Goal: Contribute content: Contribute content

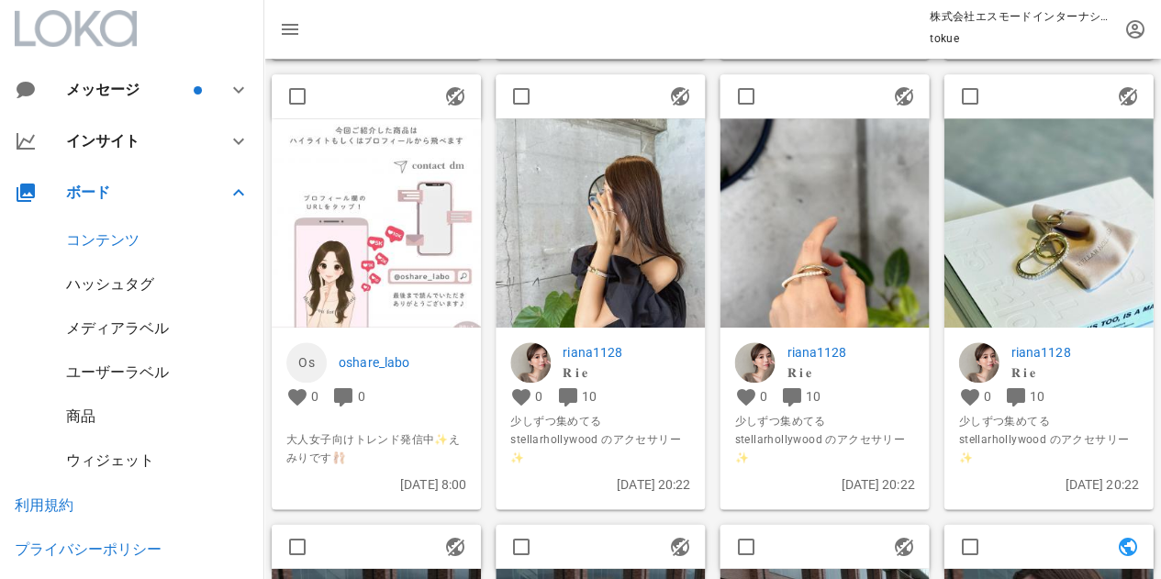
scroll to position [6333, 0]
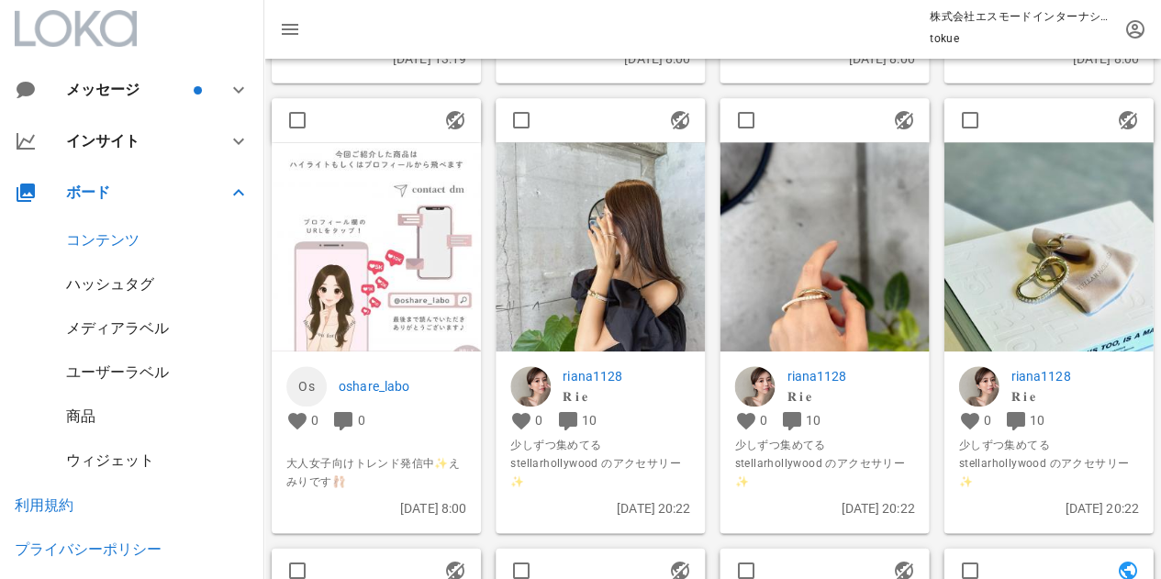
click at [632, 233] on img at bounding box center [600, 246] width 209 height 209
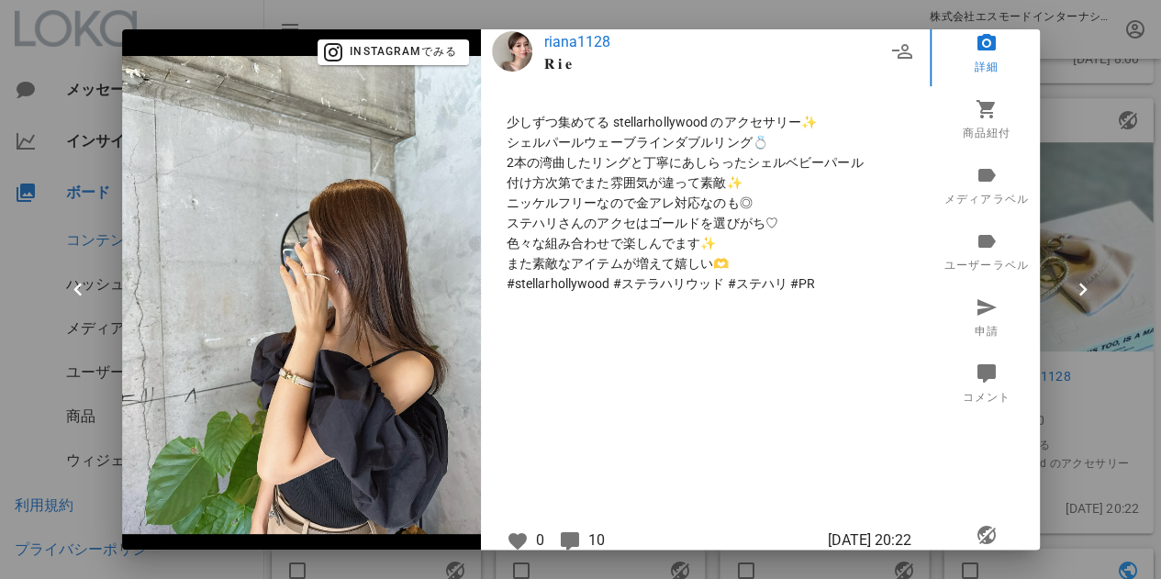
scroll to position [0, 0]
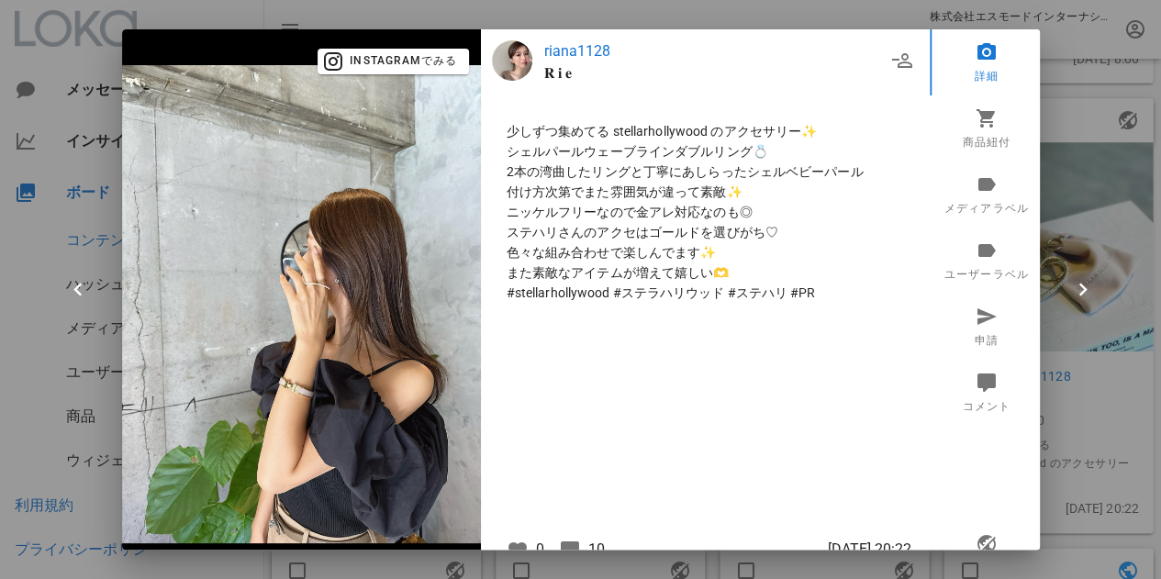
click at [575, 47] on p "riana1128" at bounding box center [714, 51] width 341 height 22
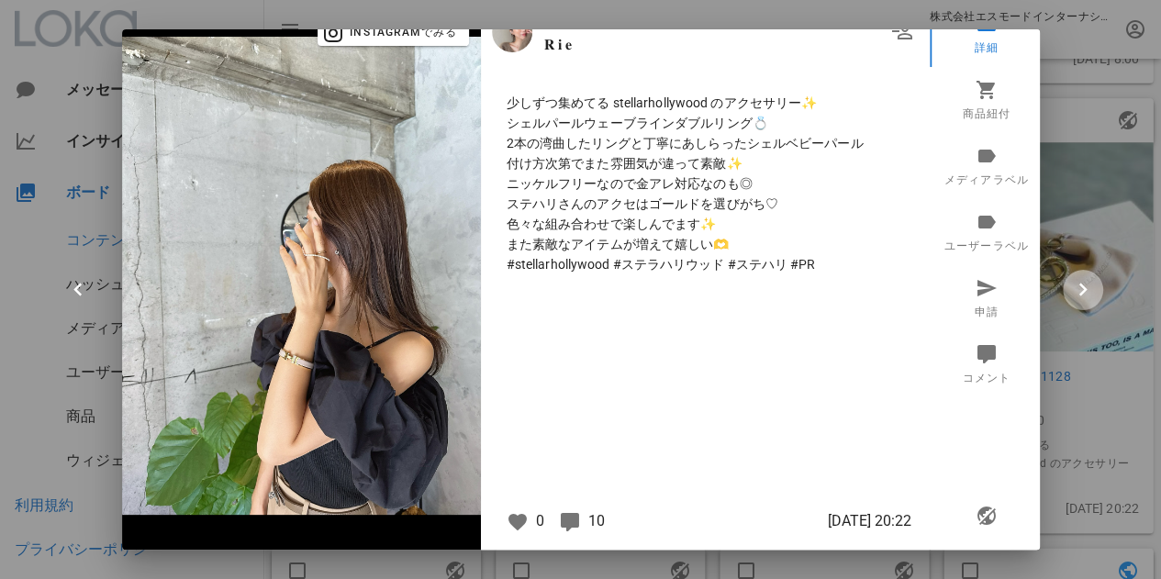
click at [1083, 289] on icon "button" at bounding box center [1083, 290] width 26 height 26
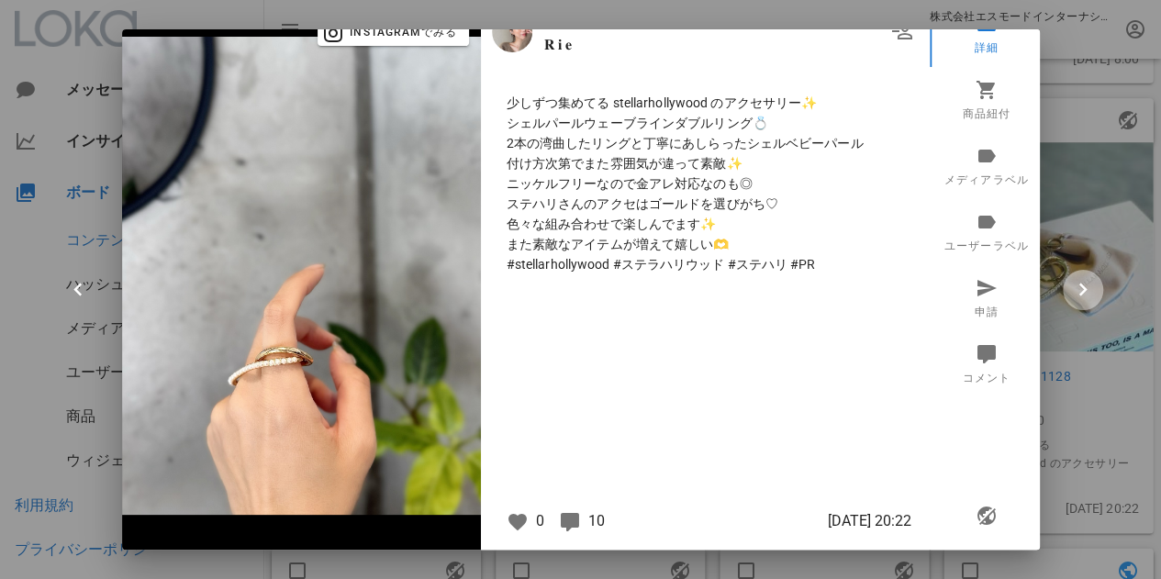
click at [1083, 279] on icon "button" at bounding box center [1083, 290] width 26 height 26
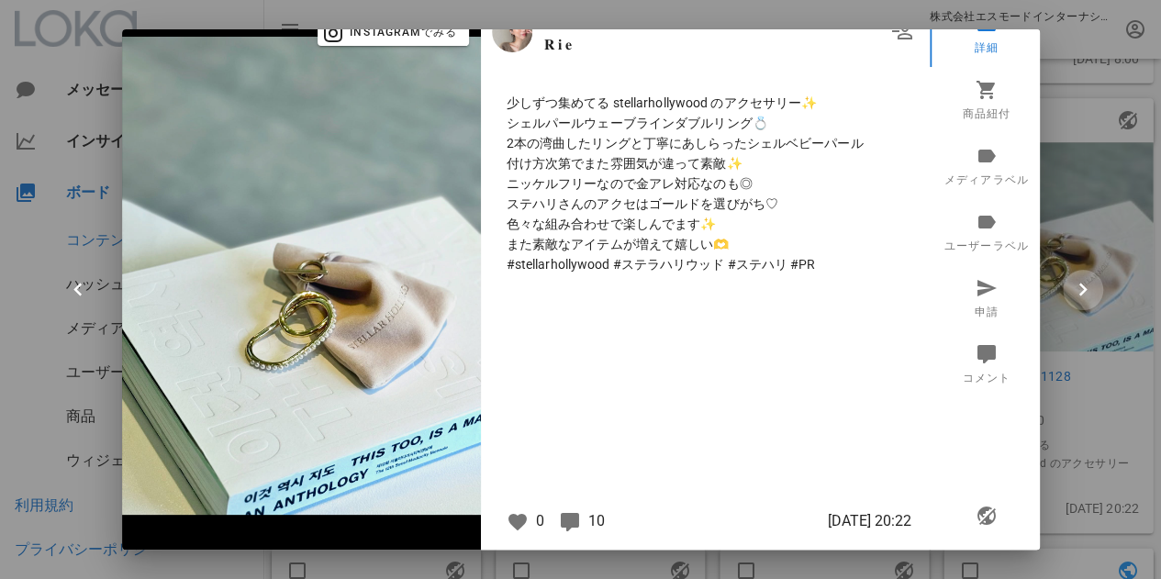
click at [1083, 280] on icon "button" at bounding box center [1083, 290] width 26 height 26
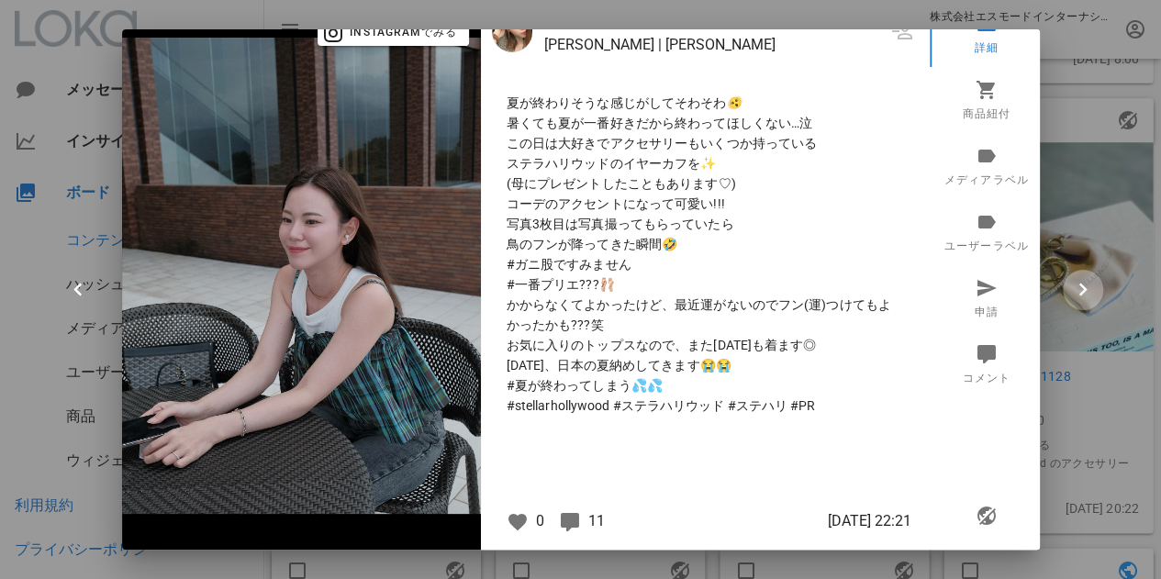
scroll to position [29, 0]
click at [76, 285] on icon "button" at bounding box center [78, 290] width 26 height 26
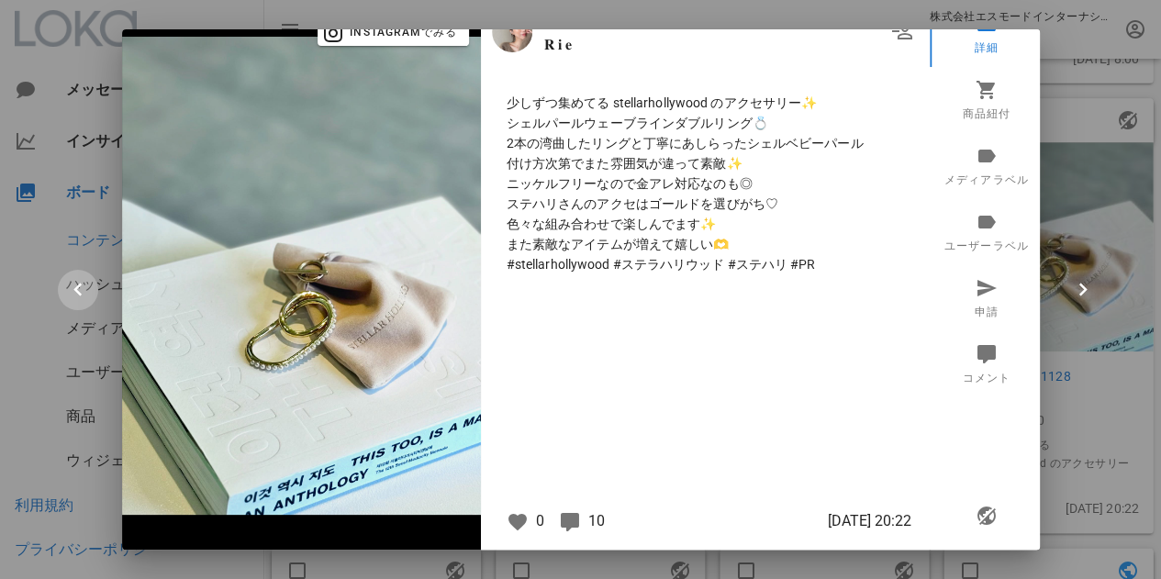
click at [76, 282] on icon "button" at bounding box center [78, 290] width 26 height 26
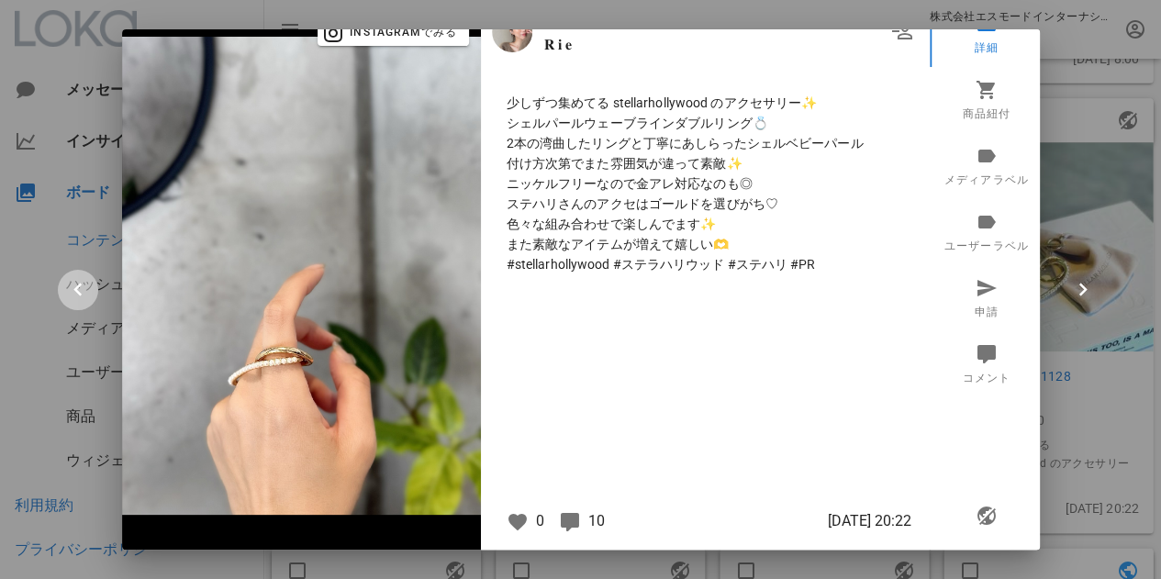
click at [76, 282] on icon "button" at bounding box center [78, 290] width 26 height 26
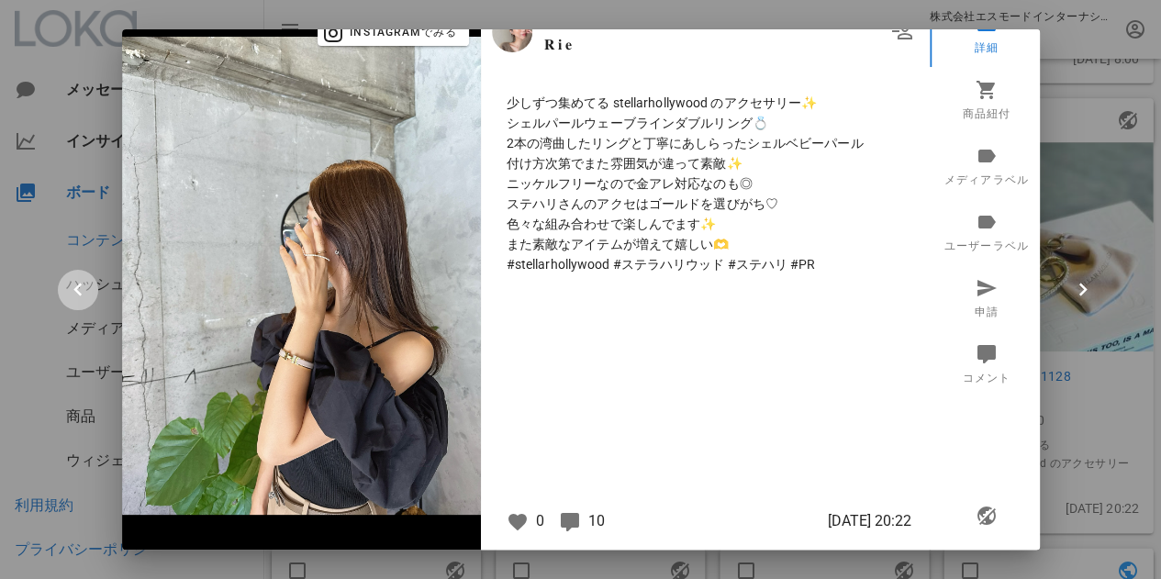
click at [76, 280] on icon "button" at bounding box center [78, 290] width 26 height 26
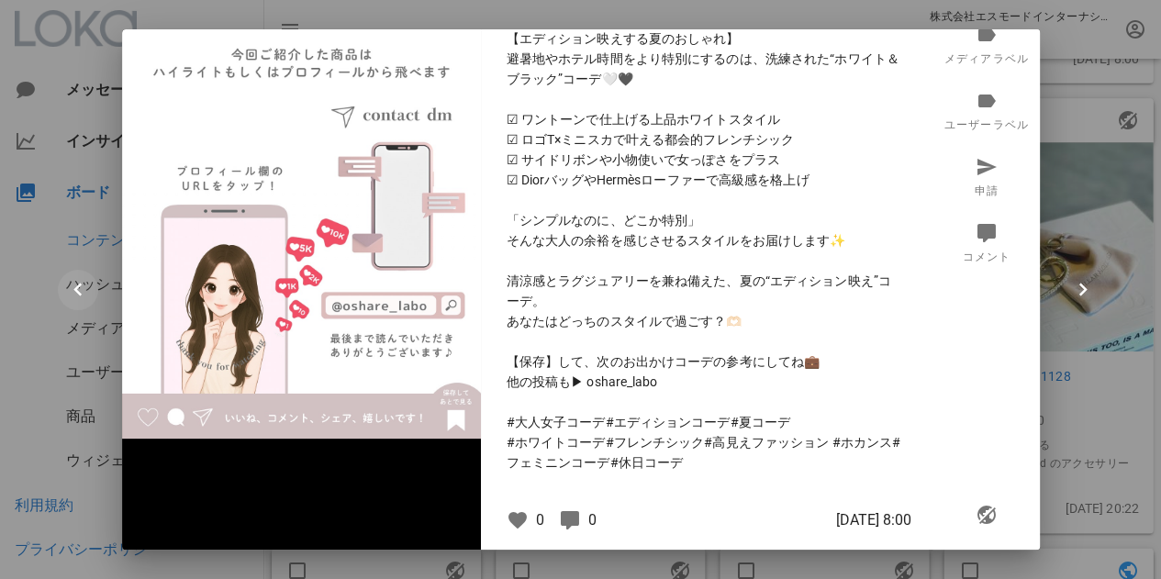
scroll to position [104, 0]
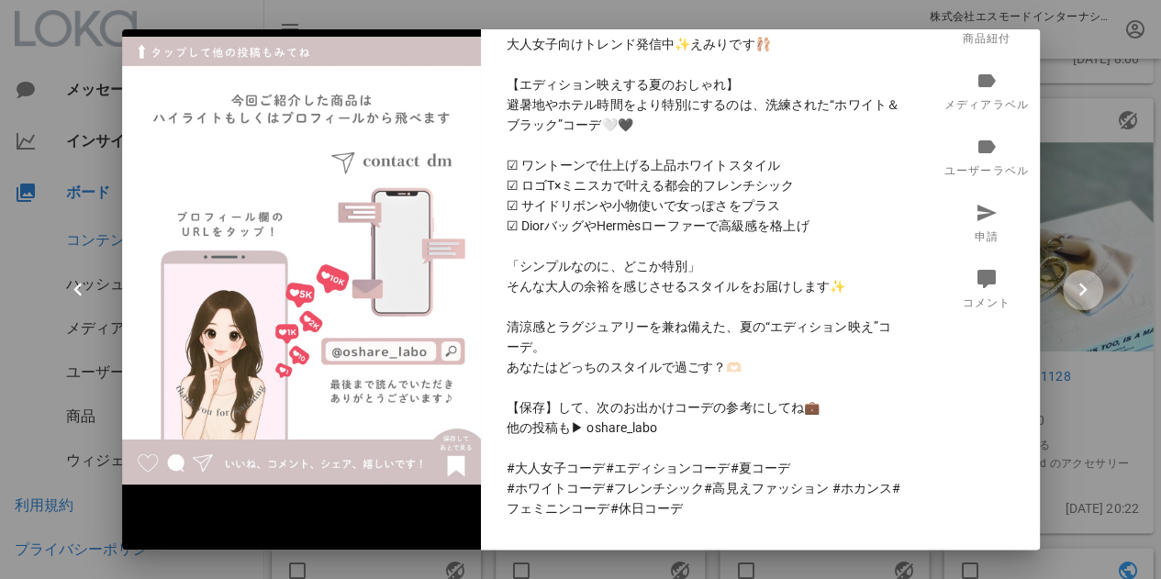
click at [1070, 284] on icon "button" at bounding box center [1083, 290] width 26 height 26
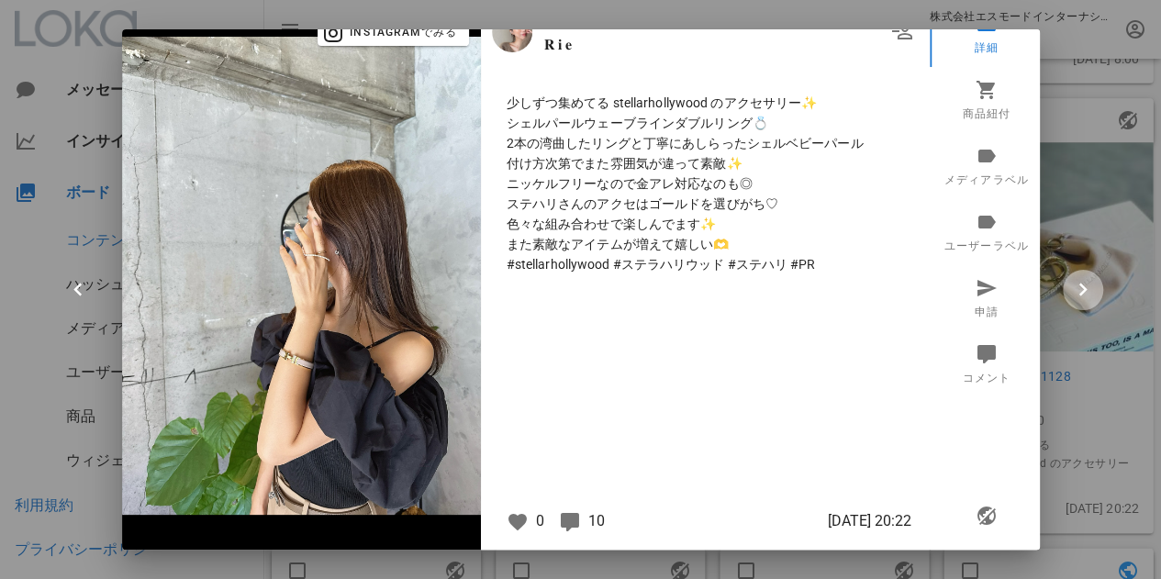
click at [1070, 284] on icon "button" at bounding box center [1083, 290] width 26 height 26
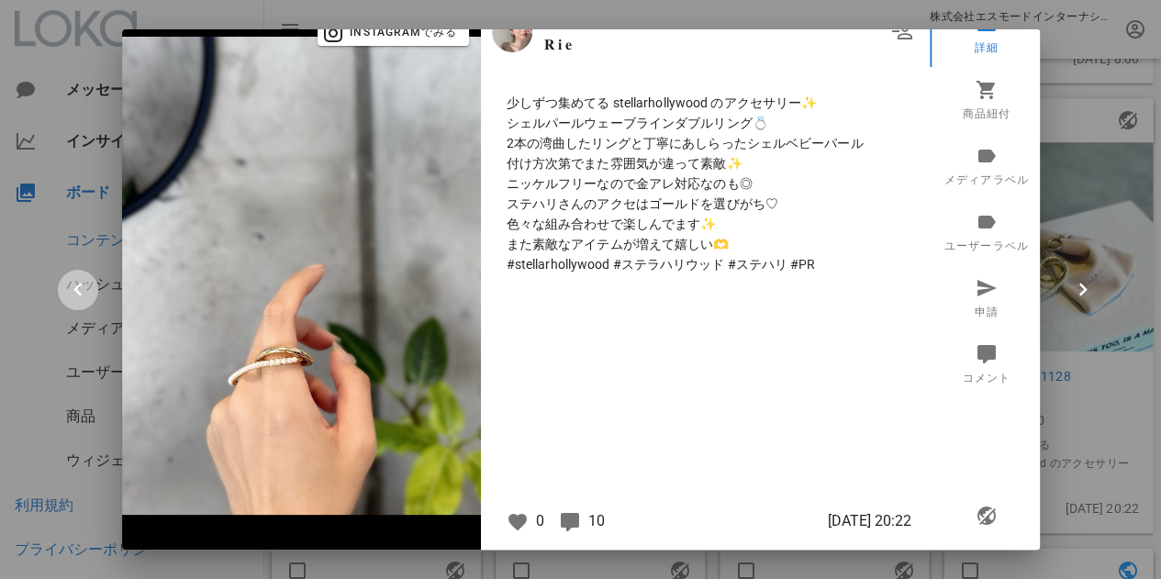
click at [83, 284] on icon "button" at bounding box center [78, 290] width 26 height 26
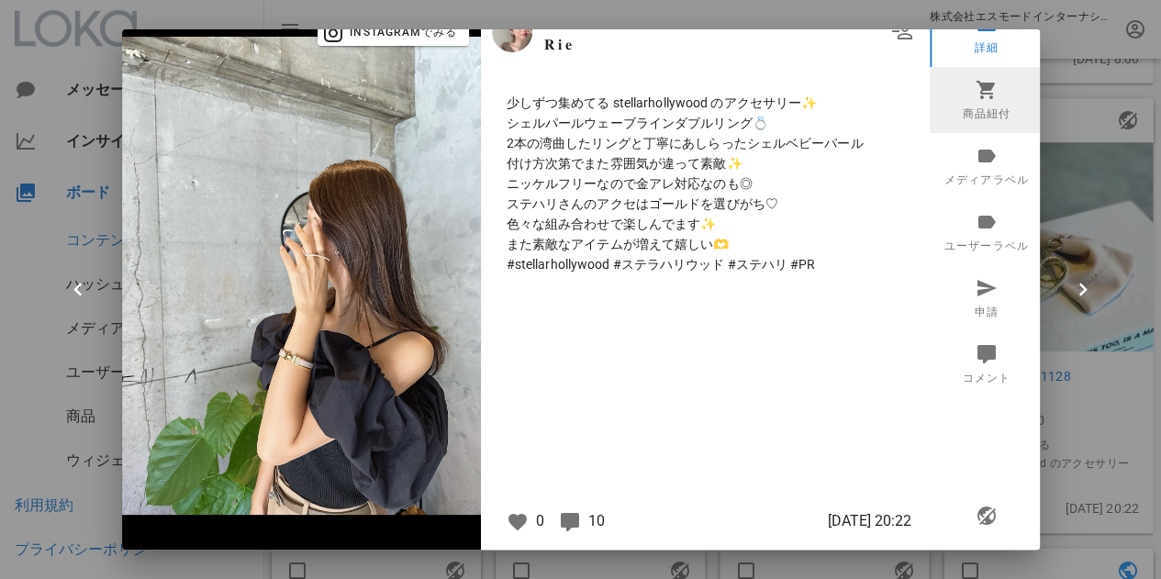
click at [972, 106] on link "商品紐付" at bounding box center [987, 100] width 114 height 66
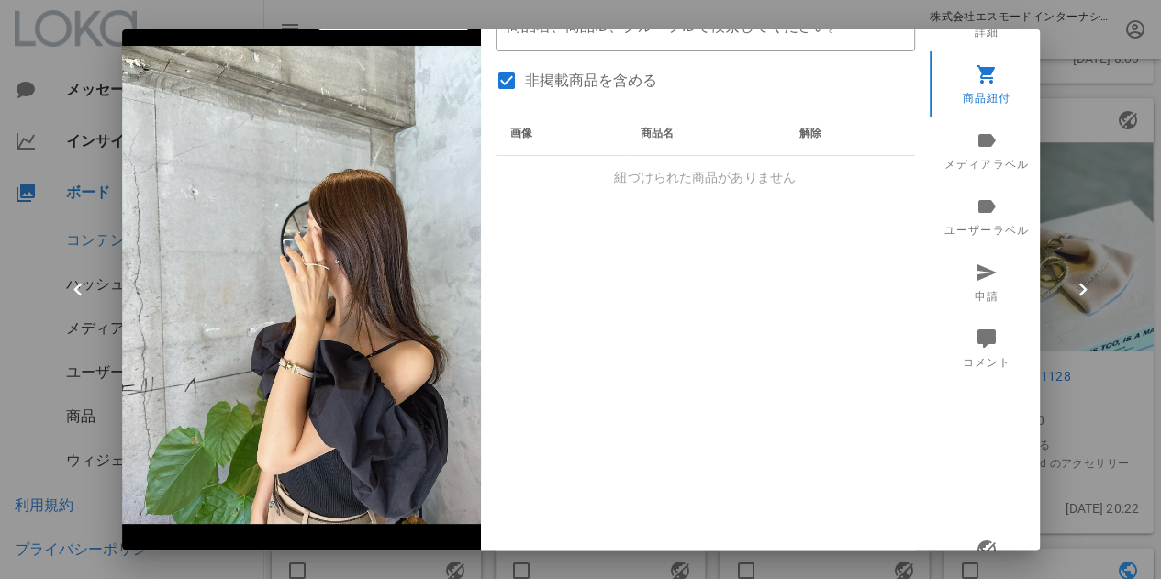
scroll to position [78, 0]
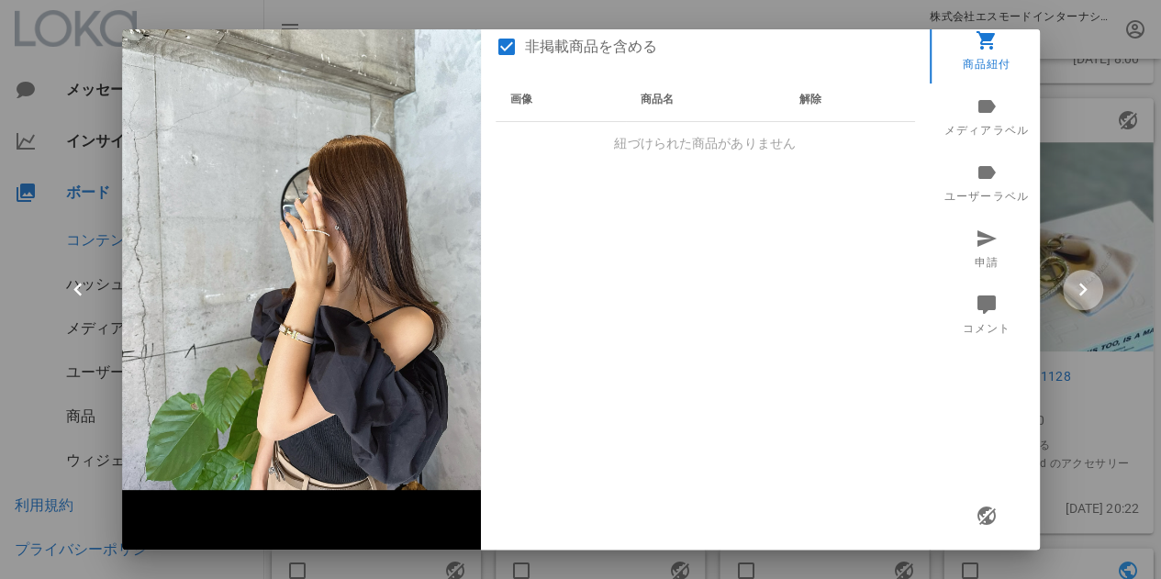
click at [1082, 293] on icon "button" at bounding box center [1083, 290] width 26 height 26
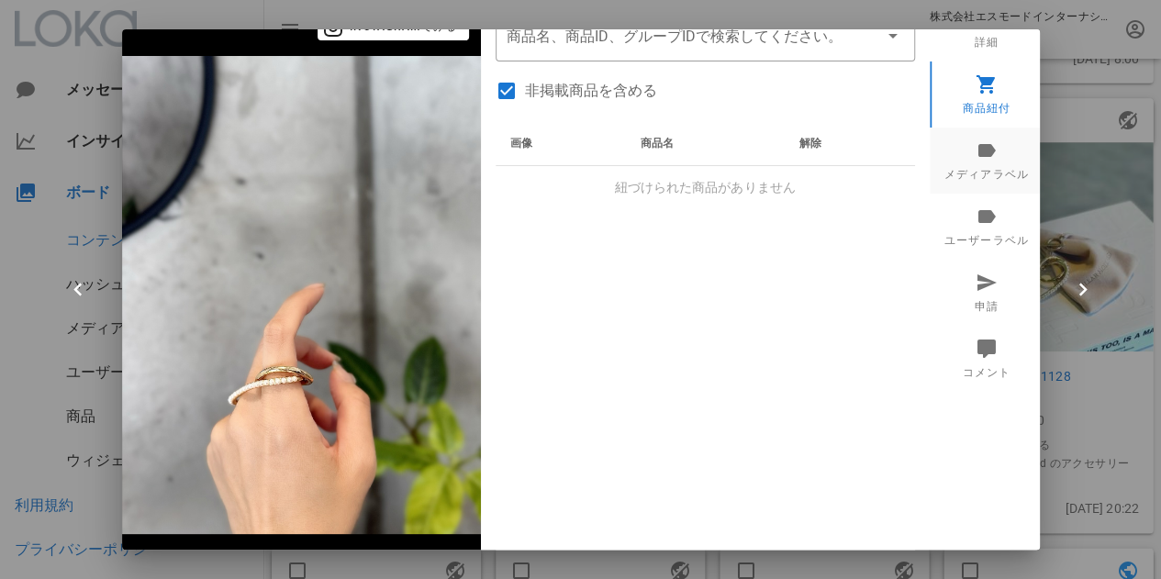
scroll to position [0, 0]
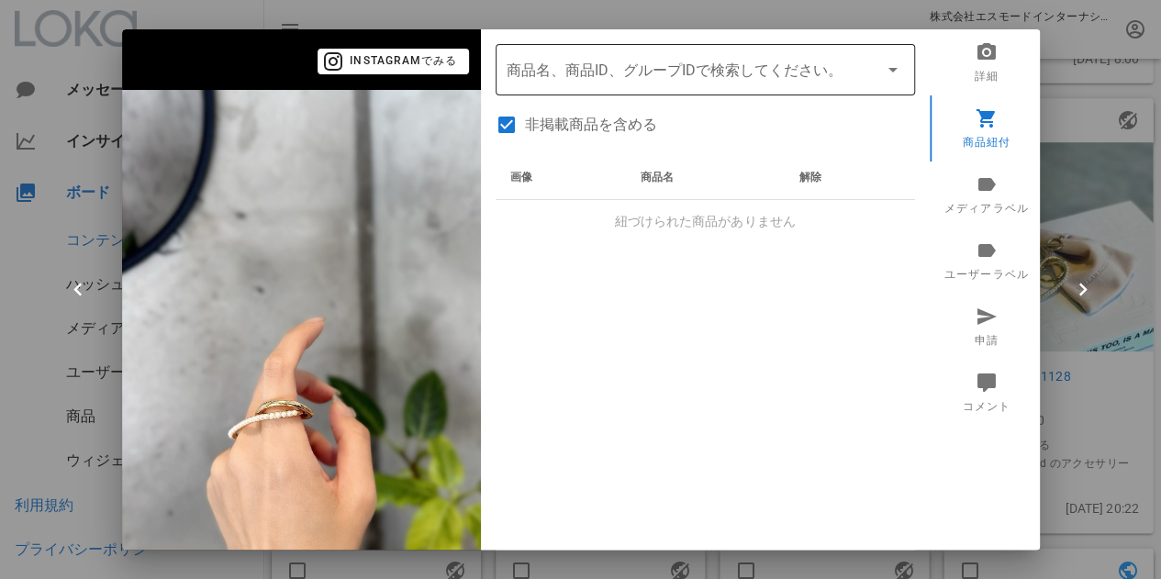
click at [619, 78] on input "商品" at bounding box center [680, 69] width 346 height 29
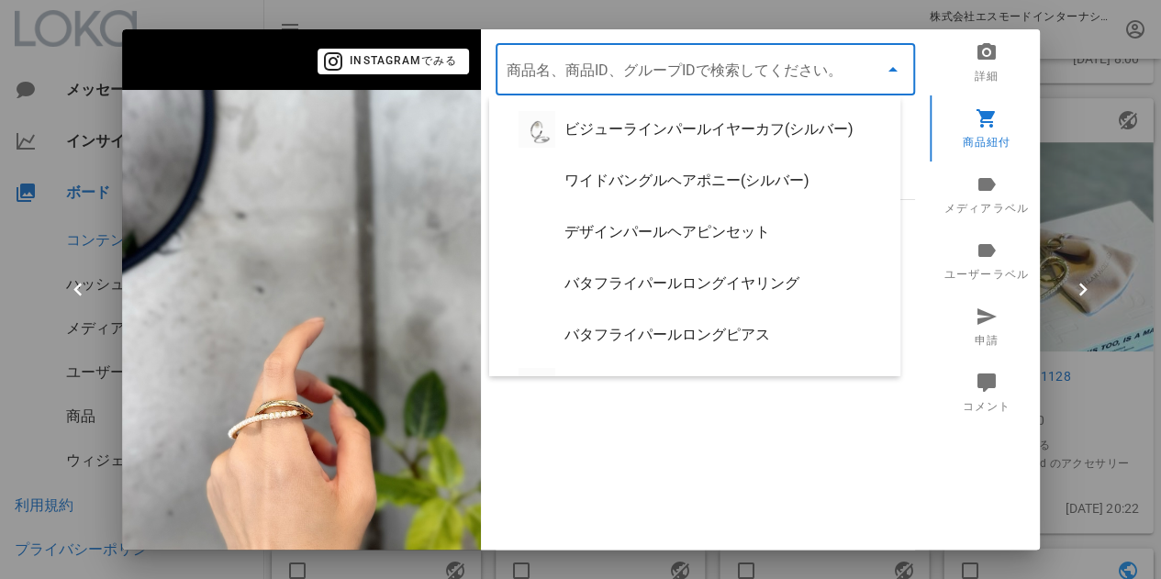
paste input "シェルパールウェーブラインダブルリング"
type input "シェルパールウェーブラインダブルリング"
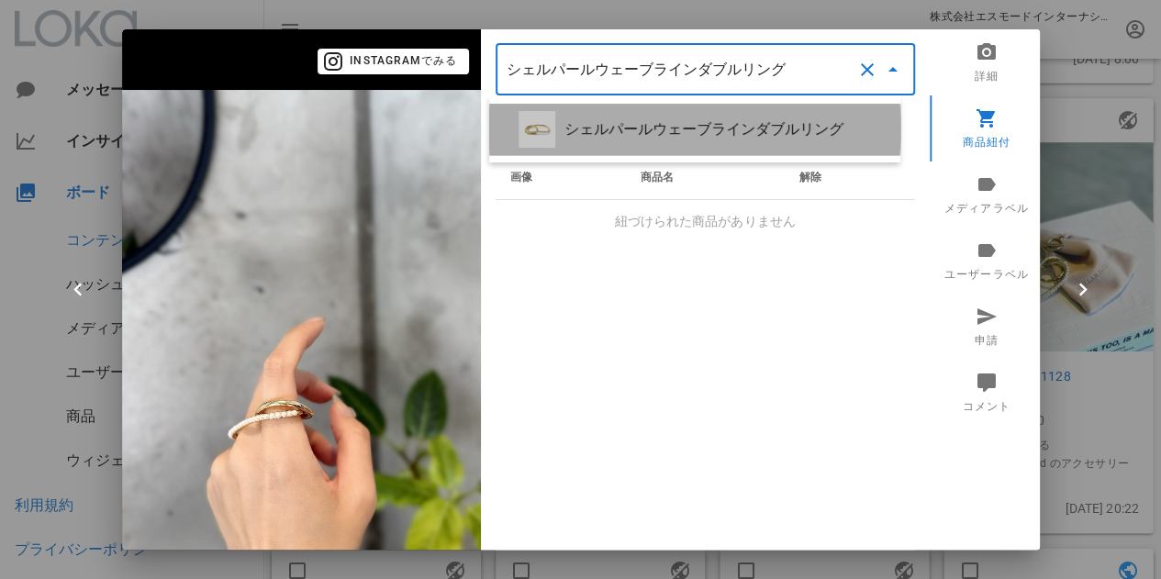
click at [674, 133] on div "シェルパールウェーブラインダブルリング" at bounding box center [724, 128] width 321 height 17
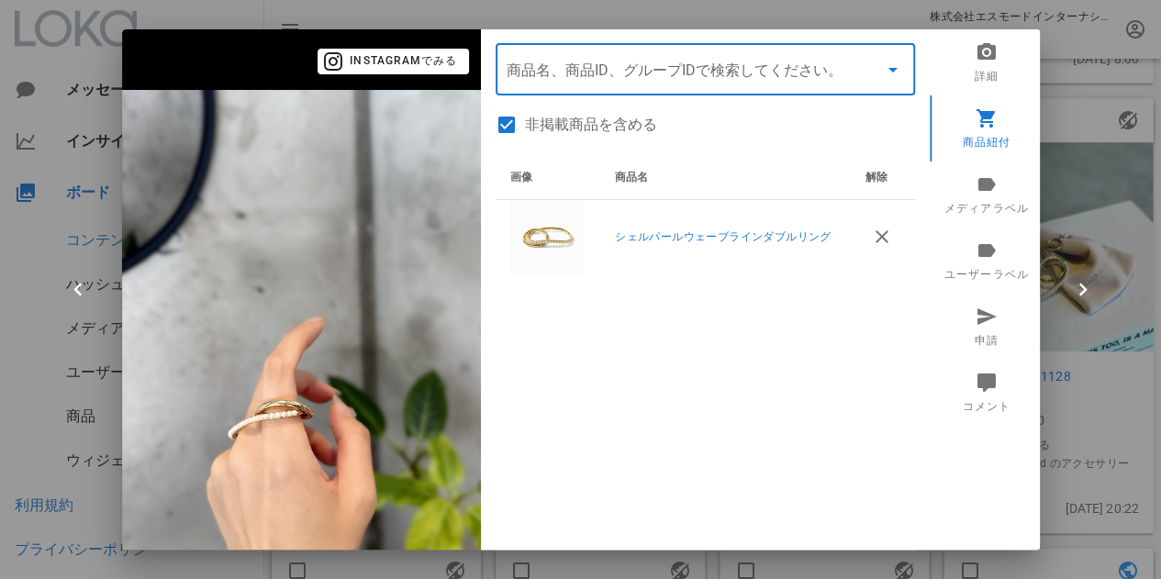
click at [1078, 387] on div at bounding box center [580, 289] width 1161 height 579
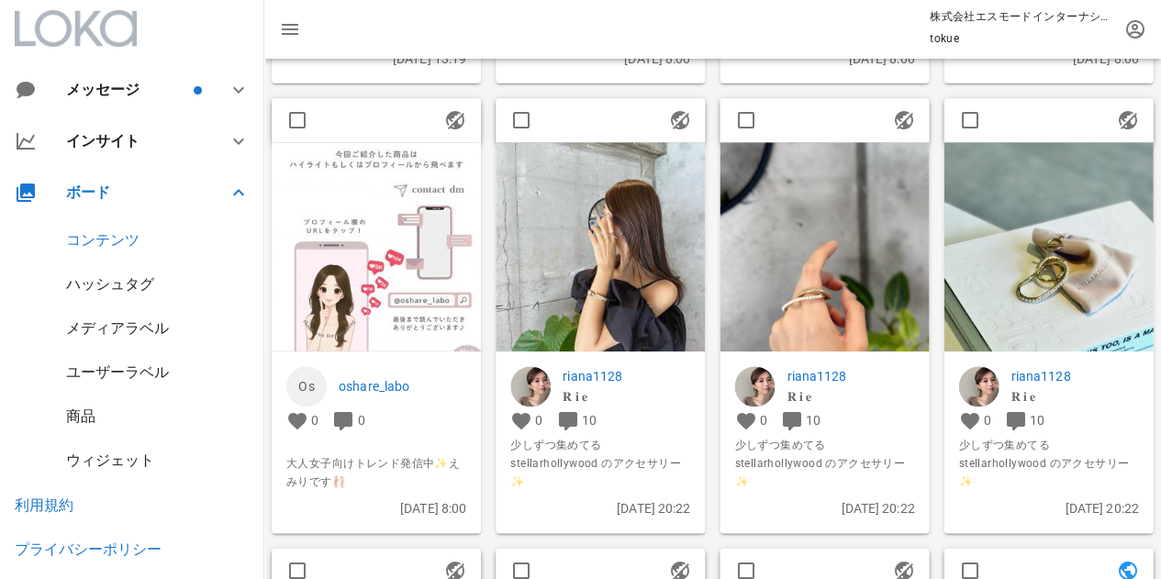
click at [674, 407] on p "𝐑 𝐢 𝐞" at bounding box center [627, 397] width 128 height 20
click at [622, 120] on div at bounding box center [600, 120] width 209 height 44
click at [613, 167] on img at bounding box center [600, 246] width 209 height 209
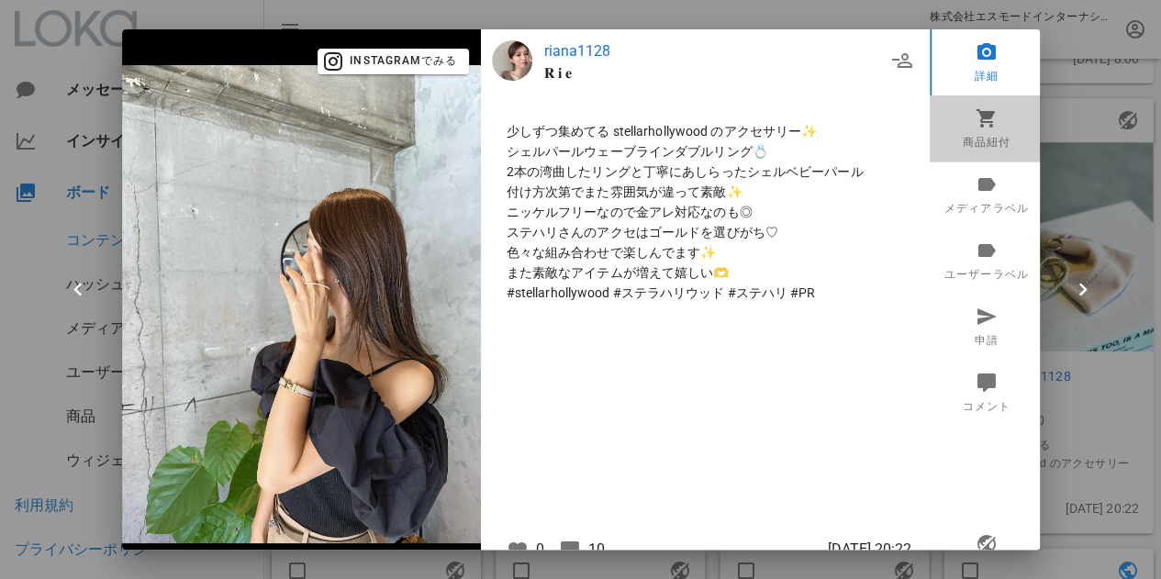
click at [975, 120] on icon at bounding box center [986, 117] width 22 height 22
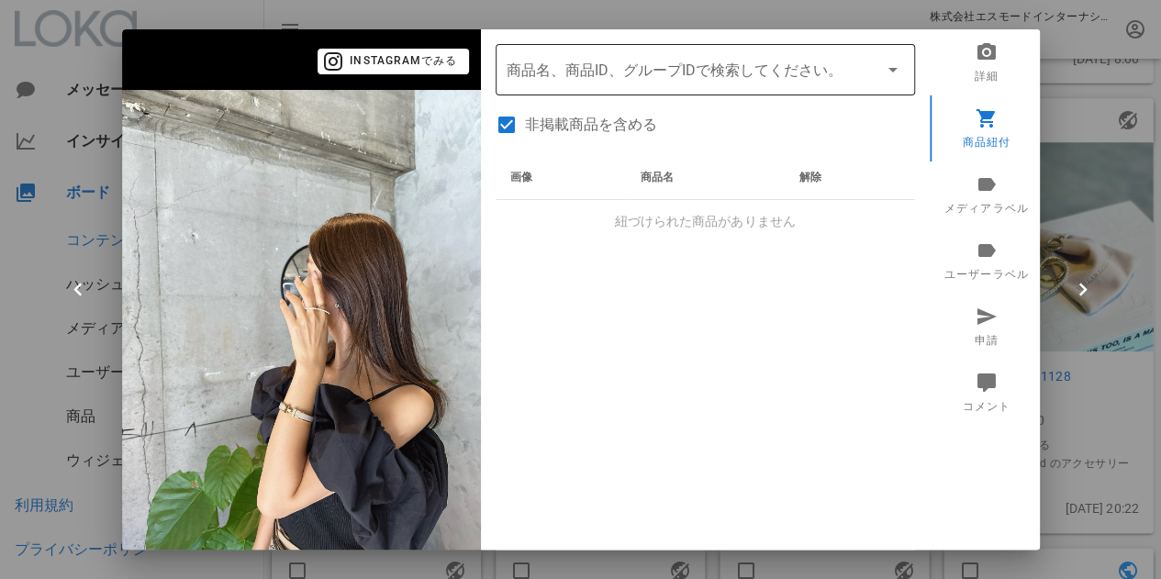
click at [715, 55] on input "商品" at bounding box center [680, 69] width 346 height 29
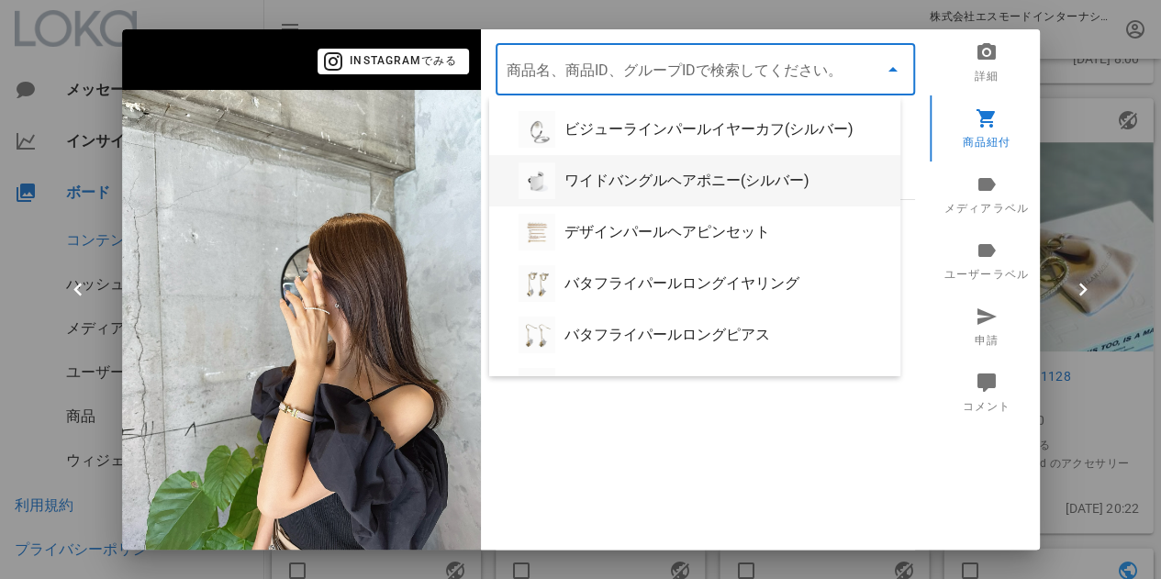
paste input "シェルパールウェーブラインダブルリング"
type input "シェルパールウェーブラインダブルリング"
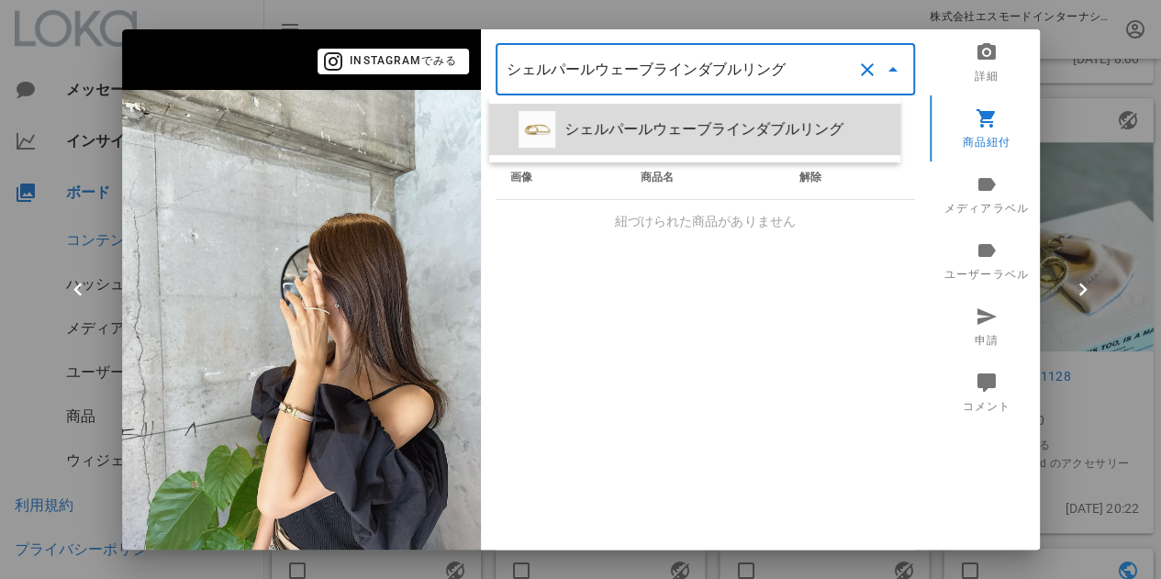
click at [661, 123] on div "シェルパールウェーブラインダブルリング" at bounding box center [724, 128] width 321 height 17
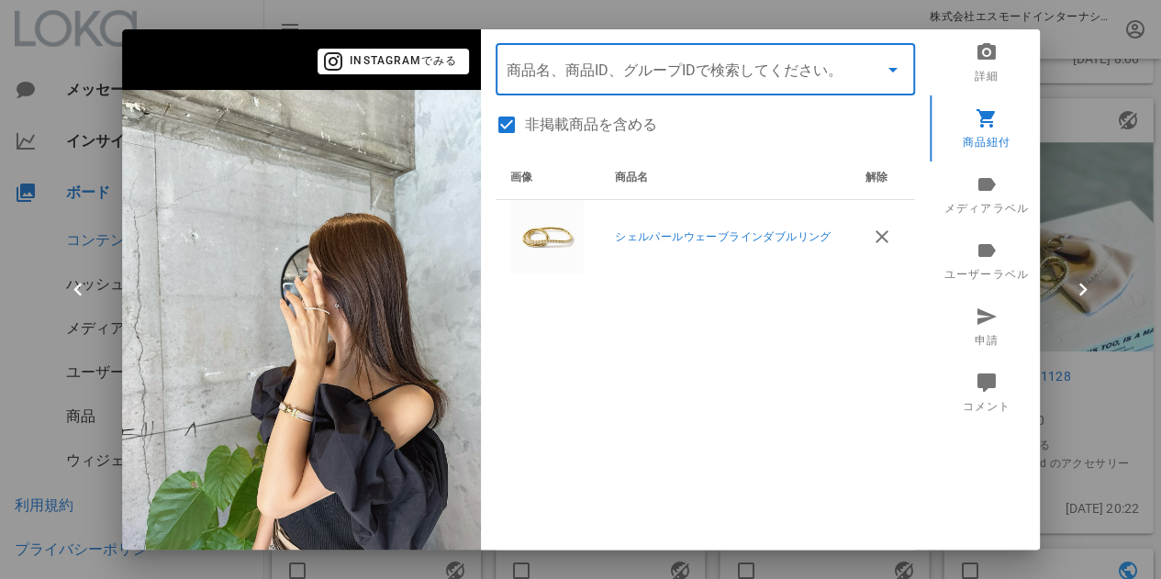
drag, startPoint x: 700, startPoint y: 313, endPoint x: 694, endPoint y: 287, distance: 26.5
click at [700, 313] on div "画像 商品名 解除 シェルパールウェーブラインダブルリング" at bounding box center [705, 385] width 419 height 459
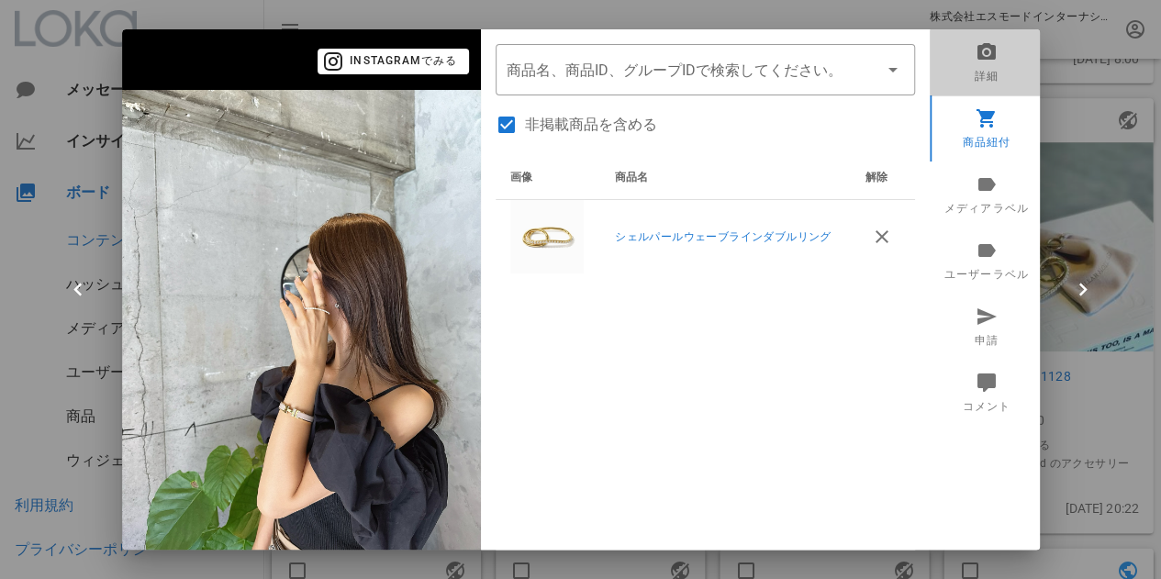
click at [988, 67] on link "詳細" at bounding box center [987, 62] width 114 height 66
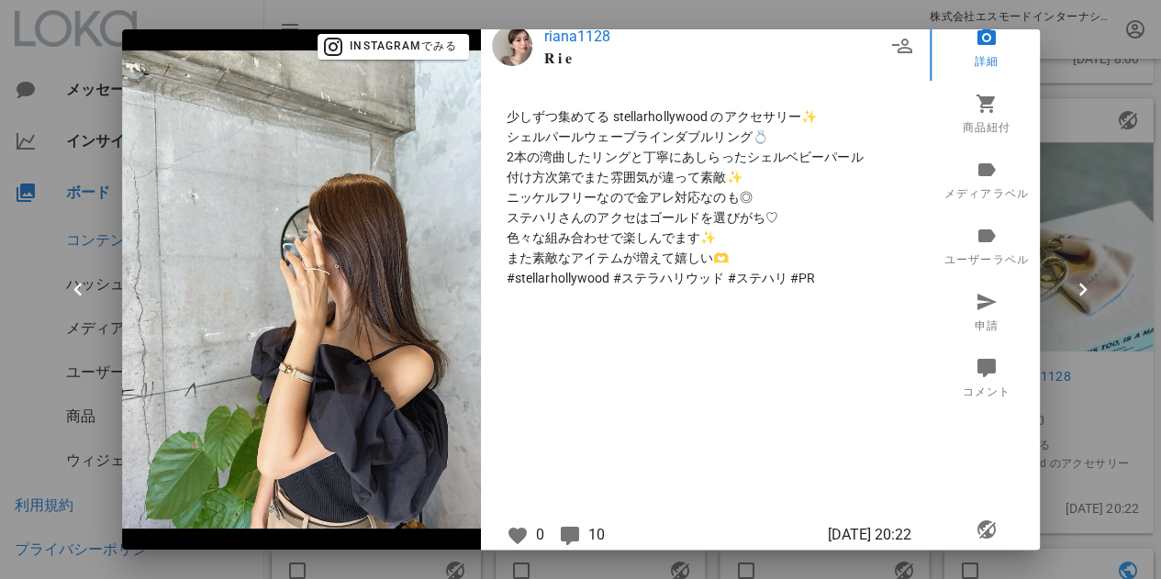
scroll to position [28, 0]
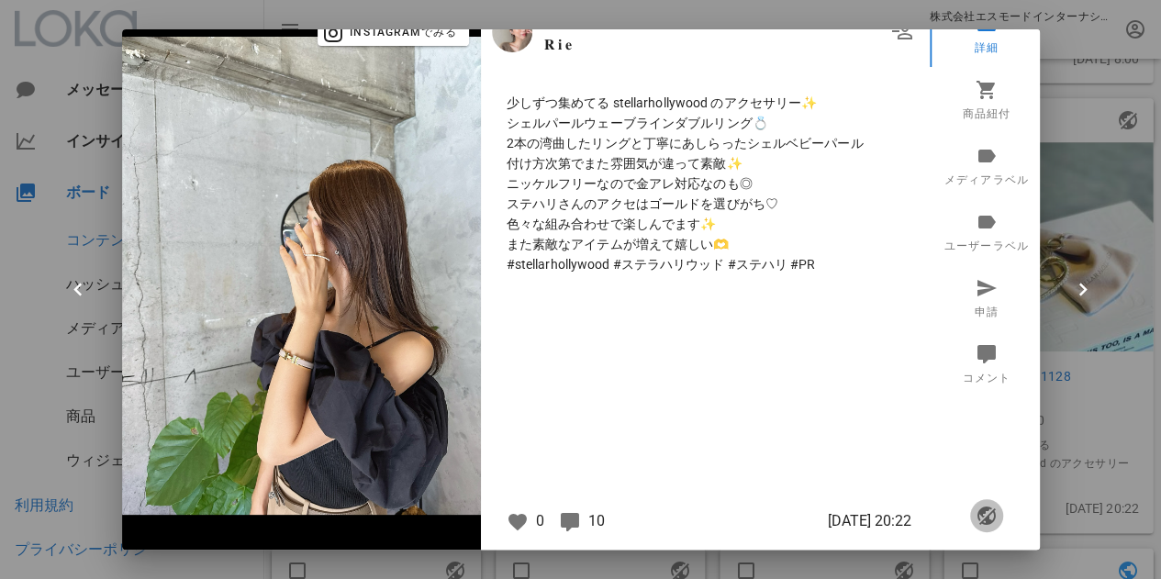
click at [975, 509] on icon "button" at bounding box center [986, 516] width 22 height 22
click at [1095, 481] on div at bounding box center [580, 289] width 1161 height 579
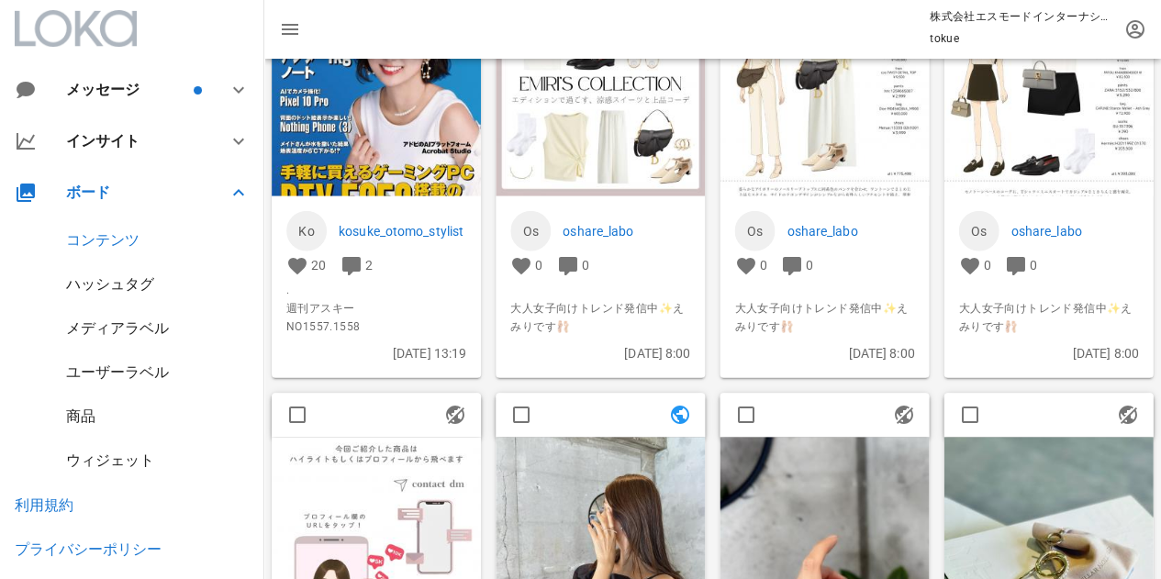
scroll to position [6149, 0]
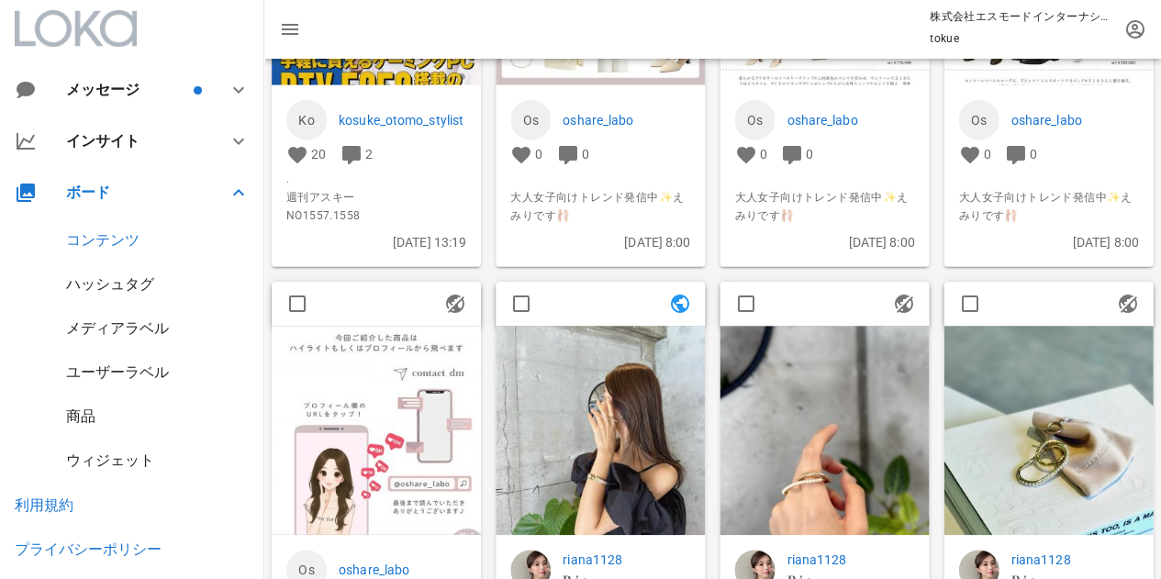
click at [650, 390] on img at bounding box center [600, 430] width 209 height 209
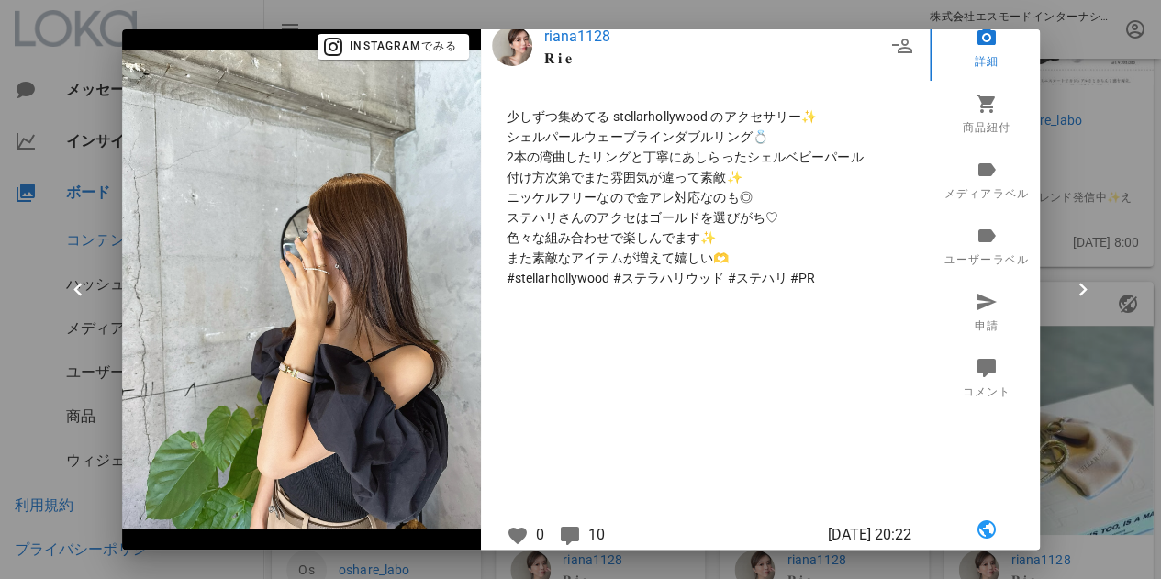
scroll to position [0, 0]
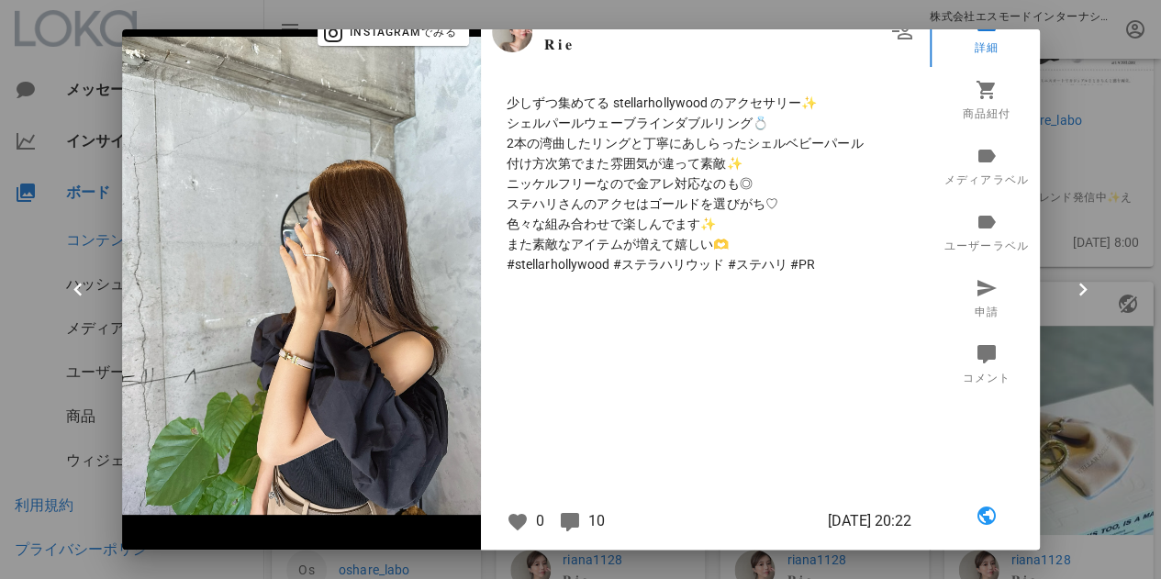
click at [1080, 194] on div at bounding box center [580, 289] width 1161 height 579
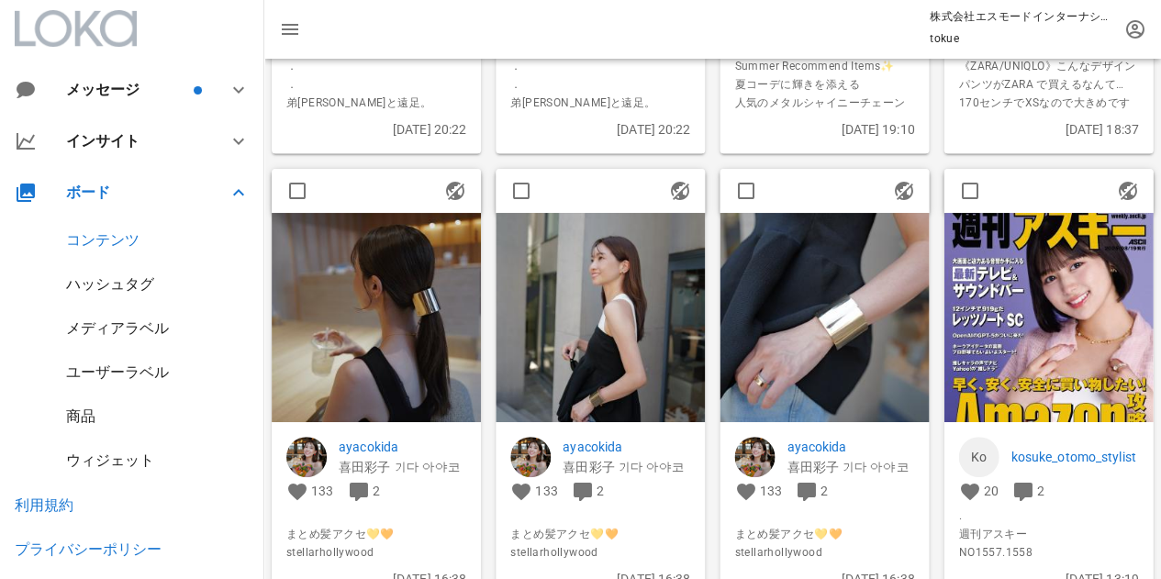
scroll to position [5323, 0]
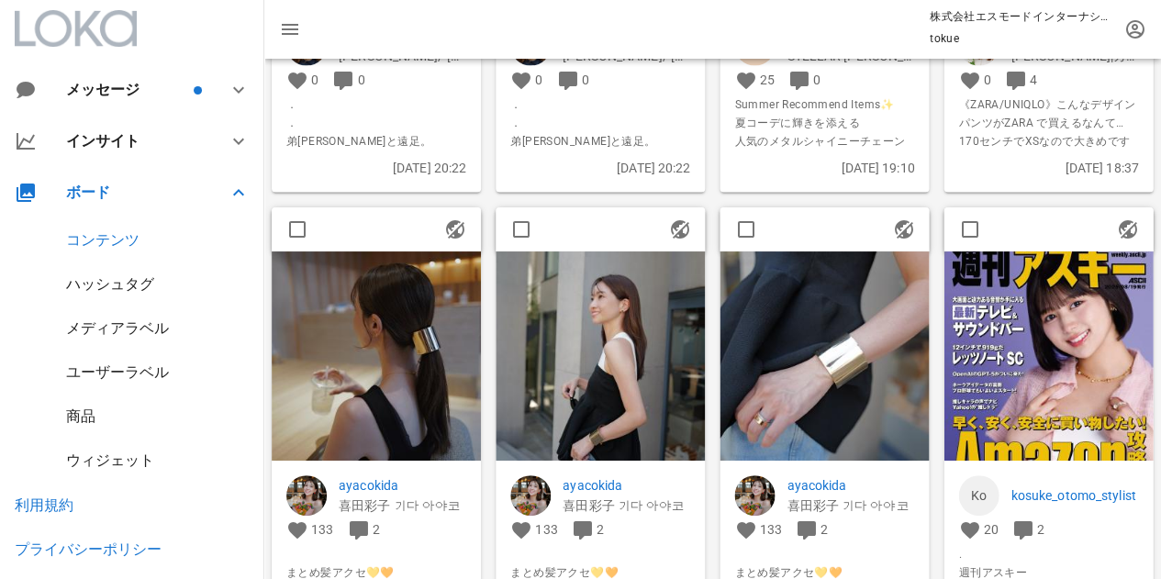
click at [787, 341] on img at bounding box center [824, 356] width 209 height 209
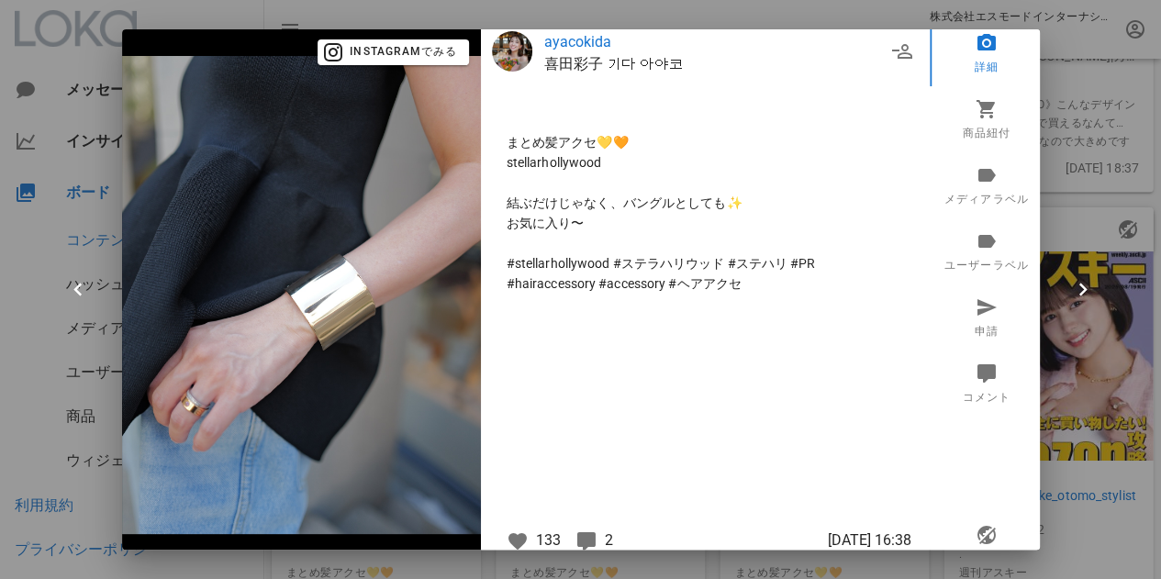
scroll to position [0, 0]
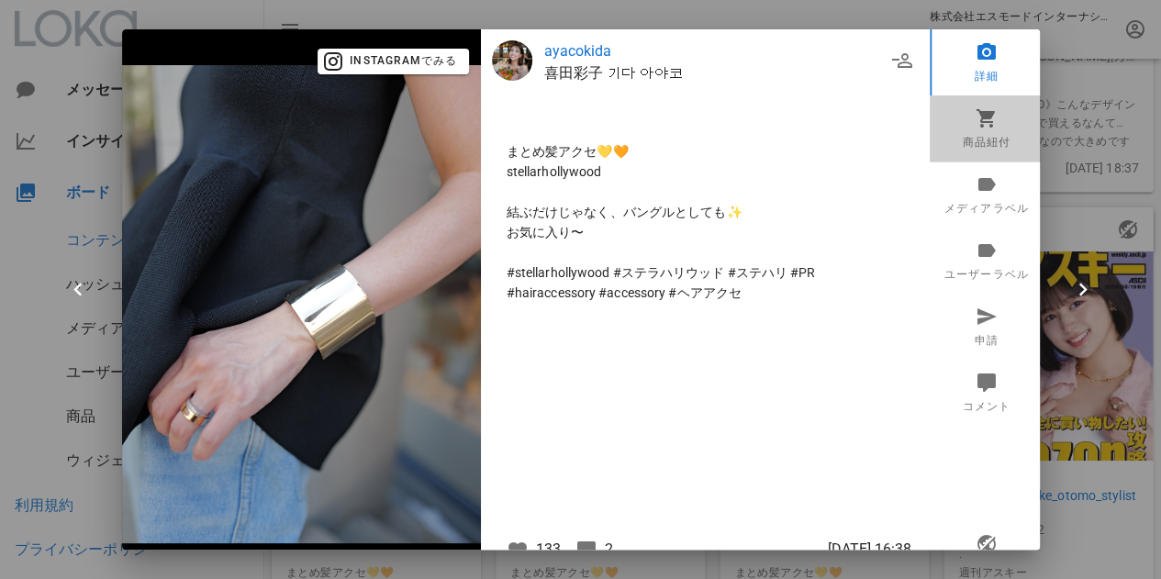
click at [993, 124] on link "商品紐付" at bounding box center [987, 128] width 114 height 66
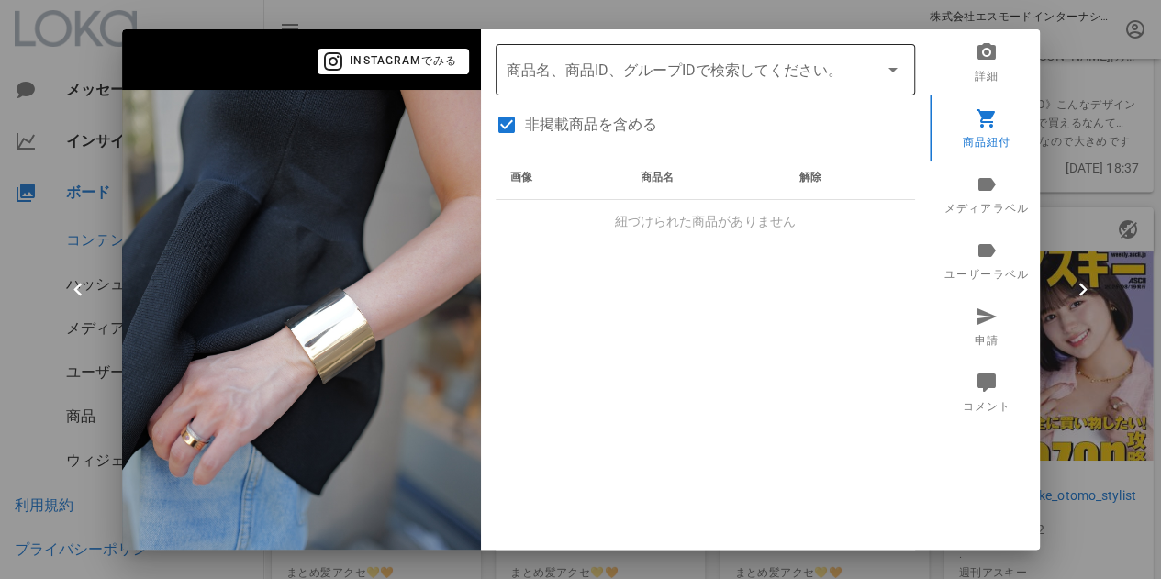
click at [771, 57] on input "商品" at bounding box center [680, 69] width 346 height 29
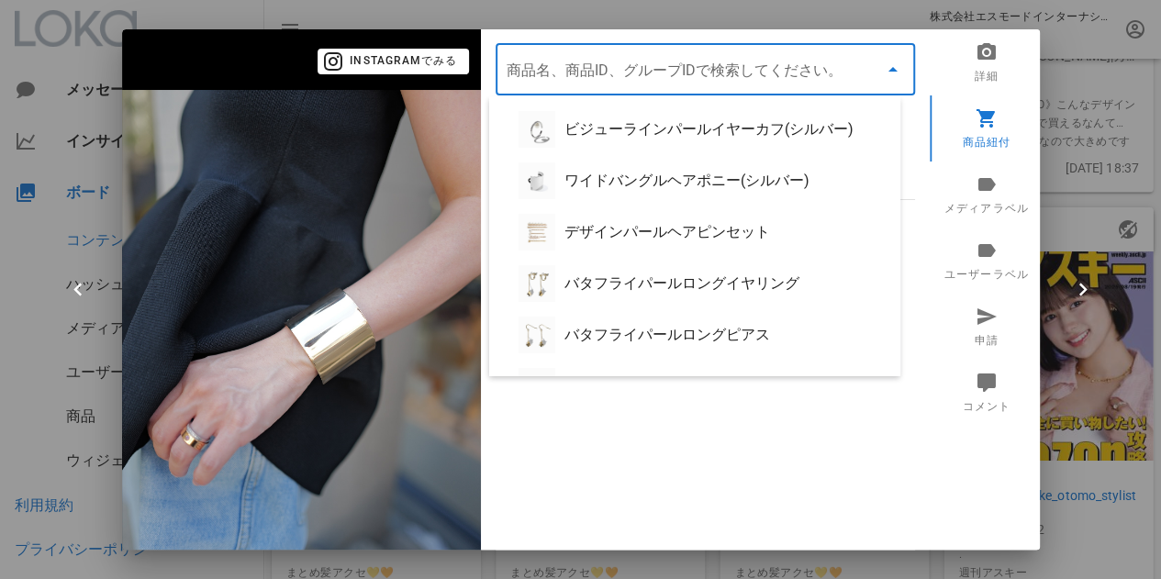
click at [645, 441] on div "画像 商品名 解除 紐づけられた商品がありません" at bounding box center [705, 385] width 419 height 459
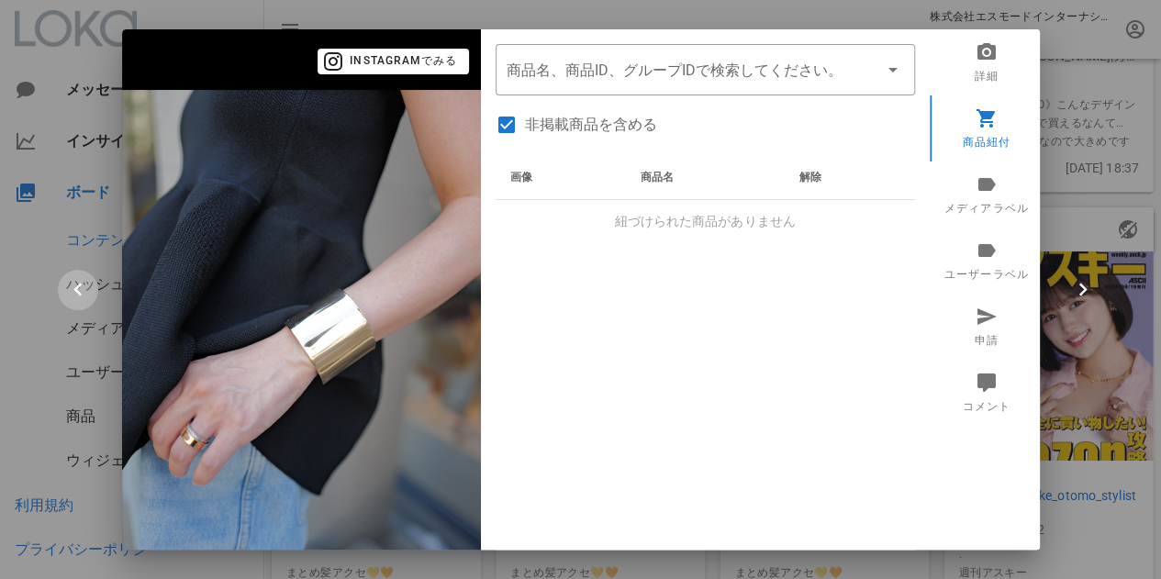
click at [68, 283] on icon "button" at bounding box center [78, 290] width 26 height 26
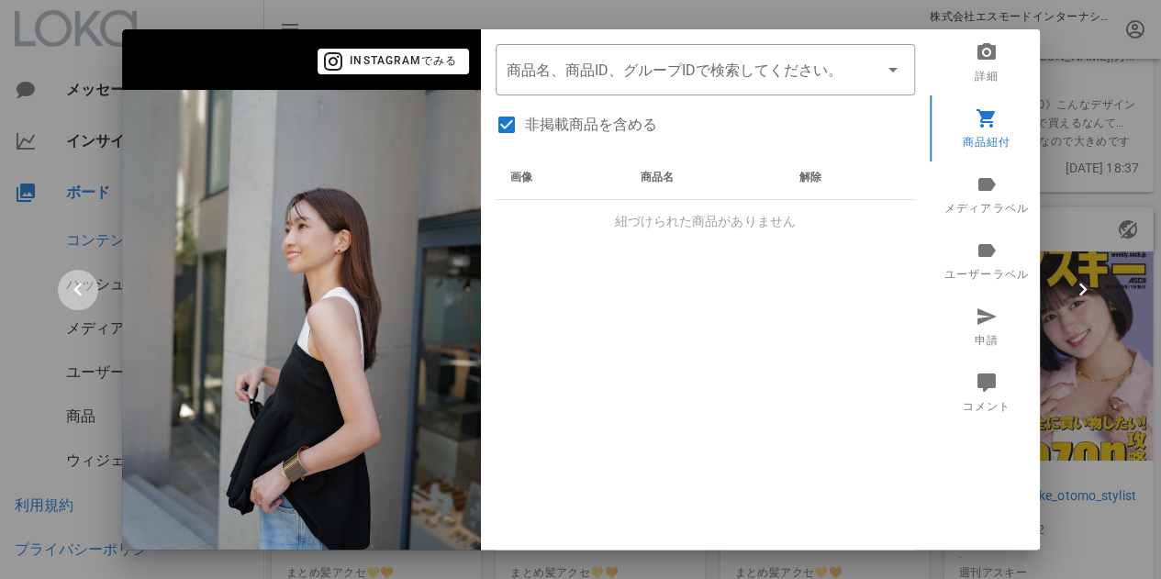
click at [70, 286] on icon "button" at bounding box center [78, 290] width 26 height 26
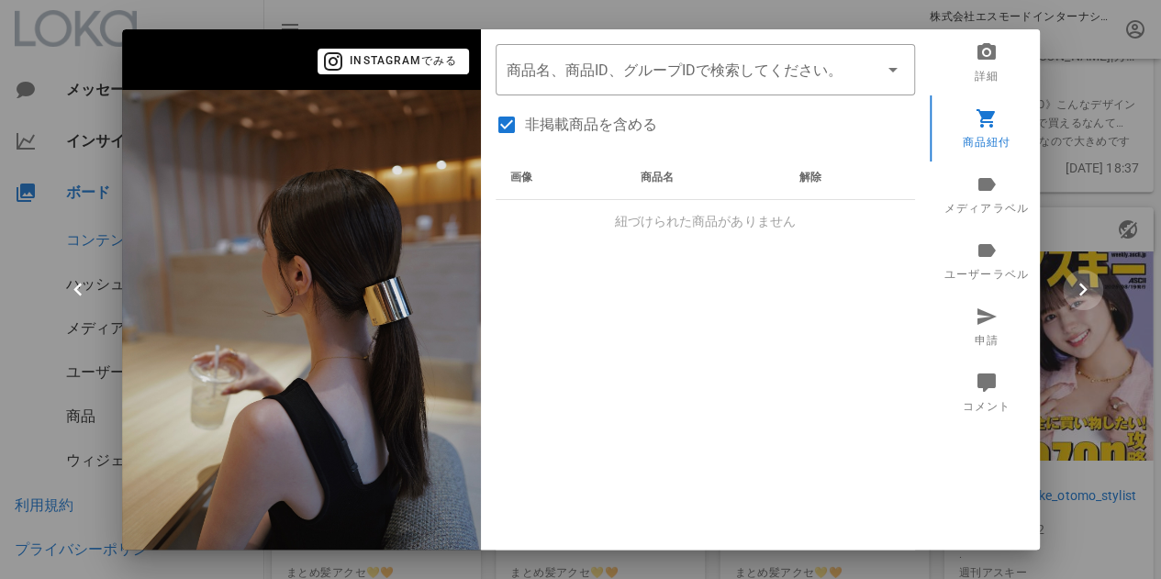
click at [1089, 284] on icon "button" at bounding box center [1083, 290] width 26 height 26
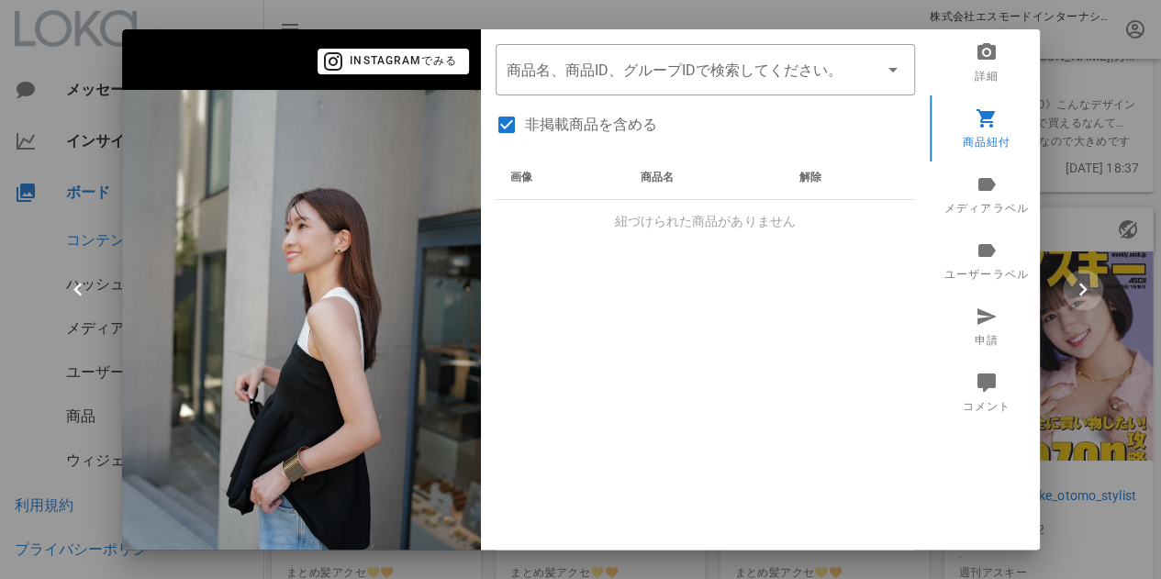
click at [1089, 283] on icon "button" at bounding box center [1083, 290] width 26 height 26
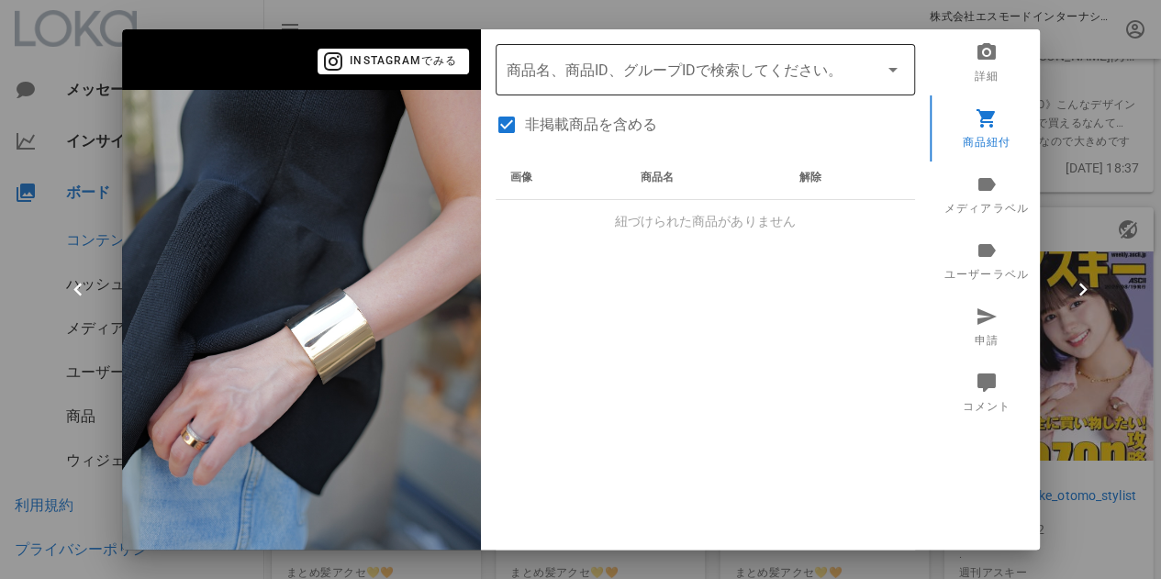
click at [753, 74] on input "商品" at bounding box center [680, 69] width 346 height 29
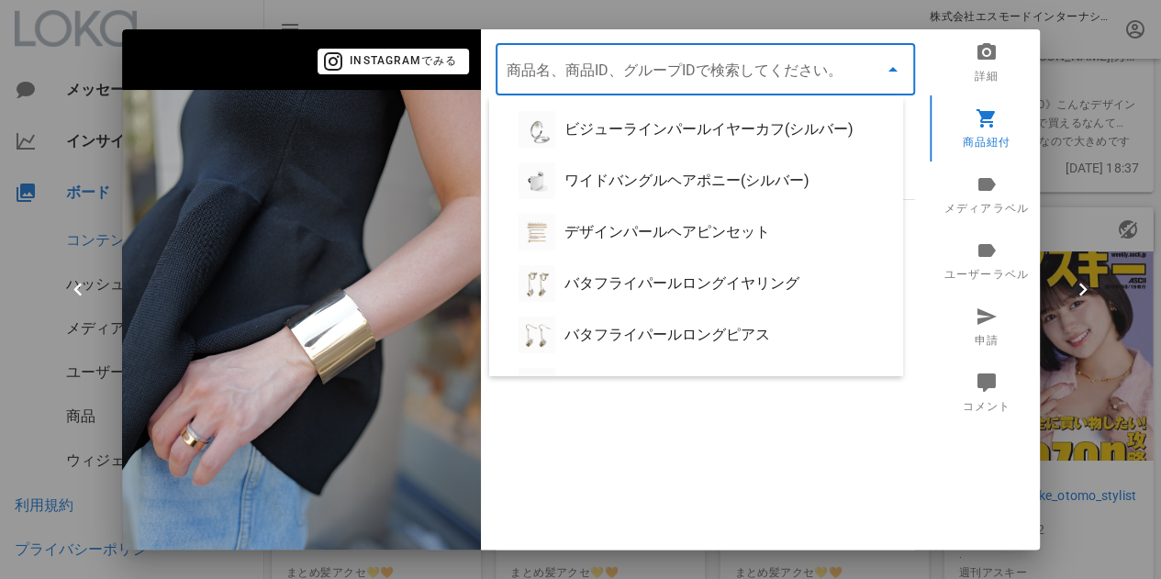
click at [671, 65] on input "商品" at bounding box center [680, 69] width 346 height 29
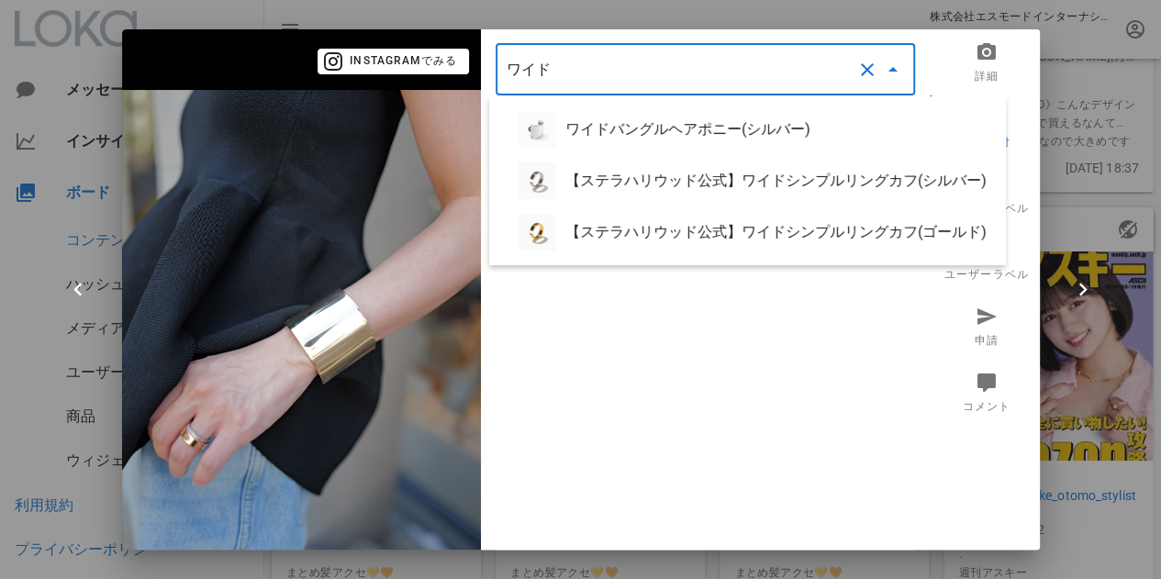
type input "ワイド"
click at [1122, 348] on div at bounding box center [580, 289] width 1161 height 579
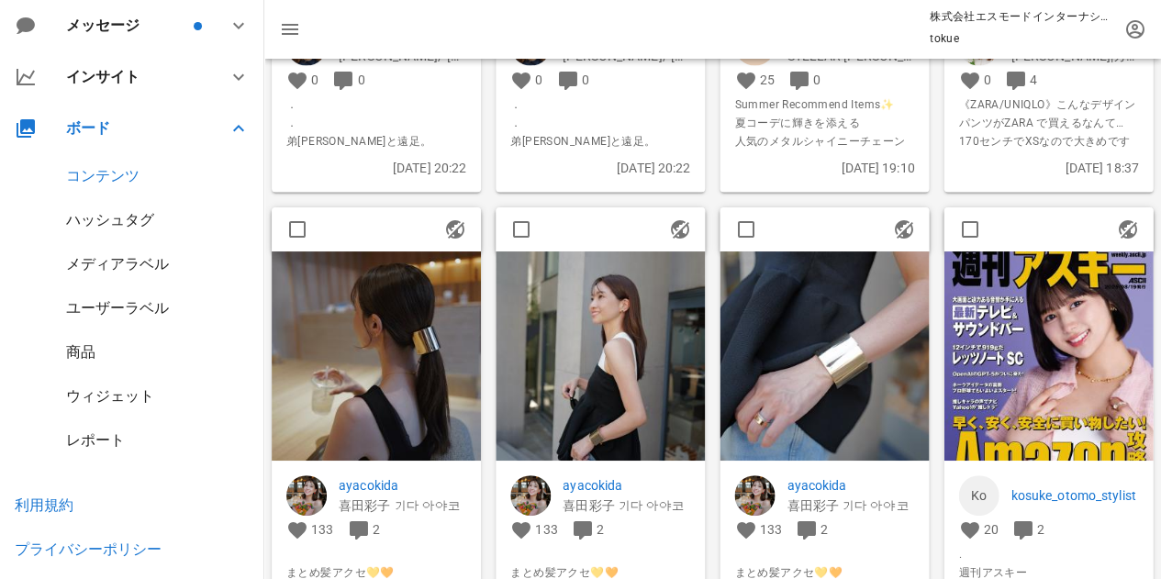
scroll to position [92, 0]
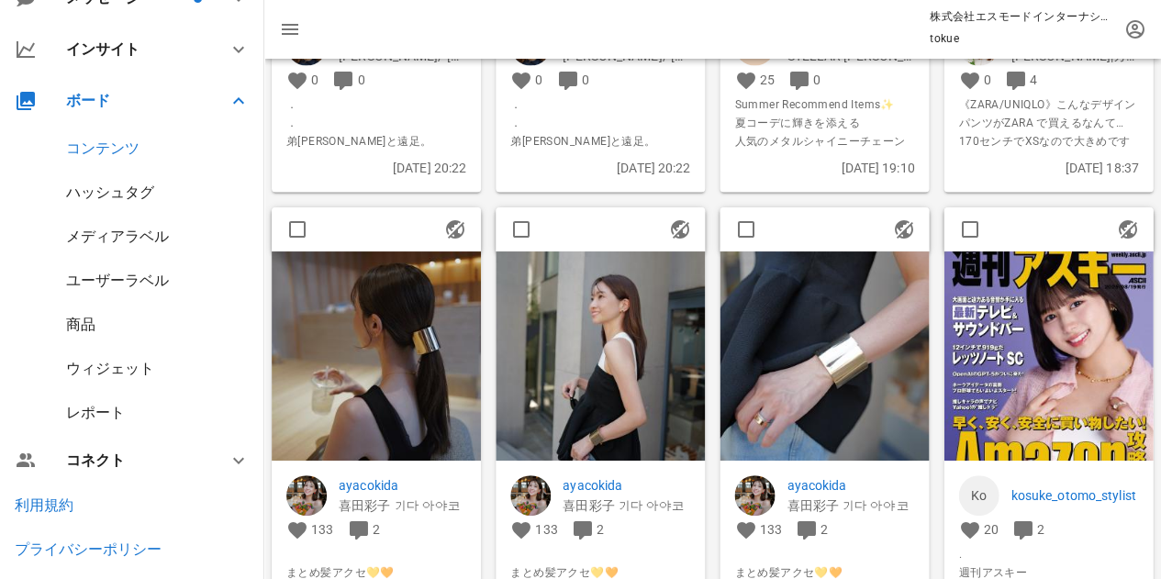
drag, startPoint x: 106, startPoint y: 315, endPoint x: 96, endPoint y: 317, distance: 9.4
click at [105, 315] on div "商品" at bounding box center [132, 325] width 264 height 44
click at [64, 319] on div "商品" at bounding box center [132, 325] width 264 height 44
click at [83, 321] on div "商品" at bounding box center [80, 324] width 29 height 17
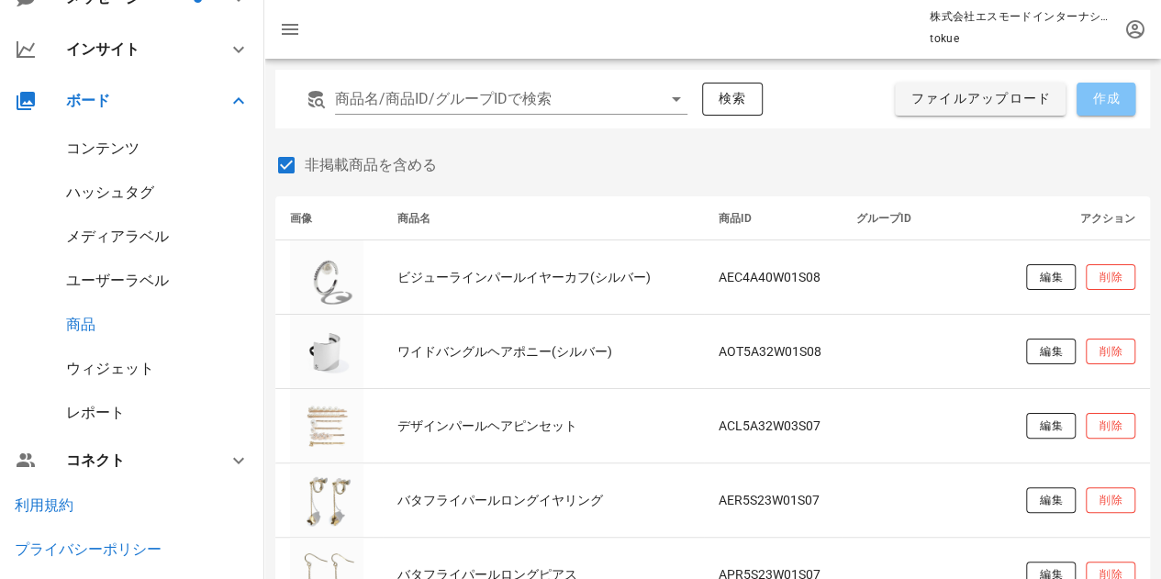
click at [1118, 101] on span "作成" at bounding box center [1105, 99] width 29 height 17
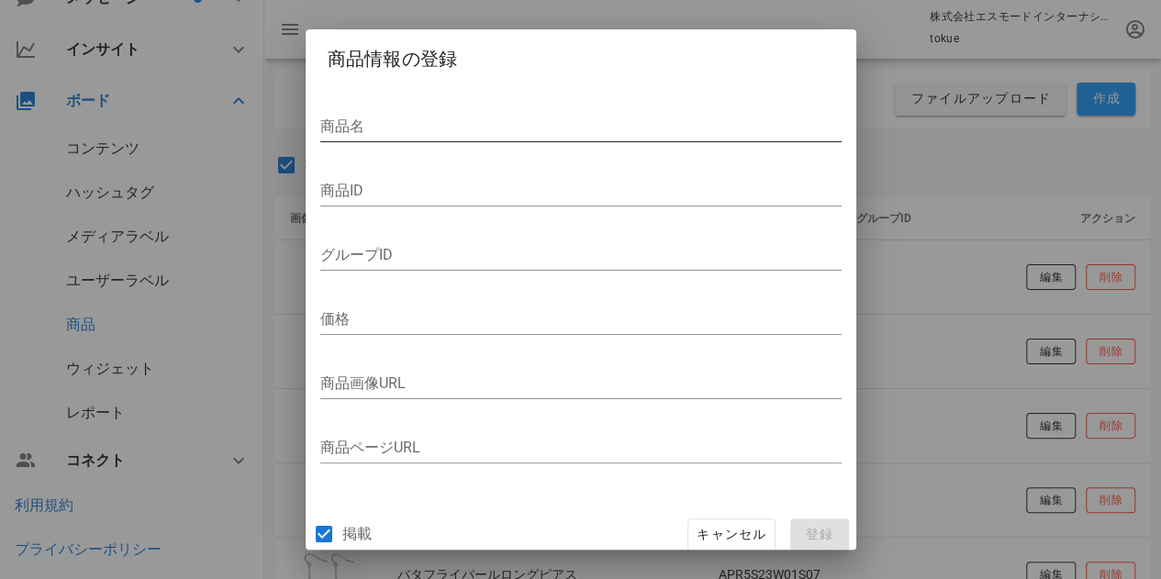
click at [446, 132] on input "商品名" at bounding box center [580, 126] width 521 height 29
click at [418, 133] on input "商品名" at bounding box center [580, 126] width 521 height 29
paste input "ワイドバングルヘアポニー(ゴールド)"
type input "ワイドバングルヘアポニー(ゴールド)"
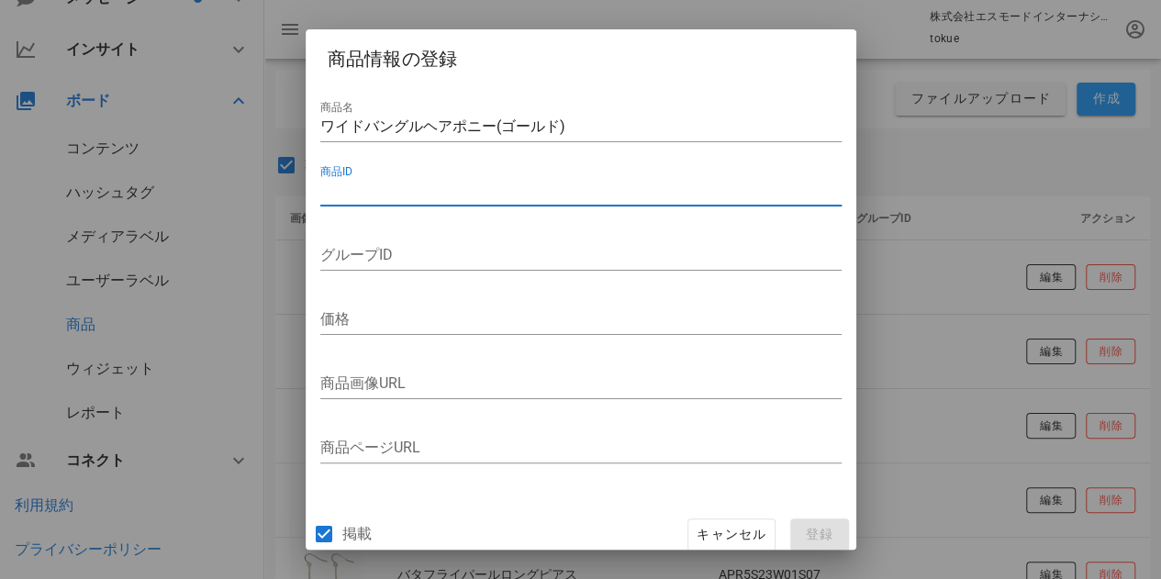
click at [355, 189] on input "商品ID" at bounding box center [580, 190] width 521 height 29
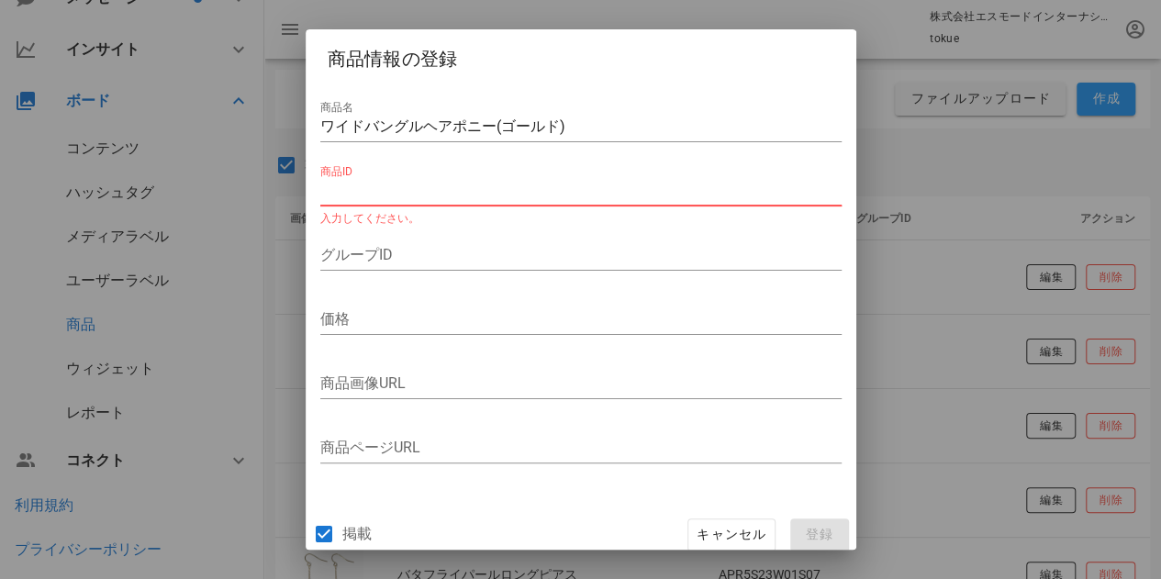
click at [387, 192] on input "商品ID" at bounding box center [580, 190] width 521 height 29
paste input "ワイドバングルヘアポニー(ゴールド)"
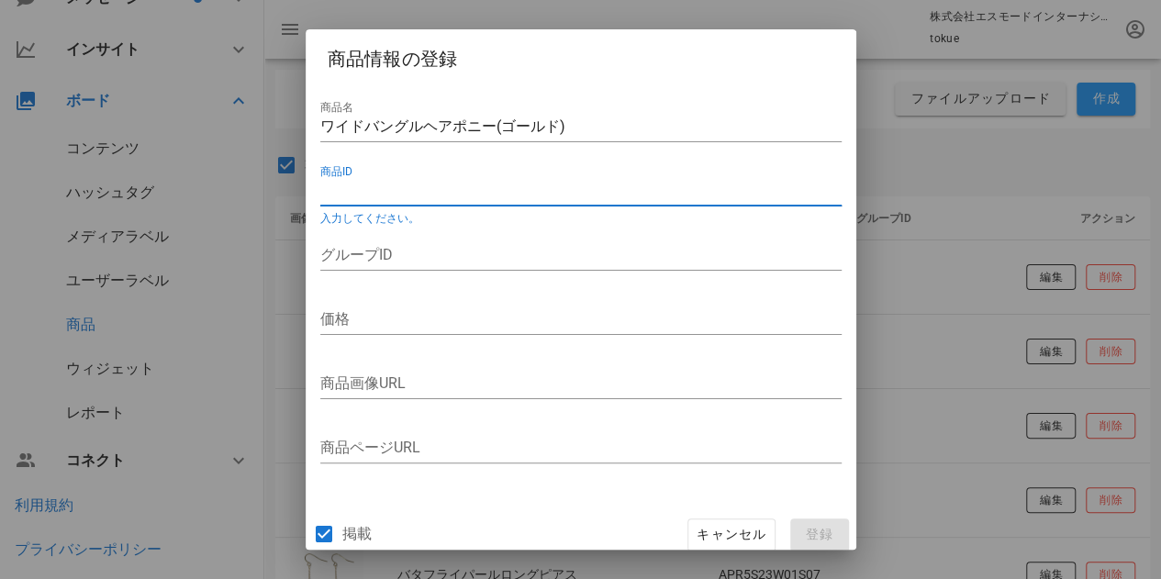
type input "ワイドバングルヘアポニー(ゴールド)"
drag, startPoint x: 605, startPoint y: 192, endPoint x: 297, endPoint y: 191, distance: 307.5
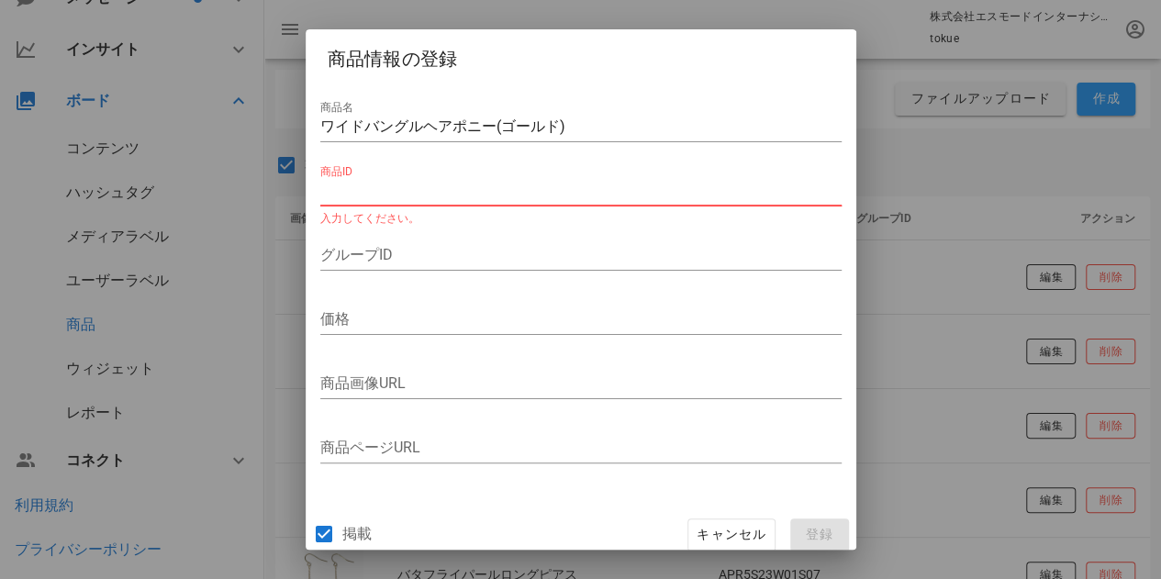
paste input "AOT5A32W01S07"
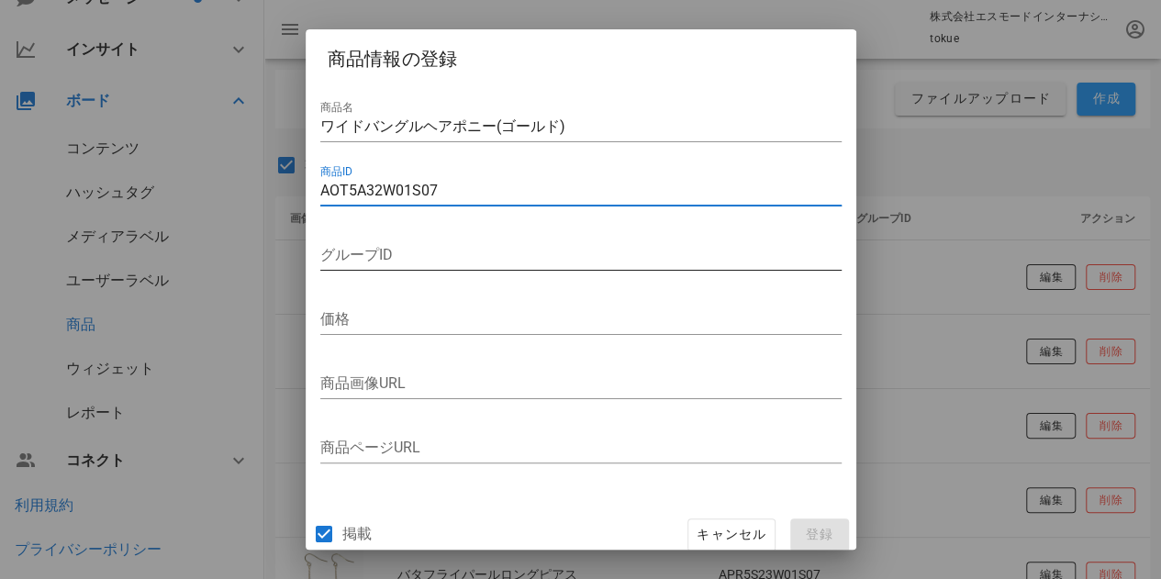
type input "AOT5A32W01S07"
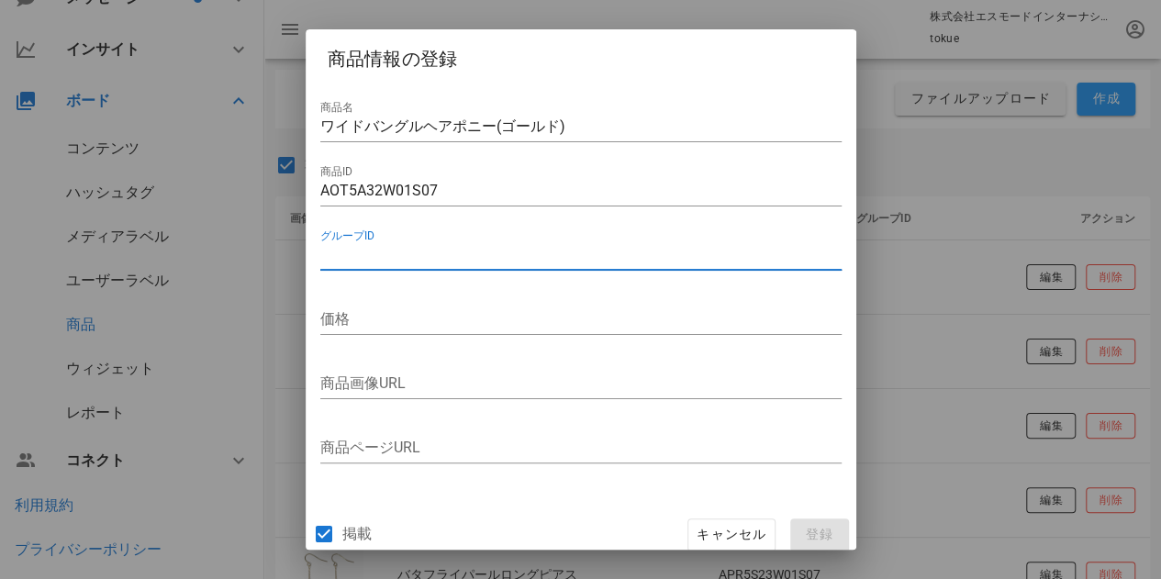
click at [385, 249] on input "グループID" at bounding box center [580, 254] width 521 height 29
click at [426, 318] on input "価格" at bounding box center [580, 319] width 521 height 29
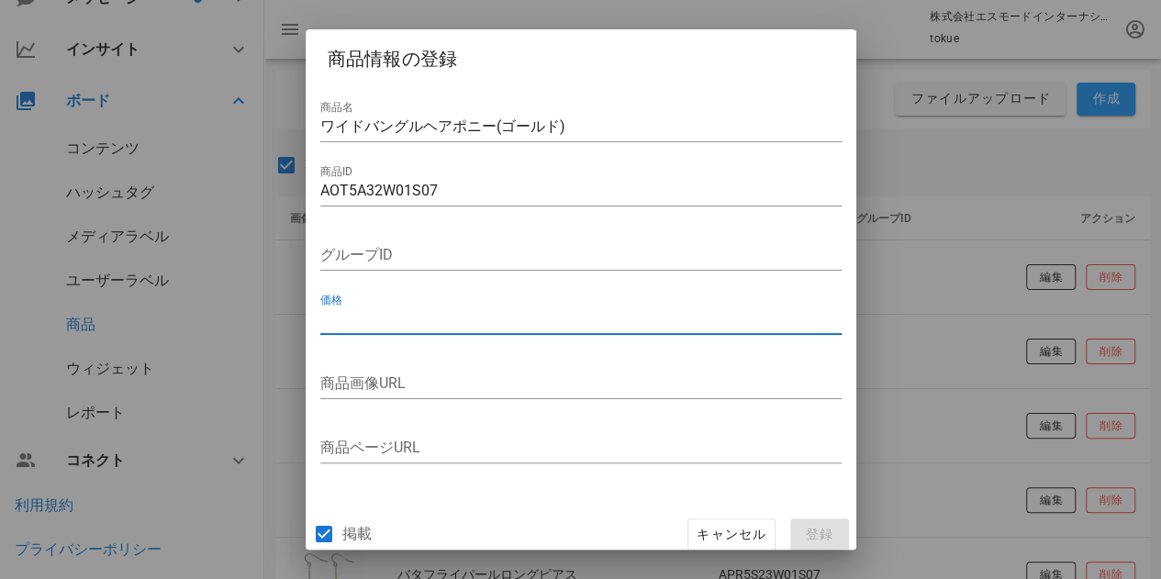
click at [396, 313] on input "価格" at bounding box center [580, 319] width 521 height 29
type input "6050"
click at [392, 381] on input "商品画像URL" at bounding box center [580, 383] width 521 height 29
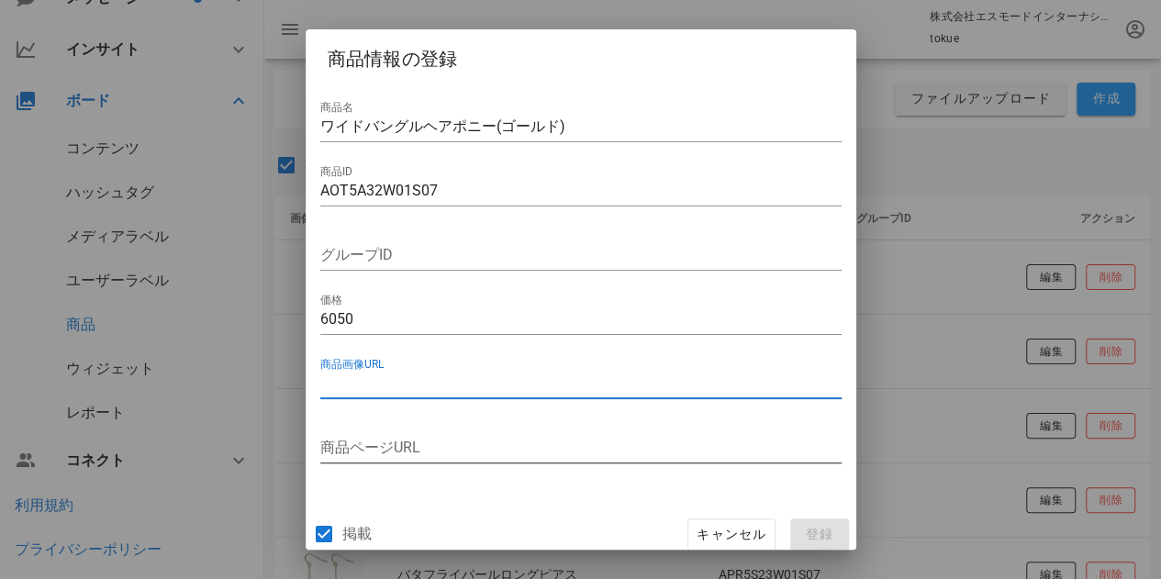
click at [399, 443] on input "商品ページURL" at bounding box center [580, 447] width 521 height 29
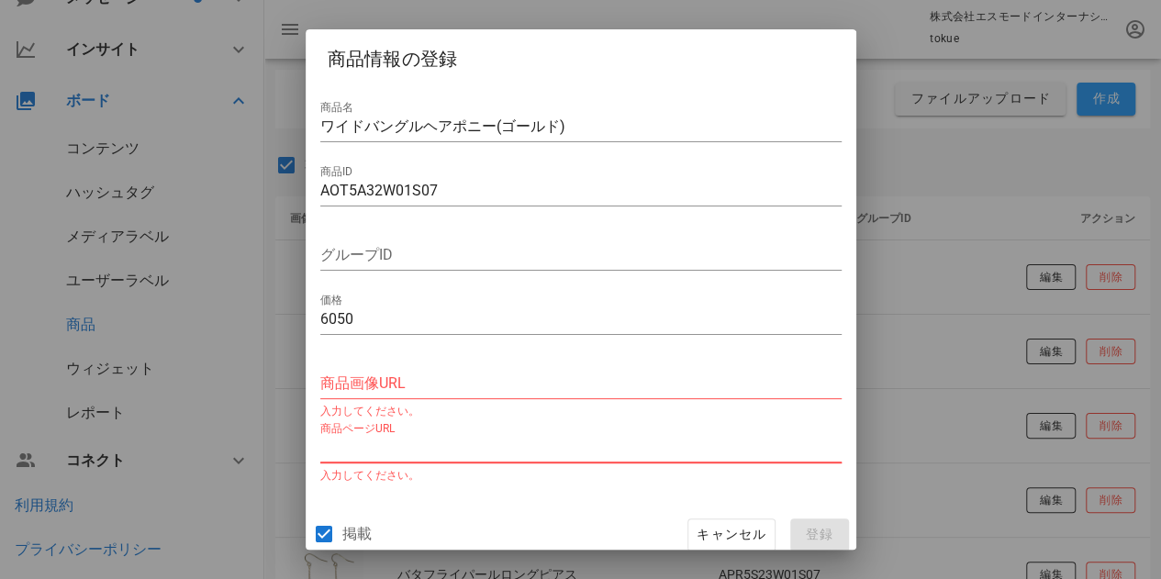
click at [358, 443] on input "商品ページURL" at bounding box center [580, 447] width 521 height 29
paste input "[URL][DOMAIN_NAME]"
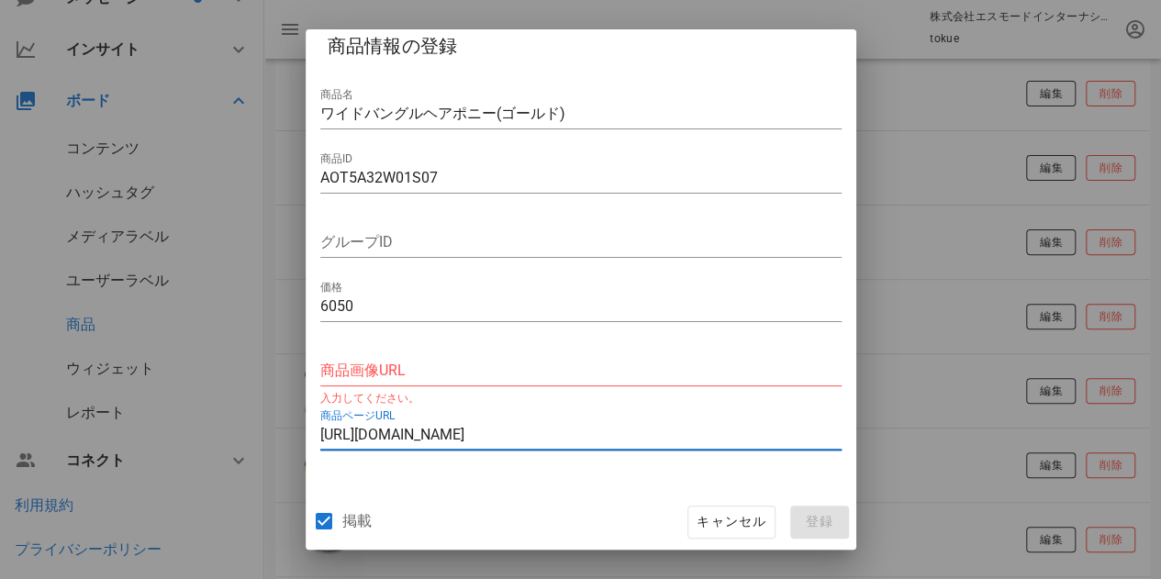
scroll to position [21, 0]
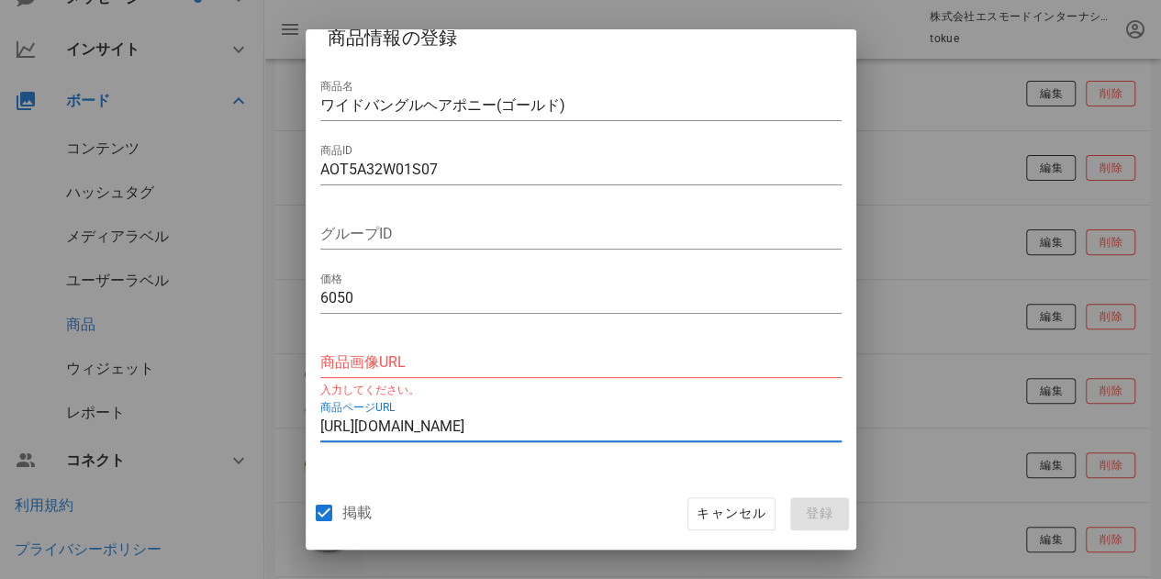
type input "[URL][DOMAIN_NAME]"
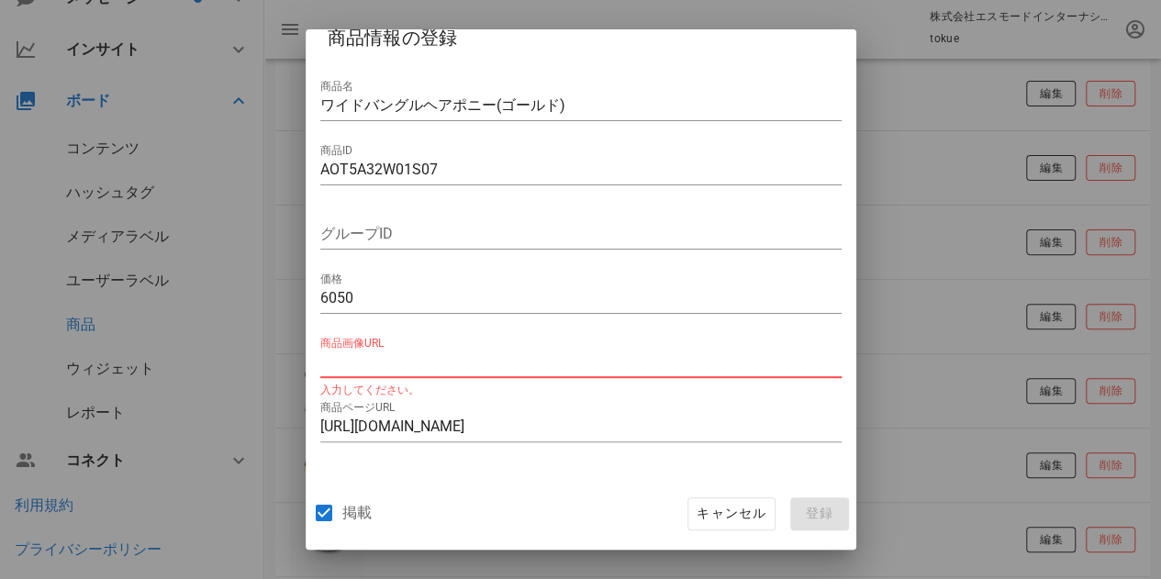
click at [399, 370] on input "商品画像URL" at bounding box center [580, 362] width 521 height 29
click at [372, 370] on input "商品画像URL" at bounding box center [580, 362] width 521 height 29
paste input "[URL][DOMAIN_NAME]"
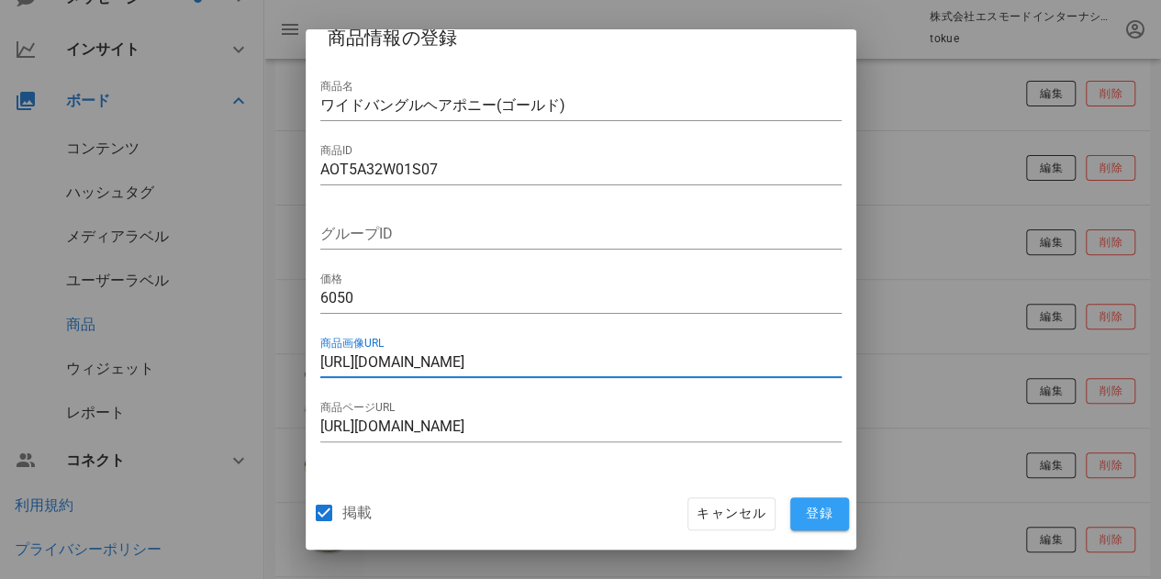
type input "[URL][DOMAIN_NAME]"
click at [803, 506] on span "登録" at bounding box center [820, 514] width 44 height 17
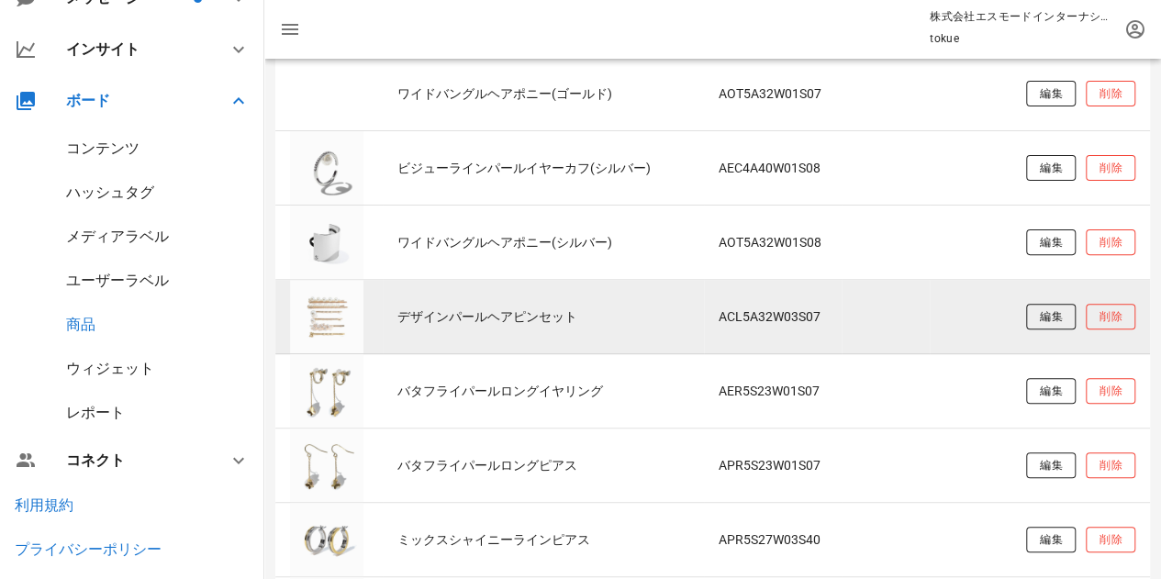
scroll to position [0, 0]
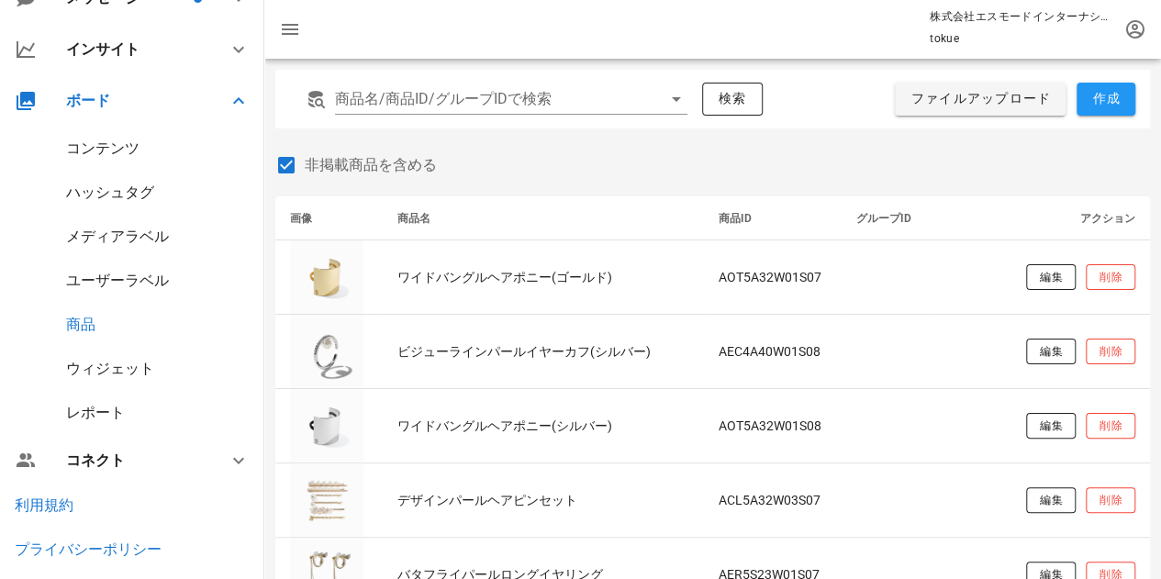
click at [123, 151] on div "コンテンツ" at bounding box center [102, 148] width 73 height 17
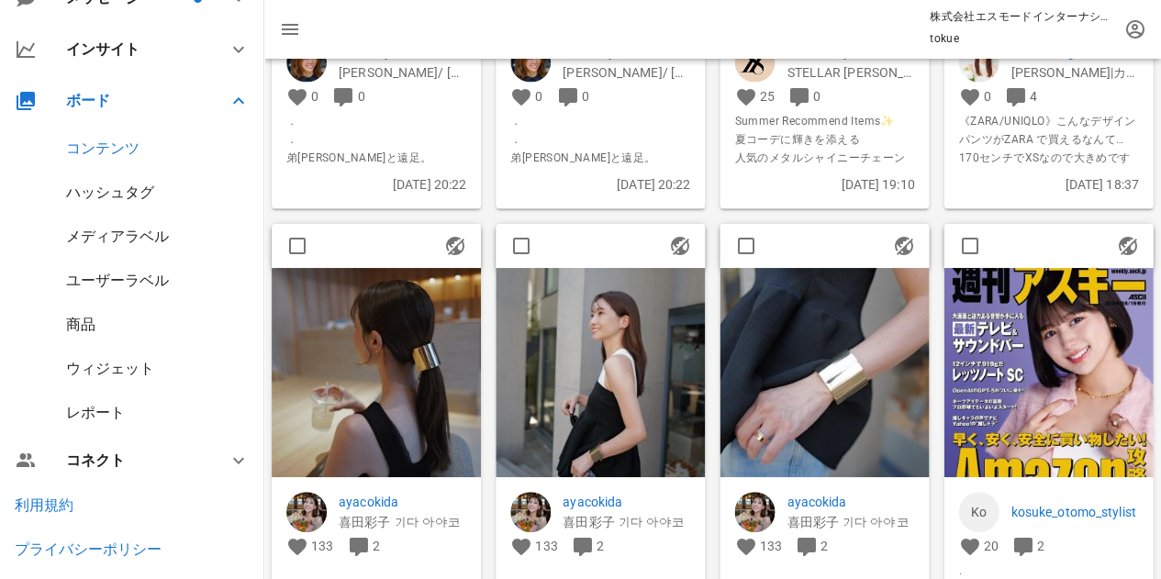
scroll to position [5336, 0]
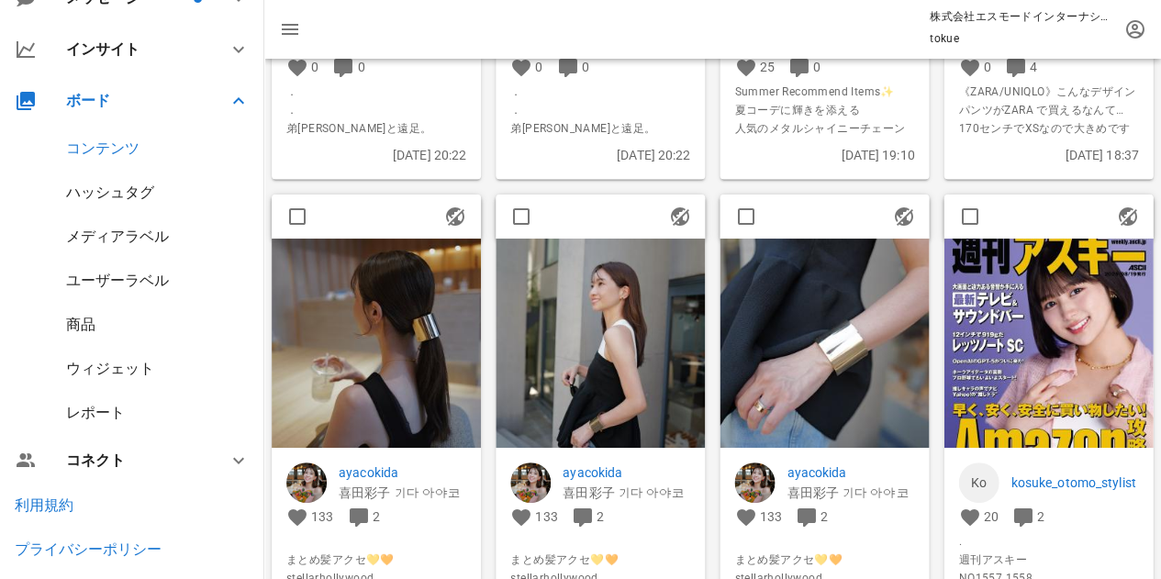
click at [615, 378] on img at bounding box center [600, 344] width 209 height 209
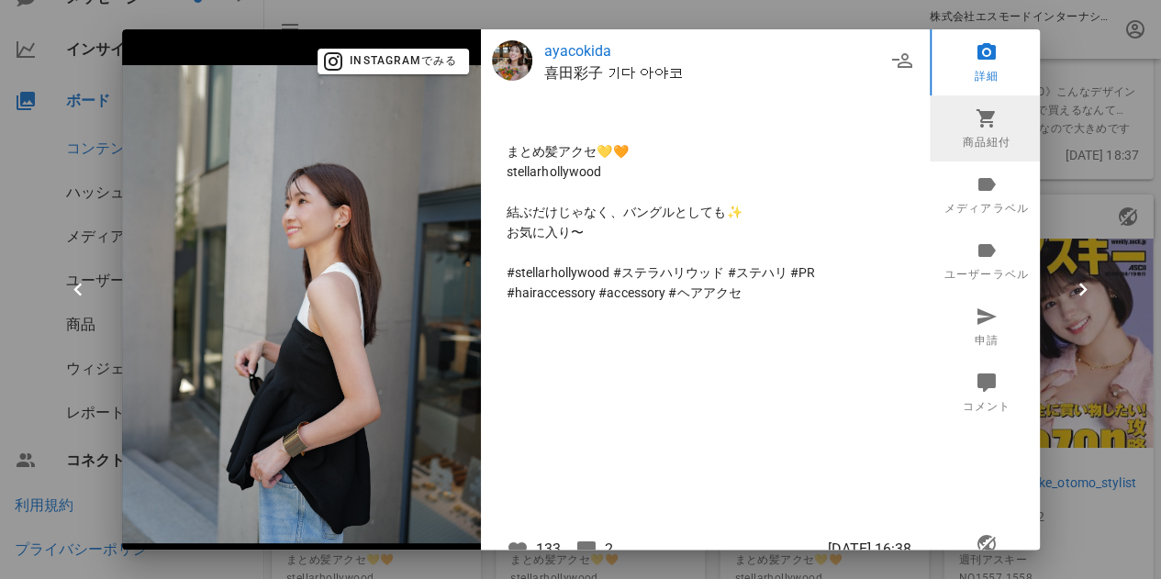
click at [958, 144] on link "商品紐付" at bounding box center [987, 128] width 114 height 66
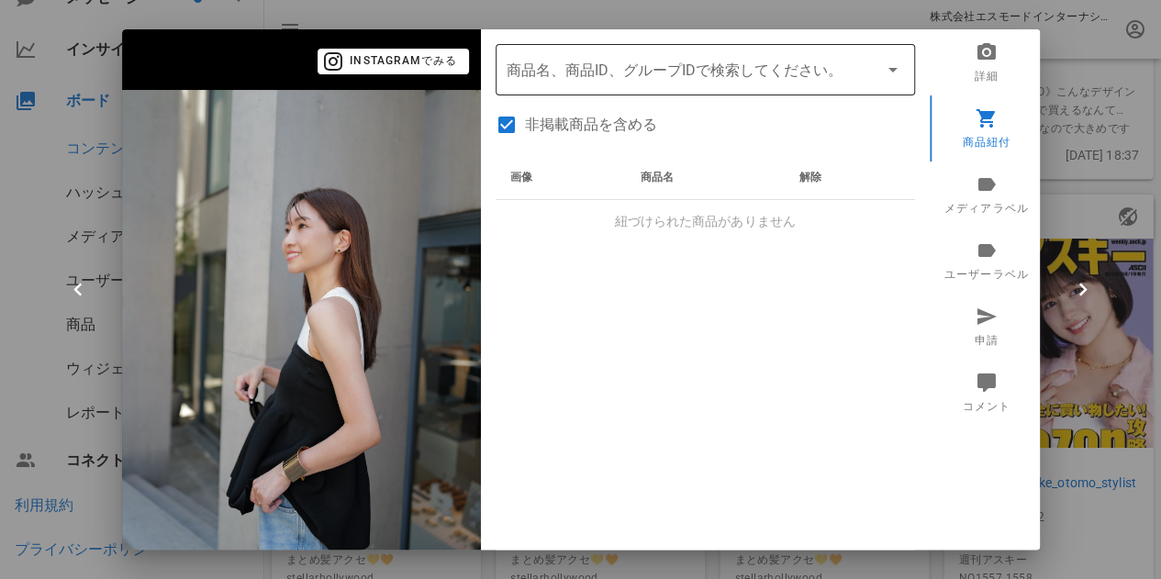
click at [743, 67] on input "商品" at bounding box center [680, 69] width 346 height 29
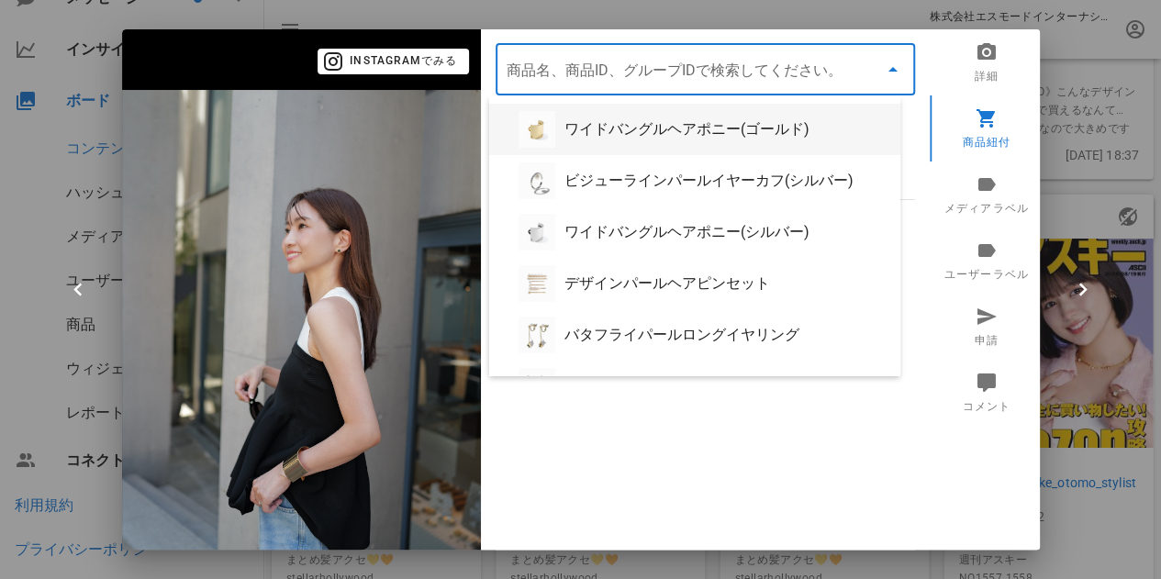
click at [671, 131] on div "ワイドバングルヘアポニー(ゴールド)" at bounding box center [724, 128] width 321 height 17
type input "ワイドバングルヘアポニー(ゴールド)"
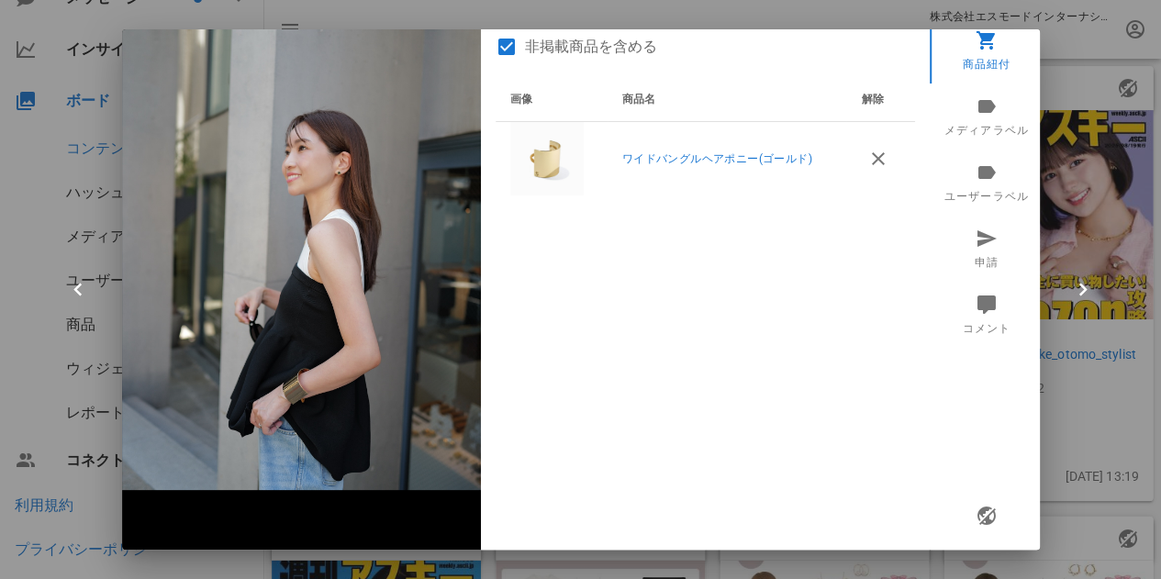
scroll to position [5520, 0]
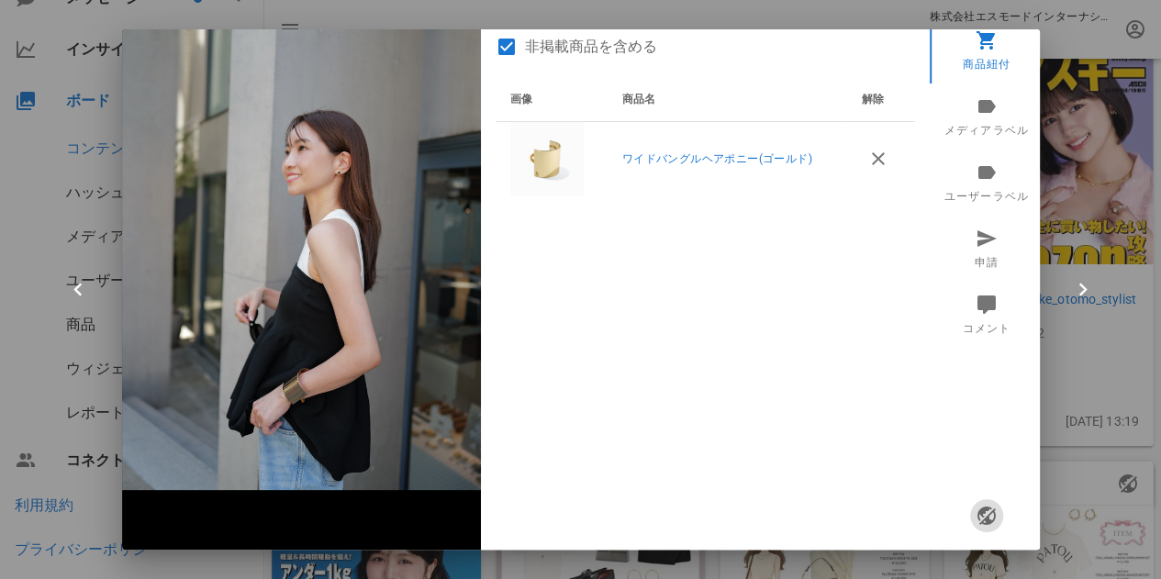
click at [975, 509] on icon "button" at bounding box center [986, 516] width 22 height 22
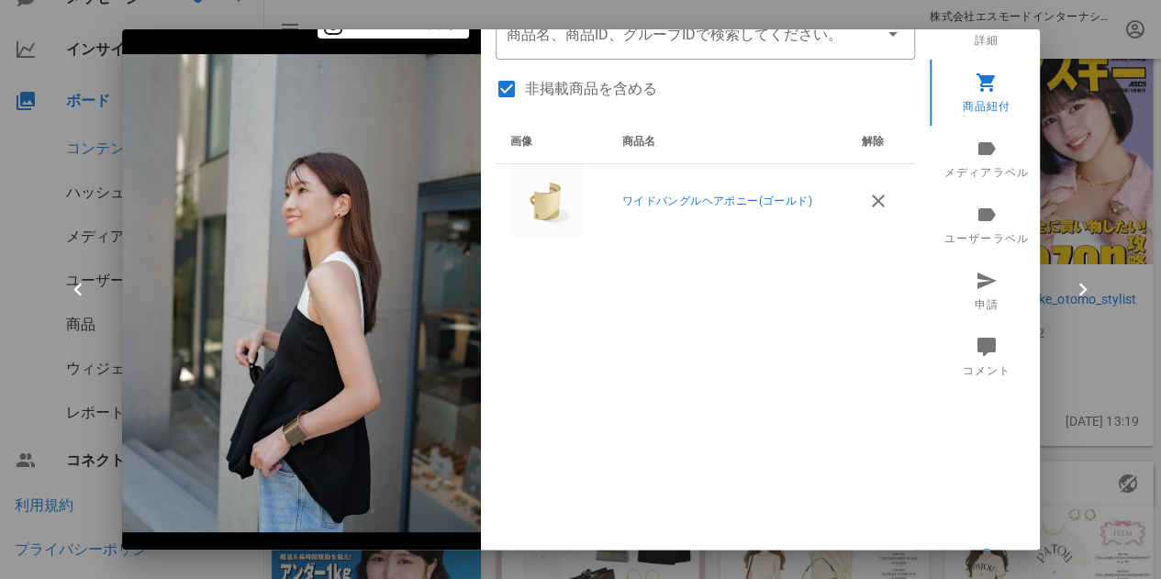
scroll to position [0, 0]
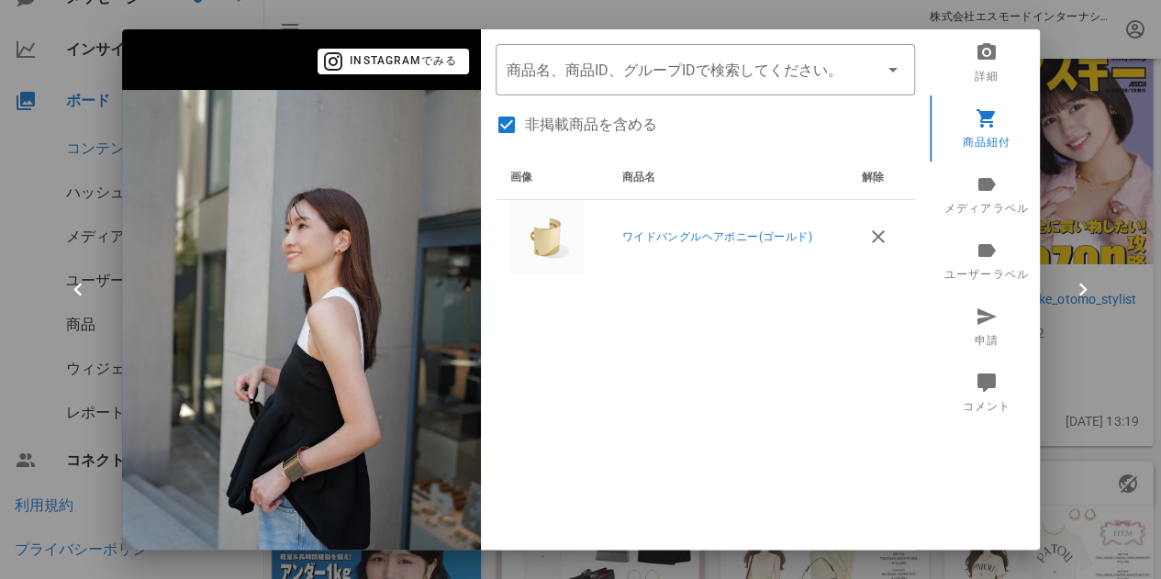
click at [1103, 292] on div at bounding box center [580, 289] width 1161 height 579
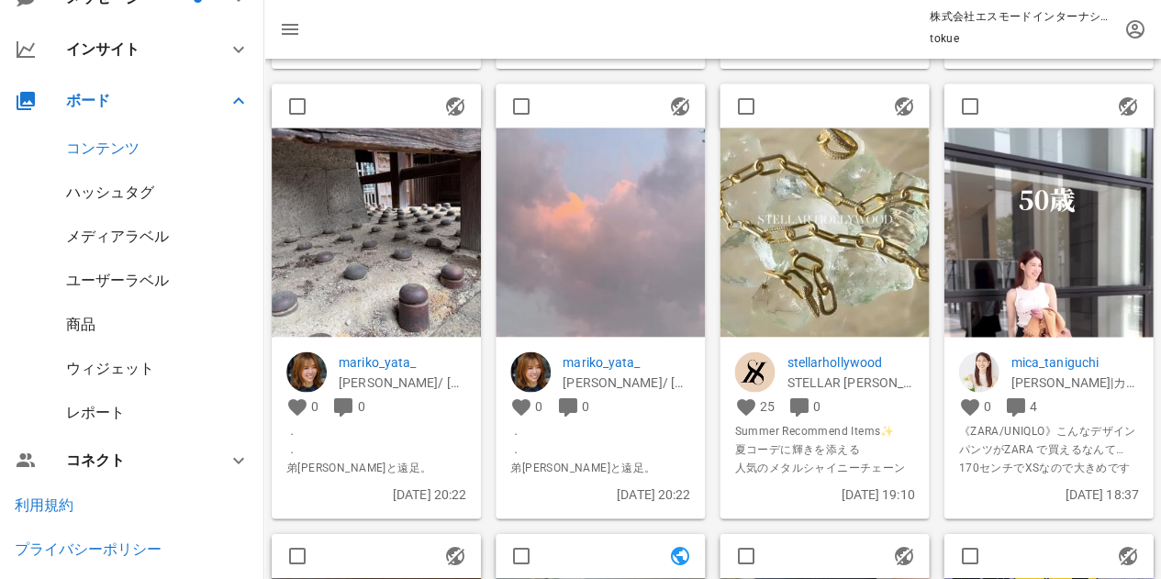
scroll to position [4969, 0]
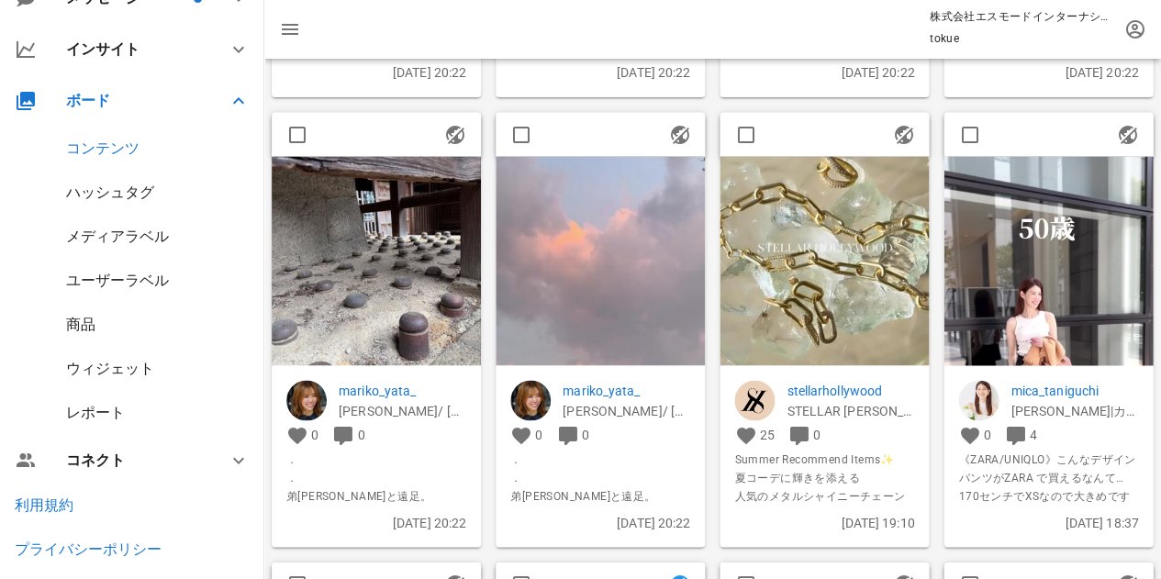
click at [972, 313] on img at bounding box center [1048, 342] width 209 height 373
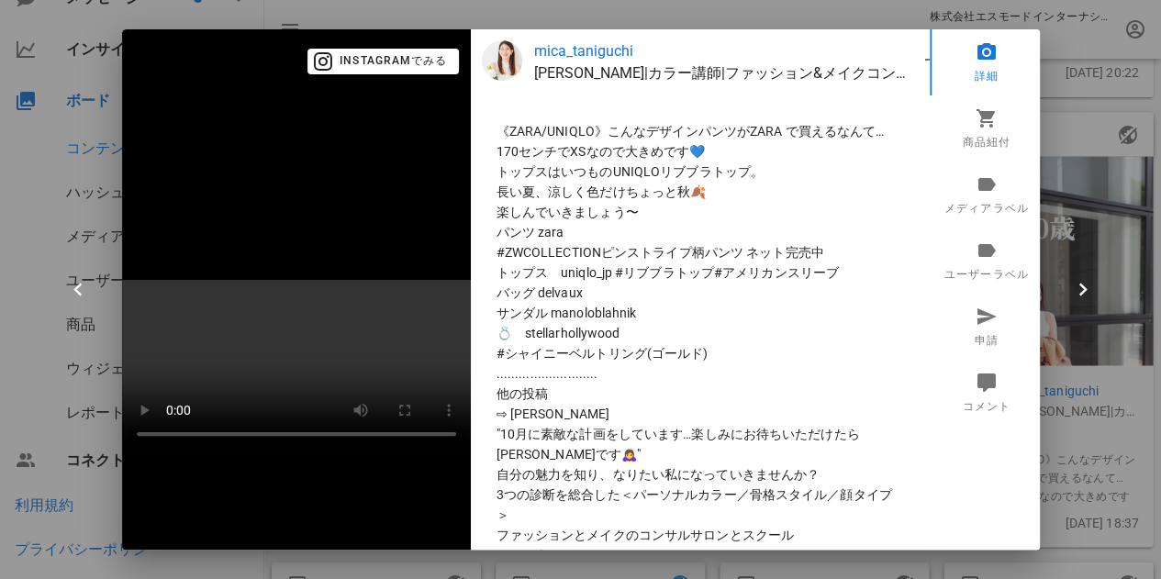
click at [1108, 137] on div at bounding box center [580, 289] width 1161 height 579
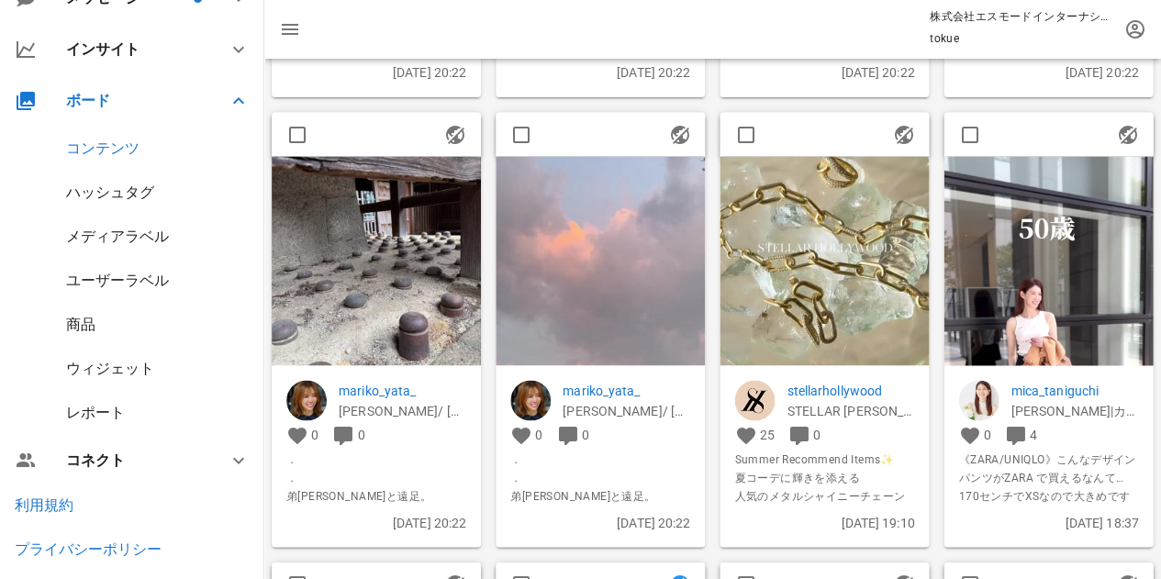
click at [1040, 353] on img at bounding box center [1048, 342] width 209 height 373
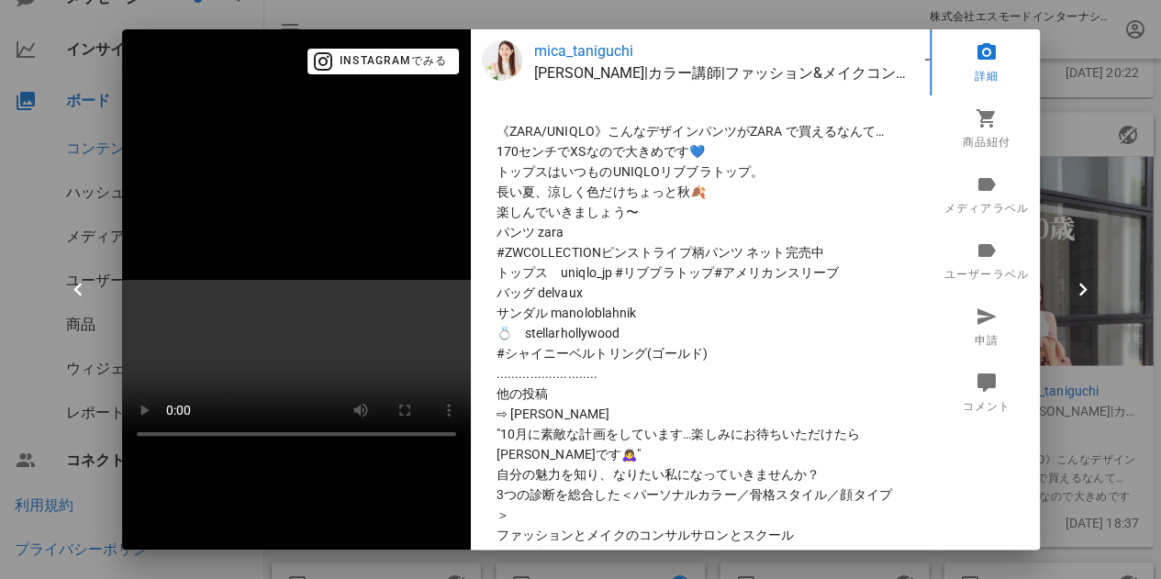
click at [551, 50] on p "mica_taniguchi" at bounding box center [726, 51] width 385 height 22
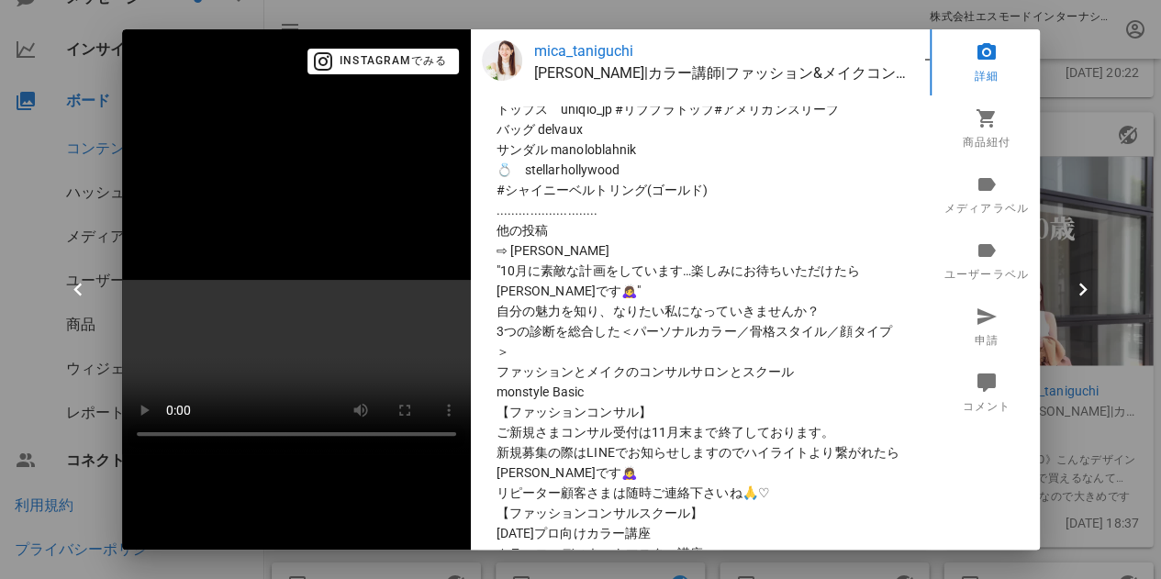
scroll to position [0, 0]
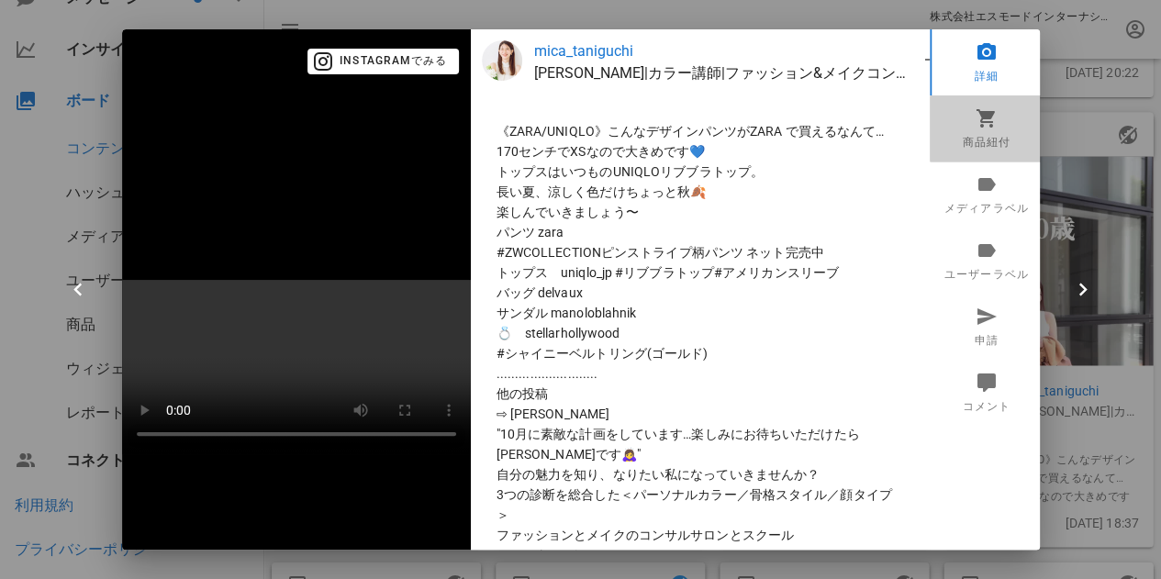
click at [975, 114] on icon at bounding box center [986, 117] width 22 height 22
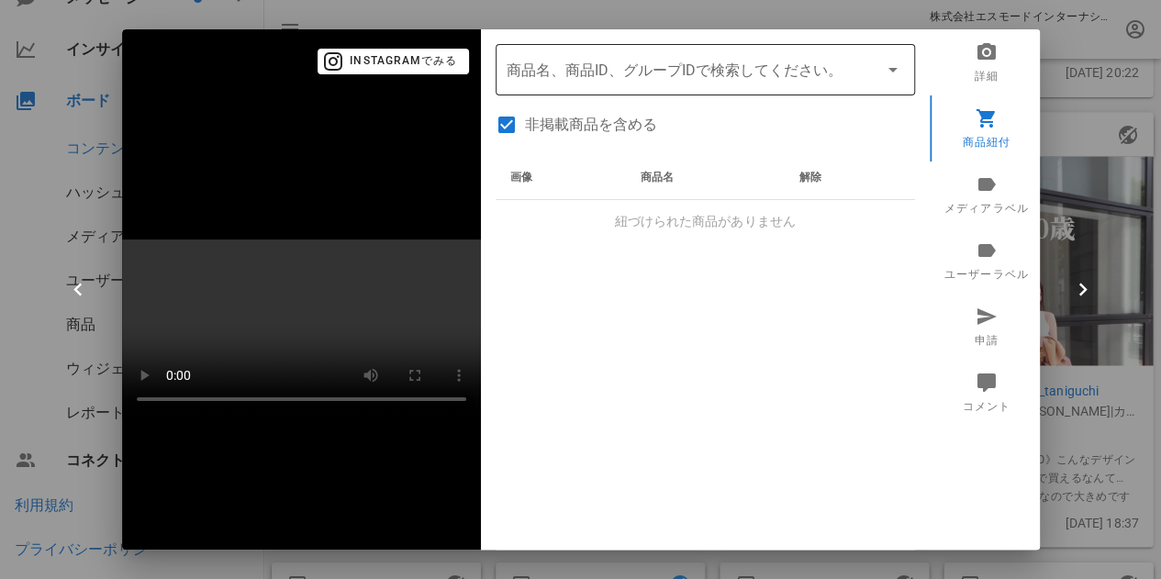
click at [565, 65] on input "商品" at bounding box center [680, 69] width 346 height 29
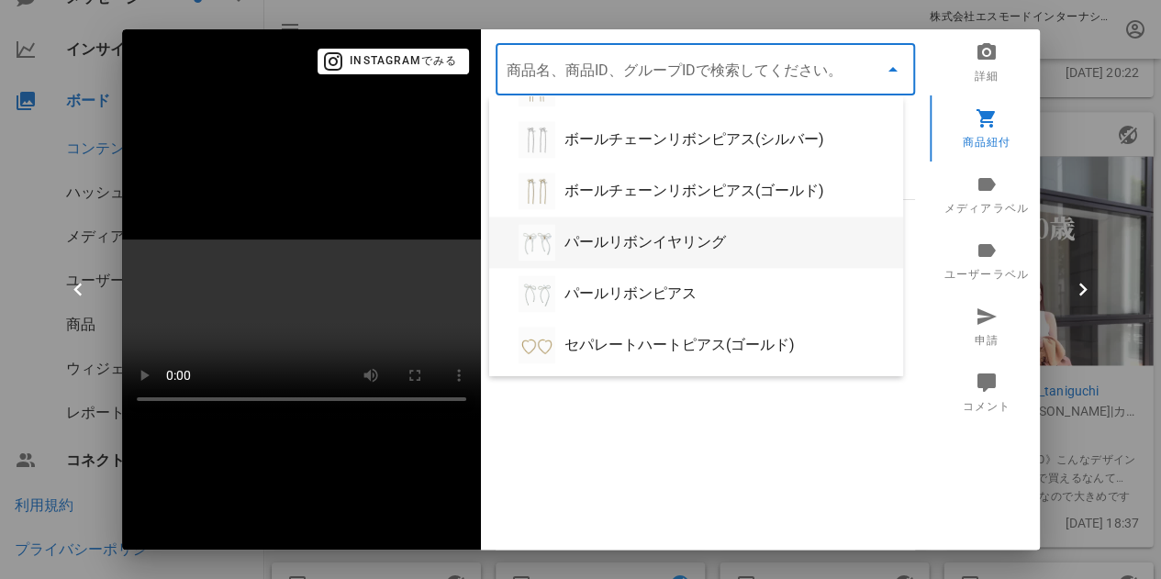
scroll to position [1278, 0]
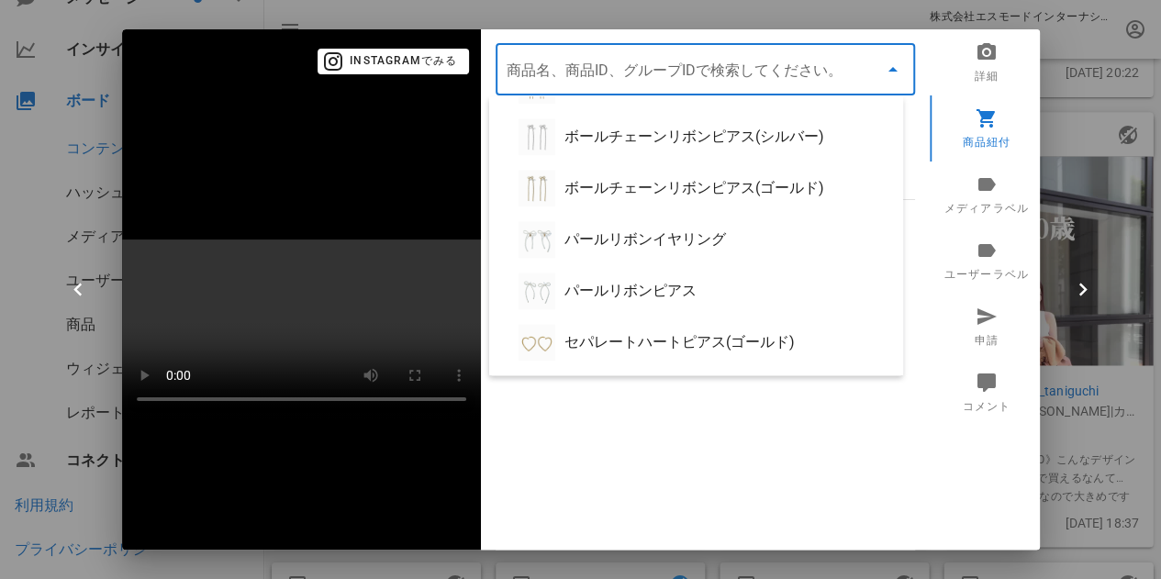
click at [687, 419] on div "画像 商品名 解除 紐づけられた商品がありません" at bounding box center [705, 385] width 419 height 459
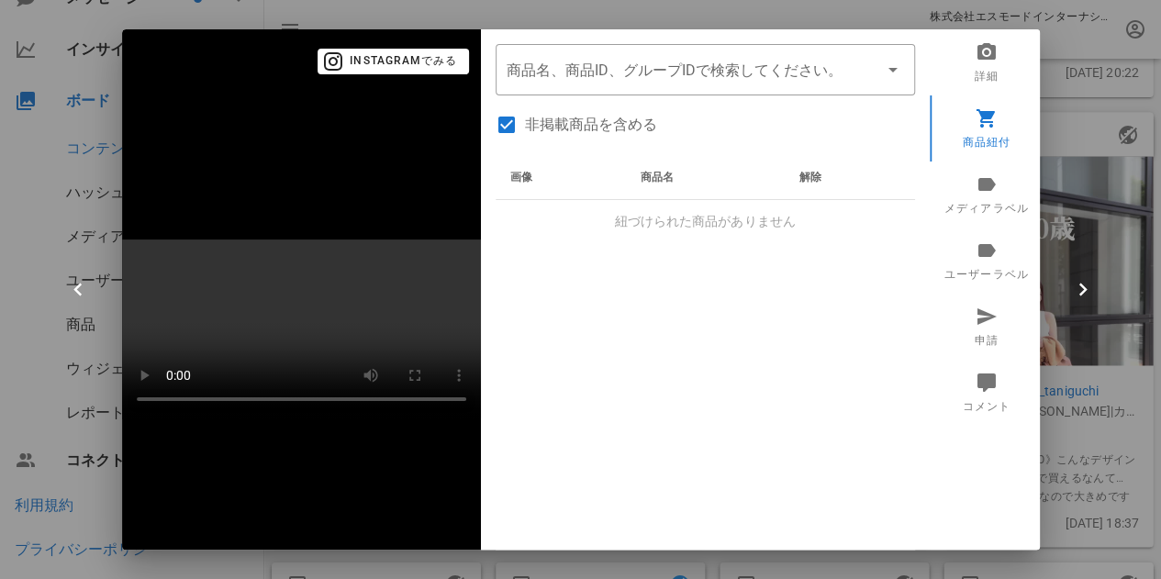
drag, startPoint x: 1066, startPoint y: 59, endPoint x: 1057, endPoint y: 47, distance: 14.5
click at [1066, 59] on div at bounding box center [580, 289] width 1161 height 579
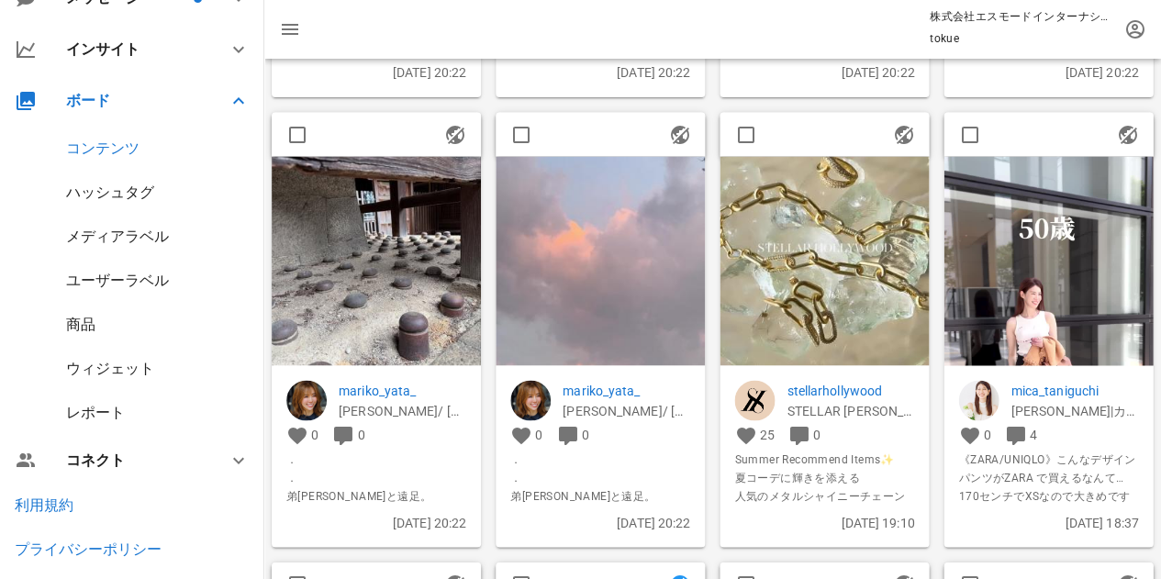
click at [149, 322] on div "商品" at bounding box center [132, 325] width 264 height 44
click at [113, 320] on div "商品" at bounding box center [132, 325] width 264 height 44
click at [97, 322] on div "商品" at bounding box center [132, 325] width 264 height 44
click at [86, 324] on div "商品" at bounding box center [80, 324] width 29 height 17
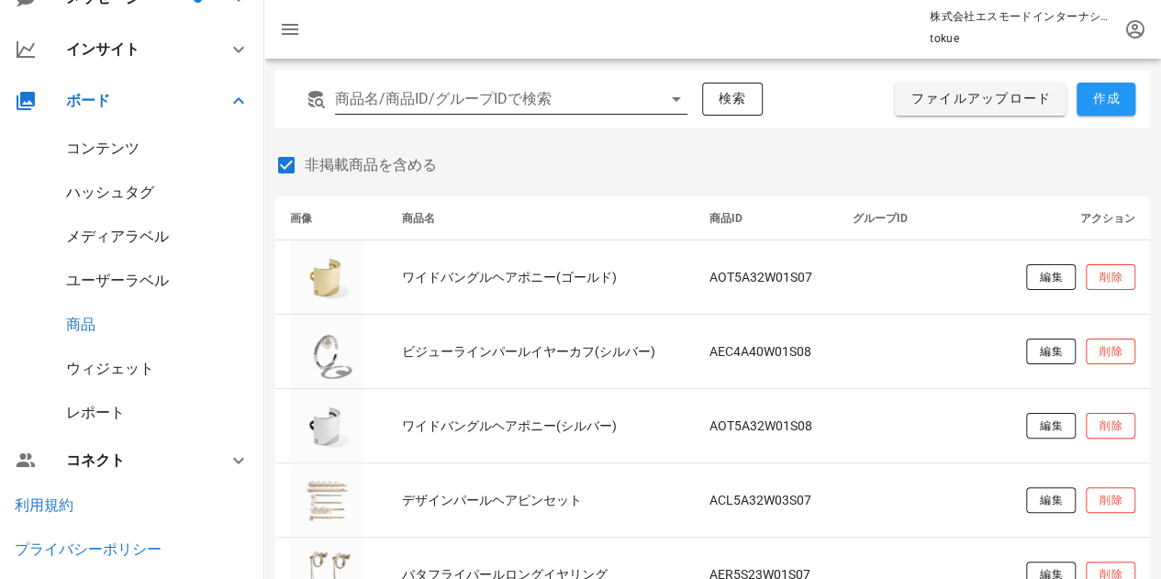
click at [543, 102] on input "商品名/商品ID/グループIDで検索" at bounding box center [485, 98] width 301 height 29
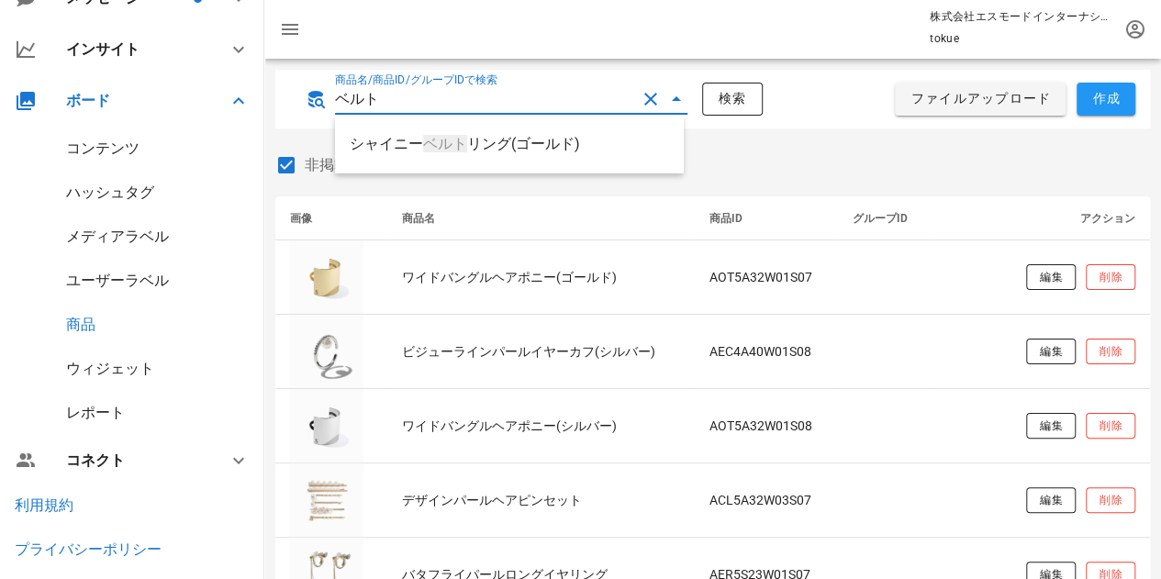
click at [756, 180] on div "非掲載商品を含める" at bounding box center [712, 175] width 875 height 42
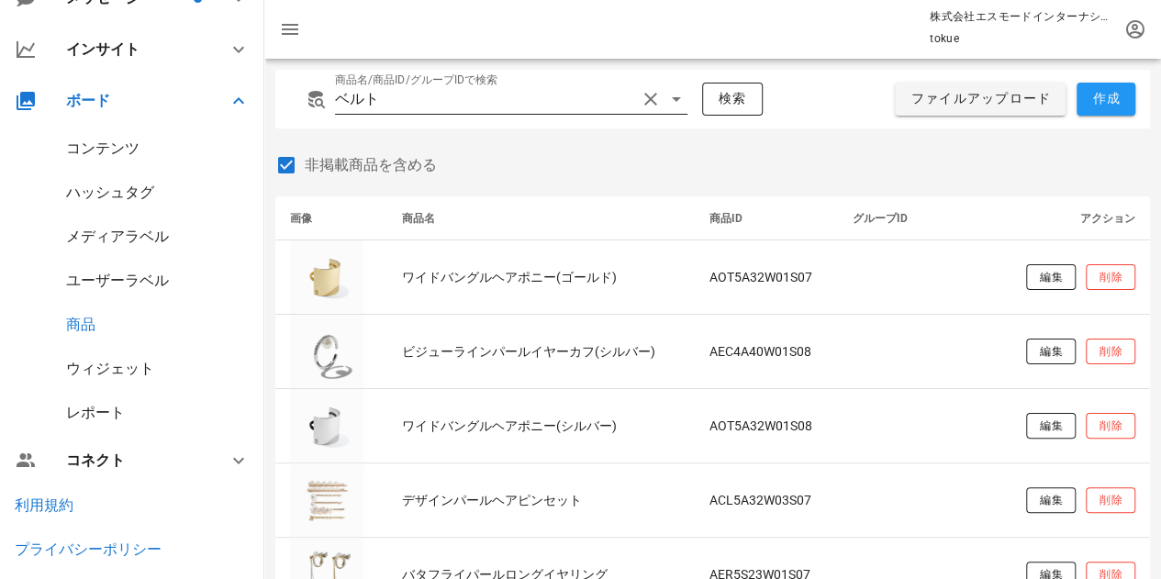
click at [425, 105] on input "ベルト" at bounding box center [485, 98] width 301 height 29
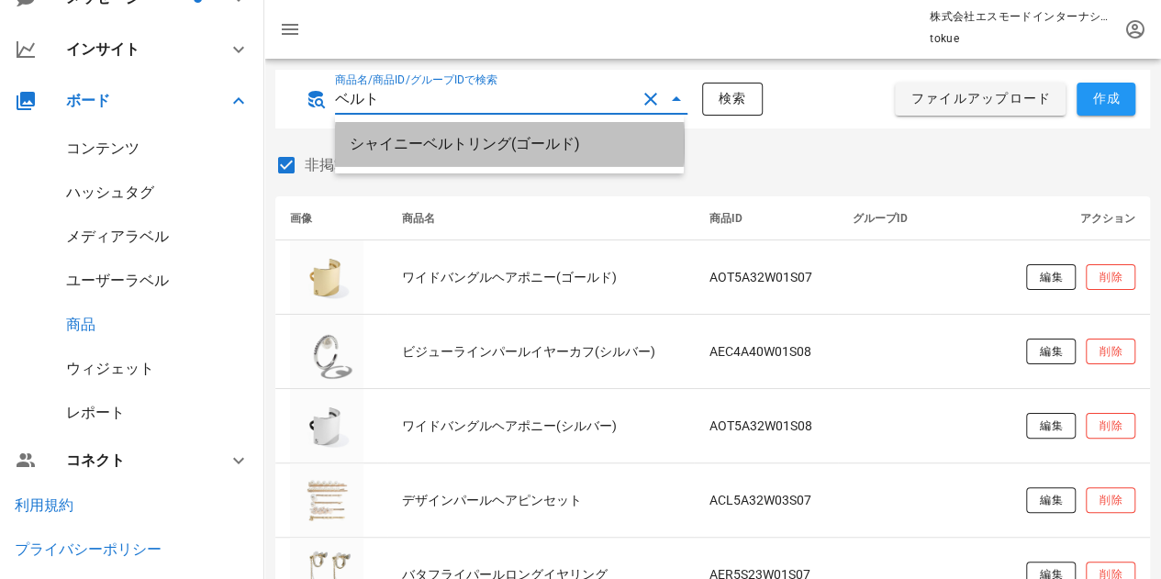
click at [444, 144] on div "シャイニーベルトリング(ゴールド)" at bounding box center [509, 143] width 319 height 17
type input "シャイニーベルトリング(ゴールド)"
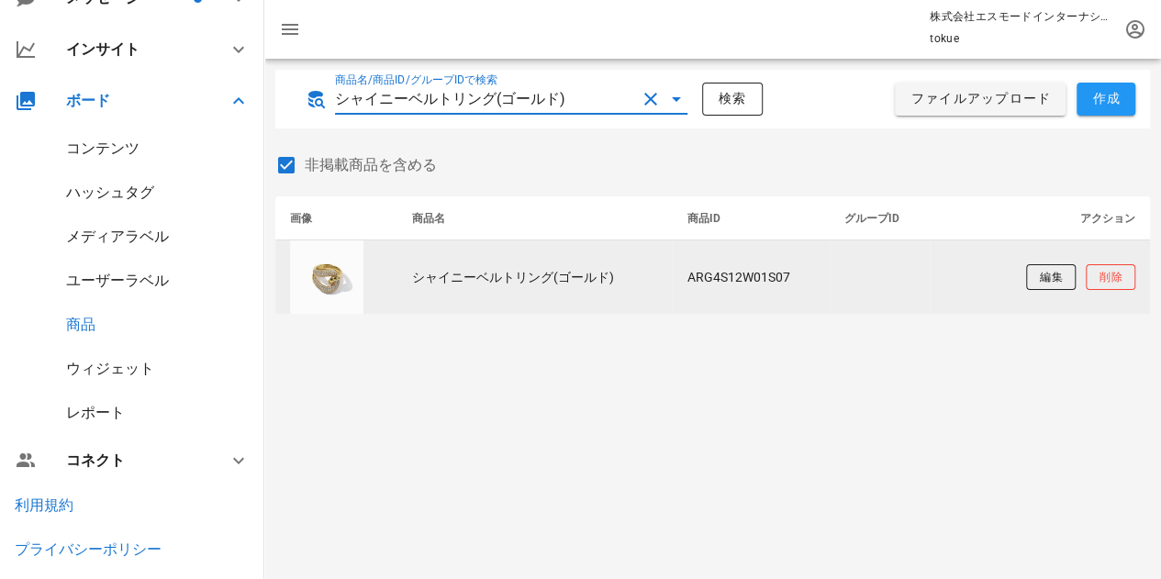
click at [527, 286] on td "シャイニーベルトリング(ゴールド)" at bounding box center [534, 276] width 274 height 73
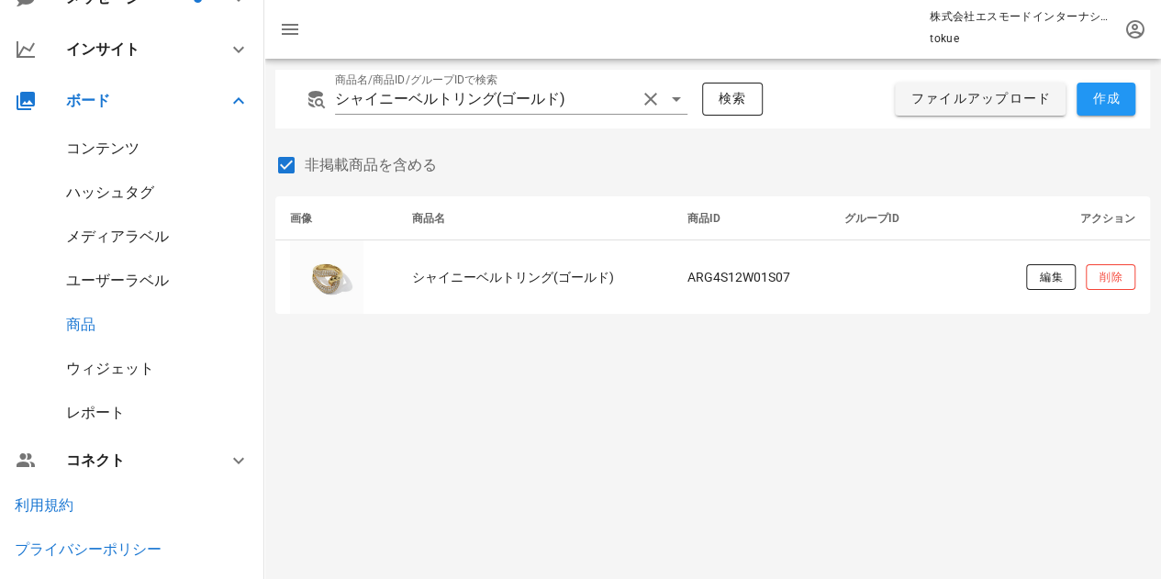
click at [624, 359] on div "商品名/商品ID/グループIDで検索 シャイニーベルトリング(ゴールド) 検索 ファイルアップロード 作成 非掲載商品を含める 画像 商品名 商品ID グルー…" at bounding box center [712, 319] width 897 height 520
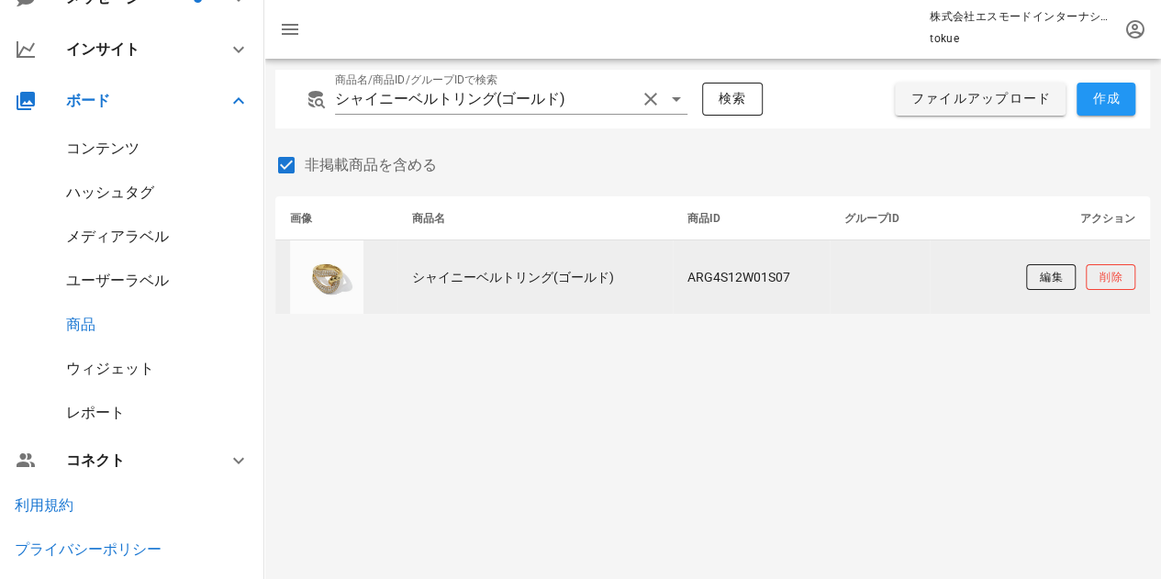
click at [476, 282] on td "シャイニーベルトリング(ゴールド)" at bounding box center [534, 276] width 274 height 73
click at [470, 274] on td "シャイニーベルトリング(ゴールド)" at bounding box center [534, 276] width 274 height 73
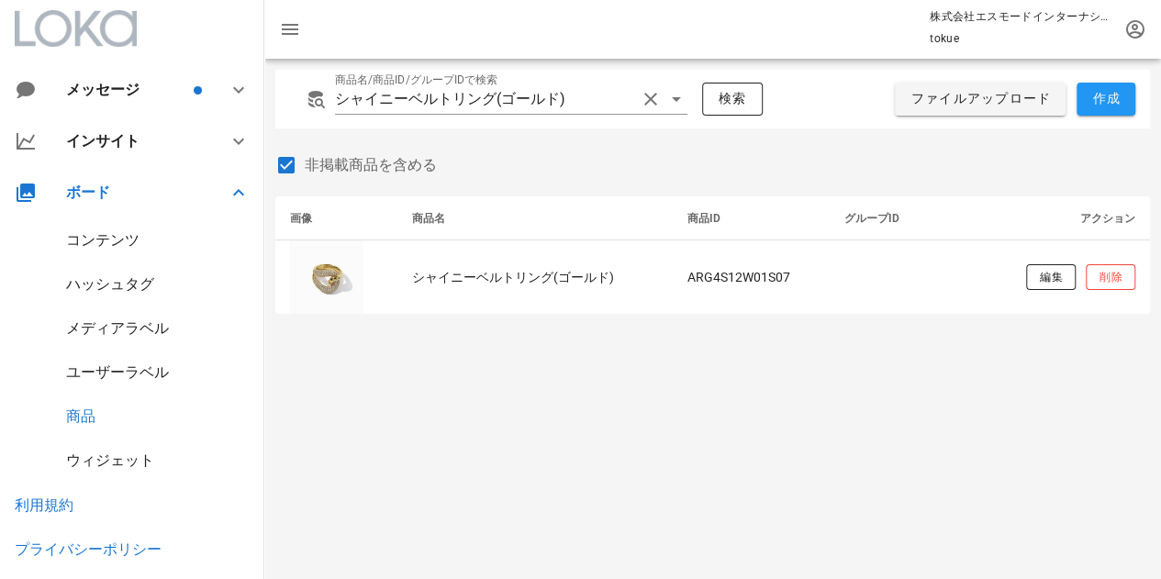
click at [147, 242] on div "コンテンツ" at bounding box center [132, 240] width 264 height 44
click at [124, 234] on div "コンテンツ" at bounding box center [102, 239] width 73 height 17
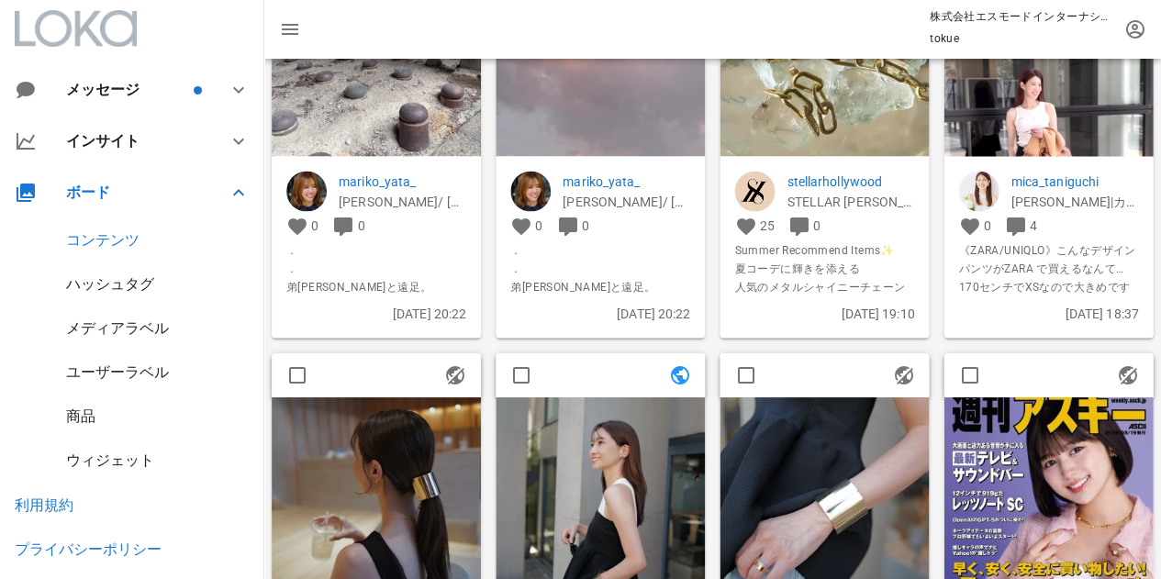
scroll to position [4921, 0]
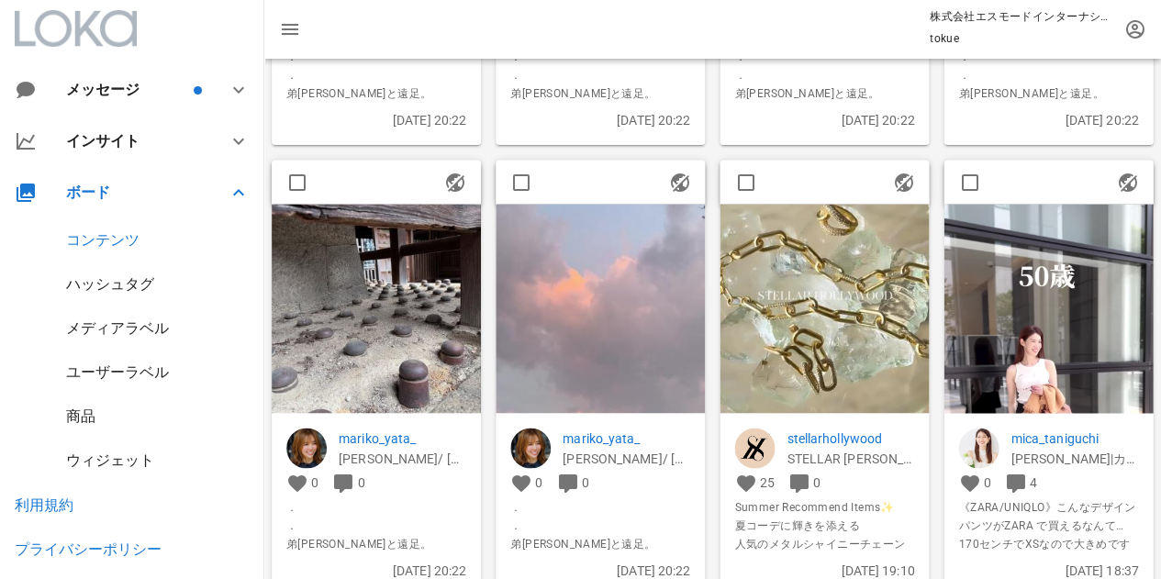
click at [1089, 472] on div "0 4" at bounding box center [1048, 483] width 180 height 22
click at [1074, 355] on img at bounding box center [1048, 390] width 209 height 373
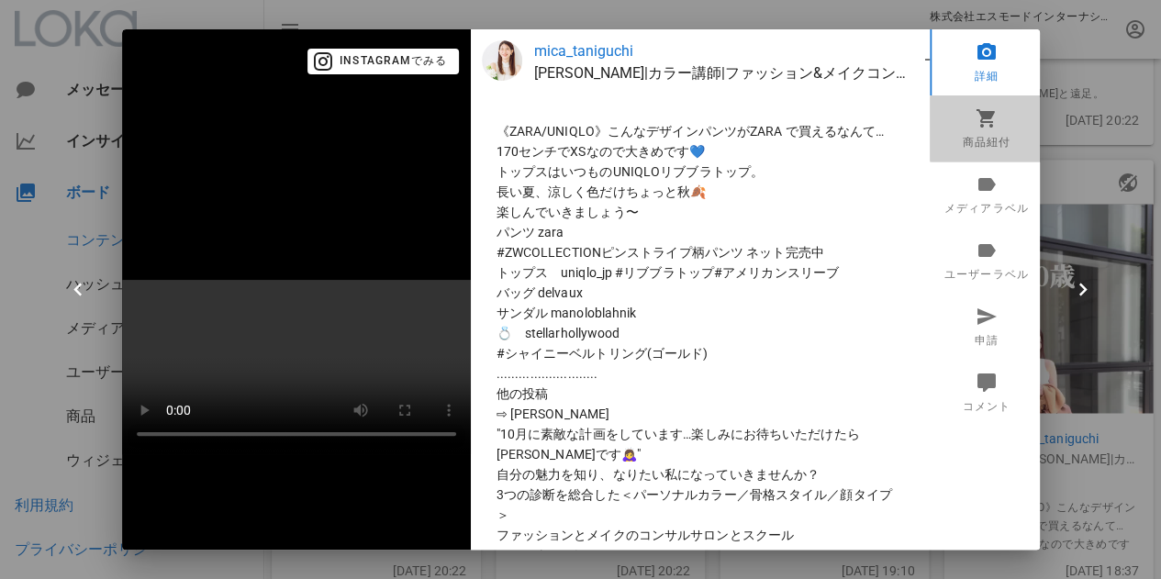
click at [981, 129] on link "商品紐付" at bounding box center [987, 128] width 114 height 66
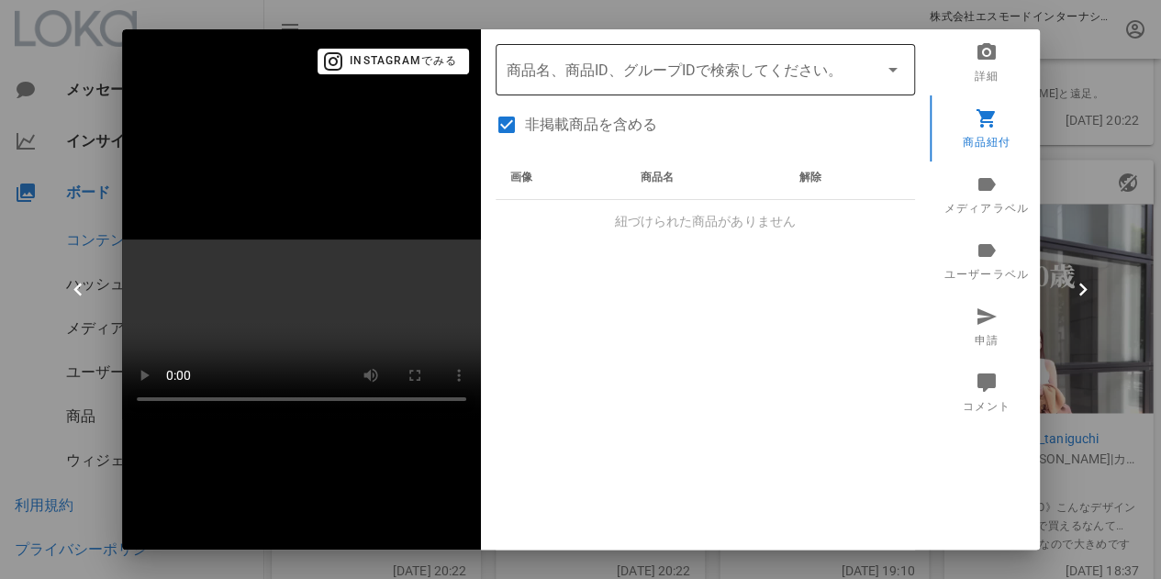
click at [631, 76] on input "商品" at bounding box center [680, 69] width 346 height 29
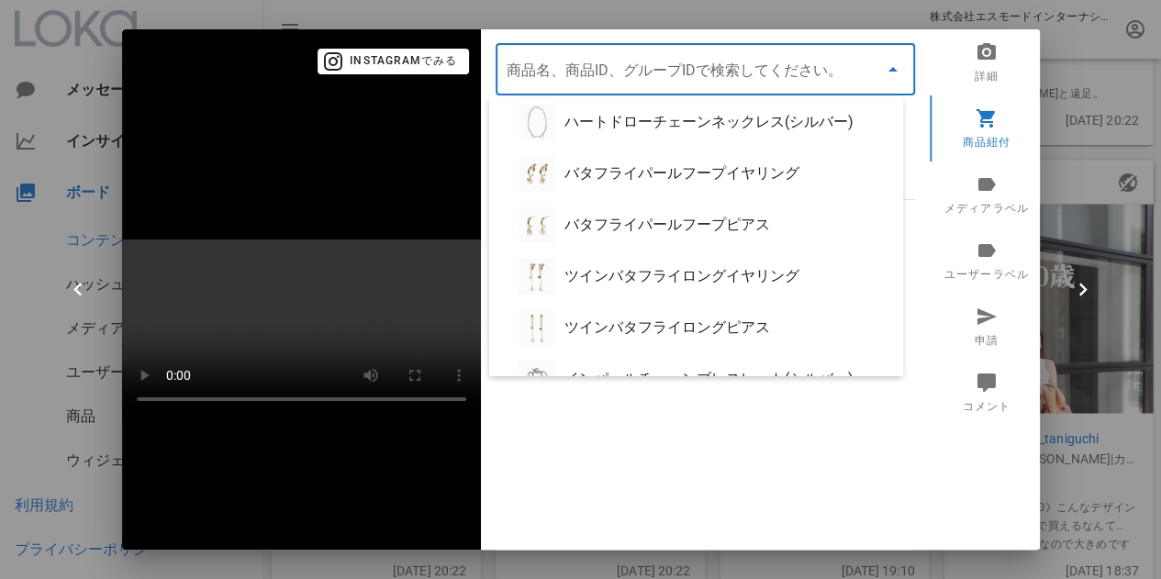
scroll to position [452, 0]
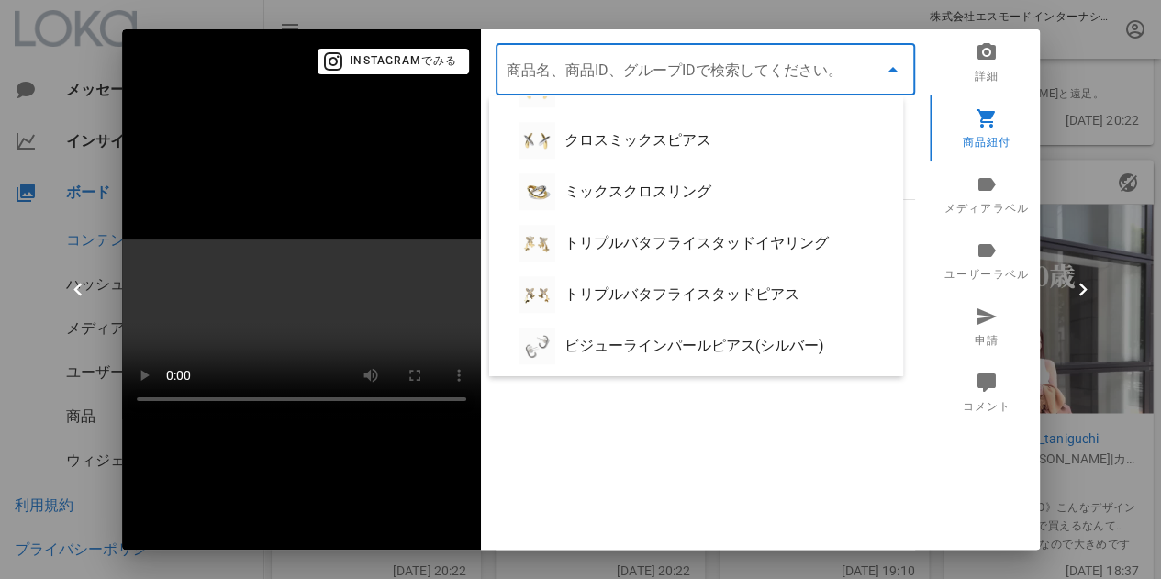
click at [576, 69] on input "商品" at bounding box center [680, 69] width 346 height 29
paste input "シャイニーベルトリング(ゴールド)"
type input "シャイニーベルトリング(ゴールド)"
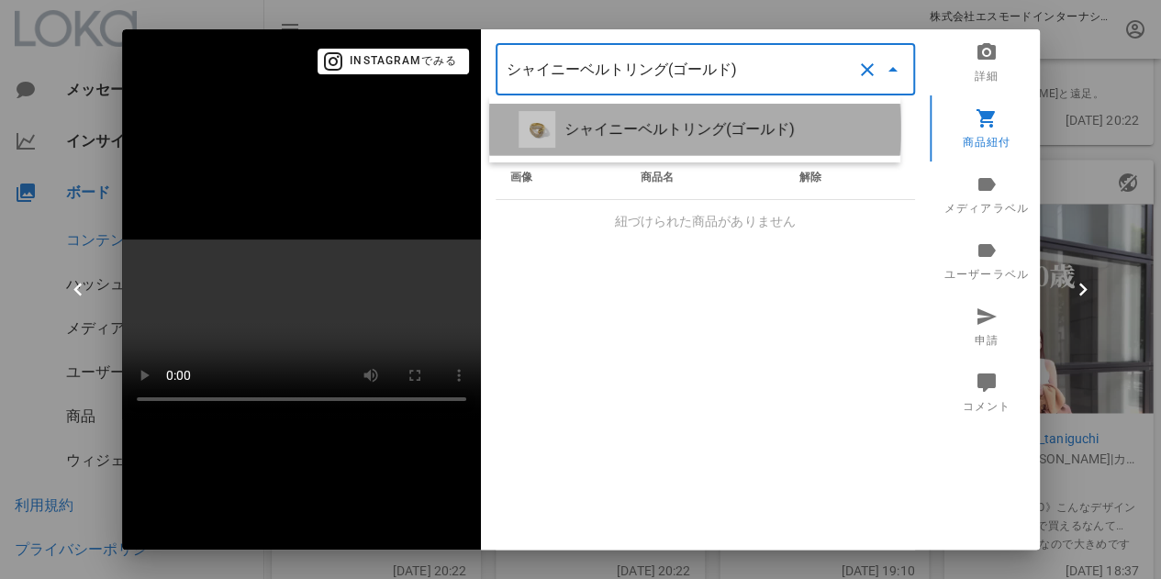
click at [639, 124] on div "シャイニーベルトリング(ゴールド)" at bounding box center [724, 128] width 321 height 17
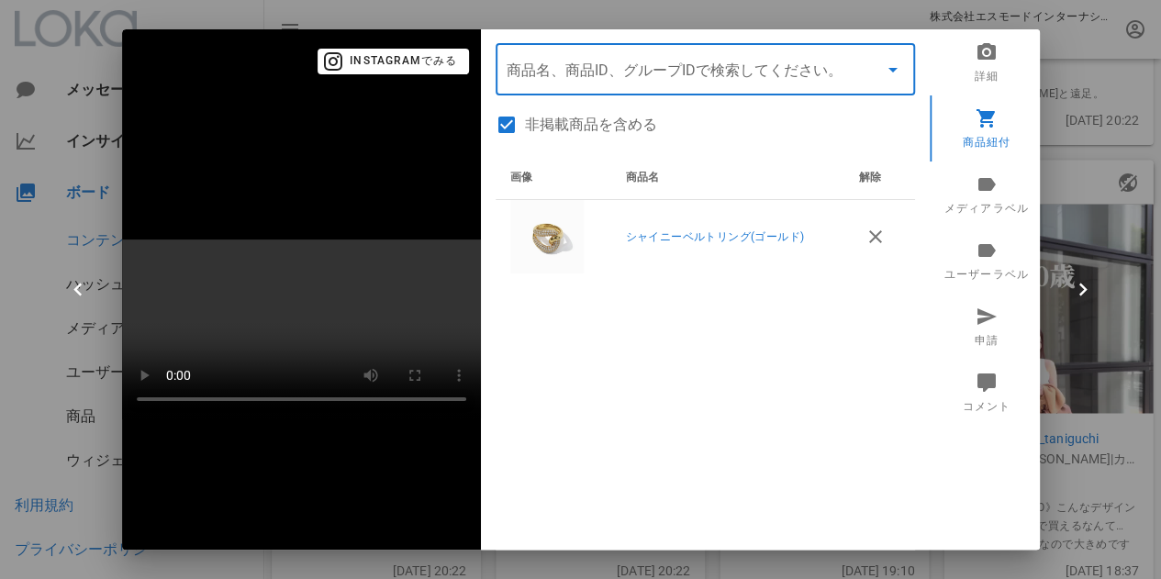
click at [769, 333] on div "画像 商品名 解除 シャイニーベルトリング(ゴールド)" at bounding box center [705, 385] width 419 height 459
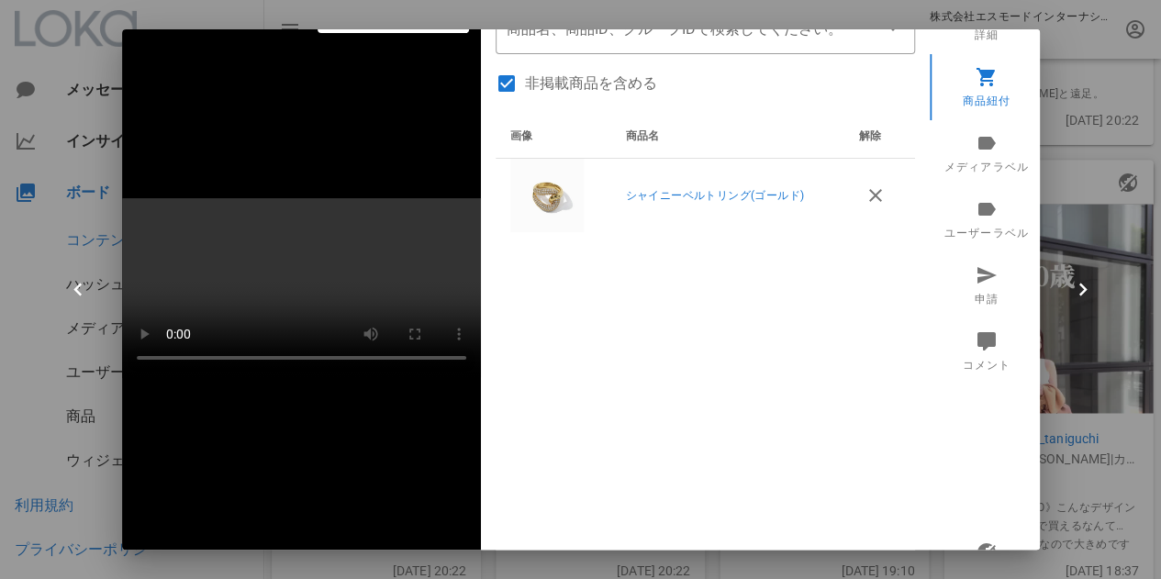
scroll to position [105, 0]
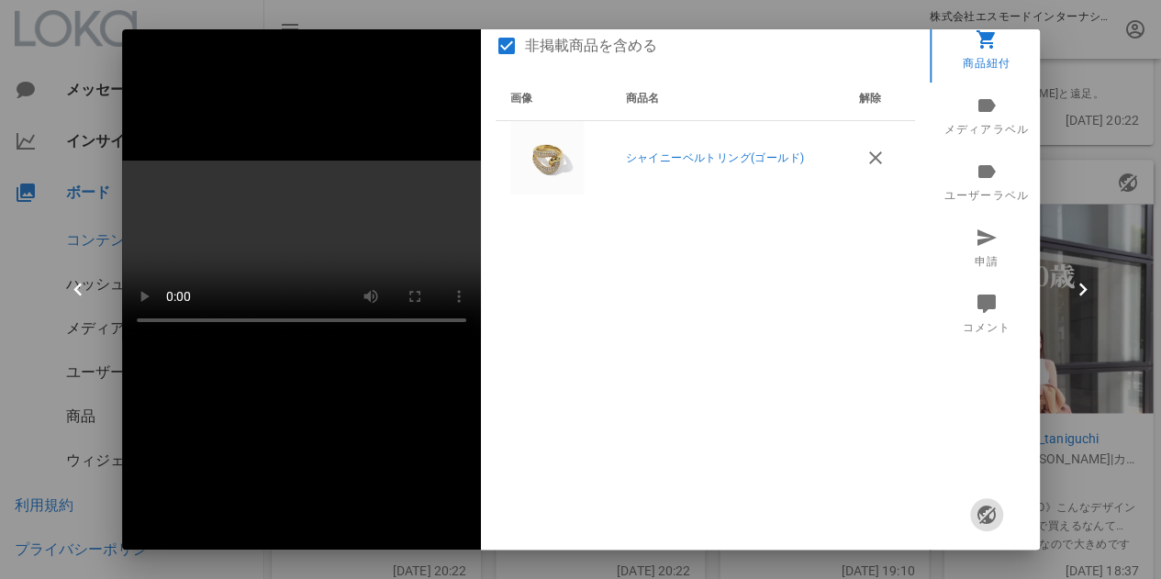
click at [975, 519] on icon "button" at bounding box center [986, 515] width 22 height 22
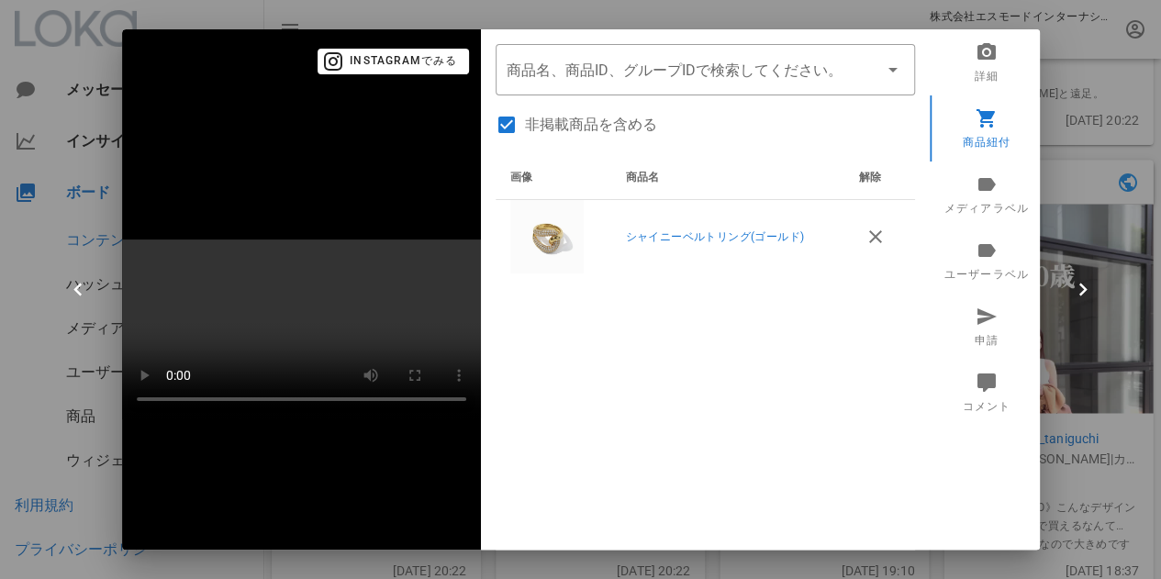
click at [1098, 387] on div at bounding box center [580, 289] width 1161 height 579
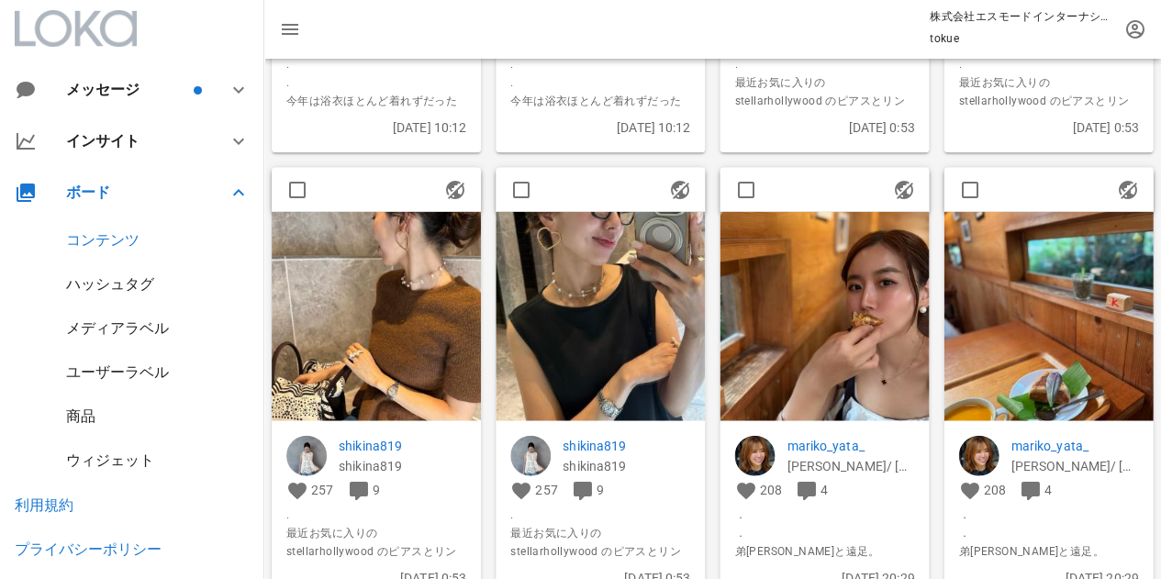
scroll to position [332, 0]
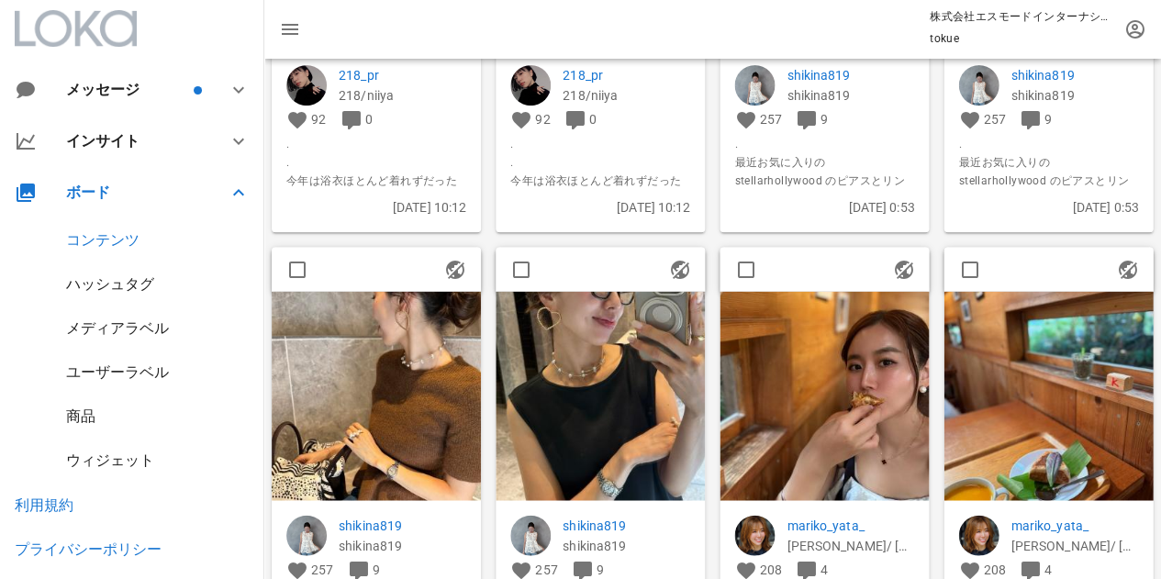
click at [865, 342] on img at bounding box center [824, 395] width 209 height 209
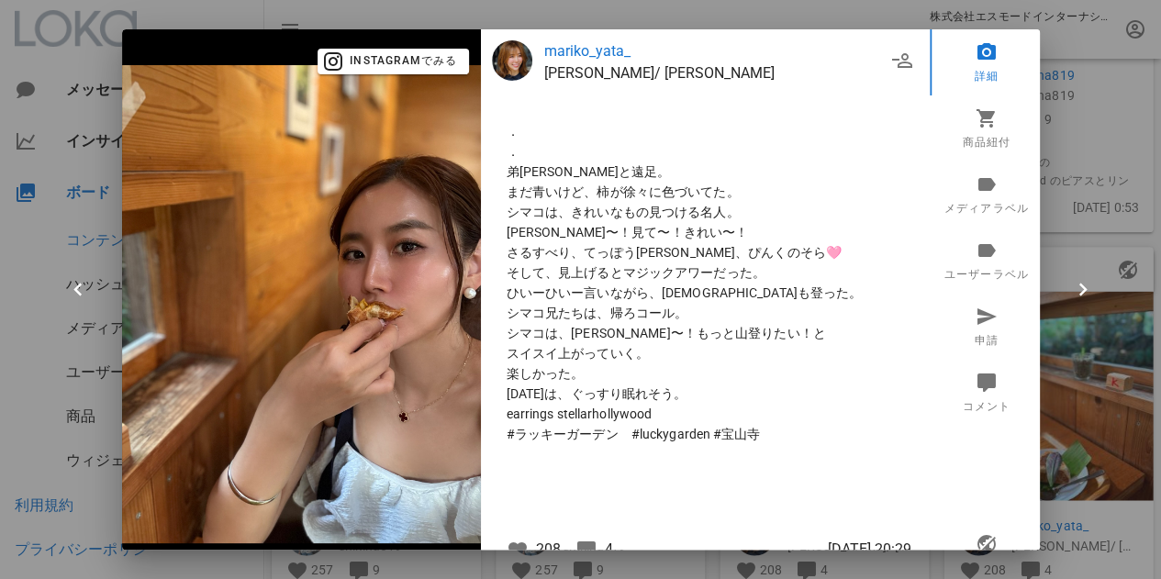
click at [568, 47] on p "mariko_yata_" at bounding box center [714, 51] width 341 height 22
click at [1096, 60] on div at bounding box center [580, 289] width 1161 height 579
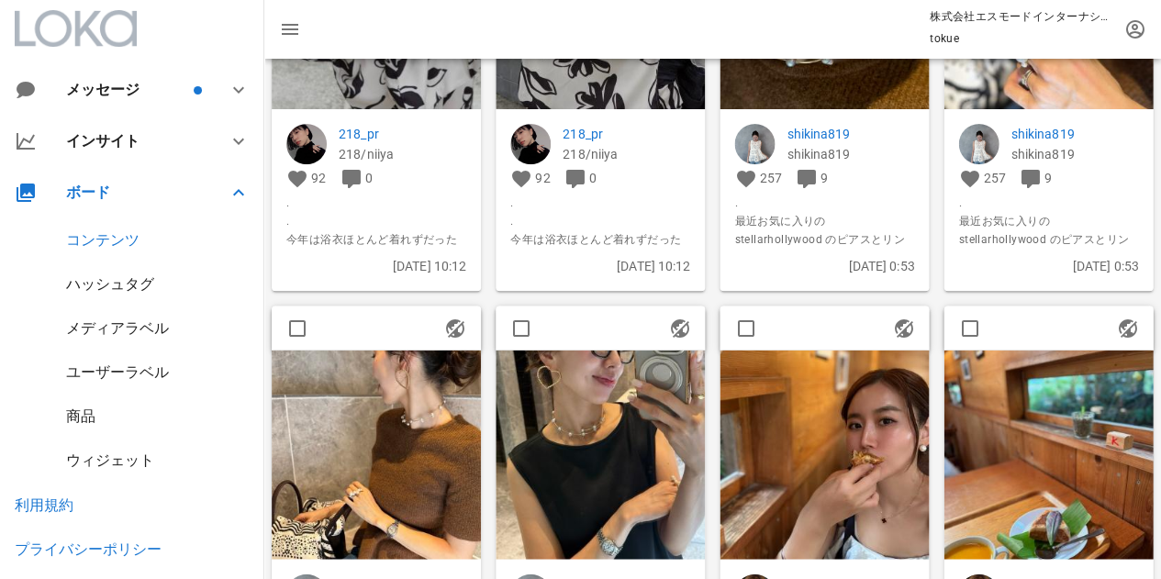
scroll to position [459, 0]
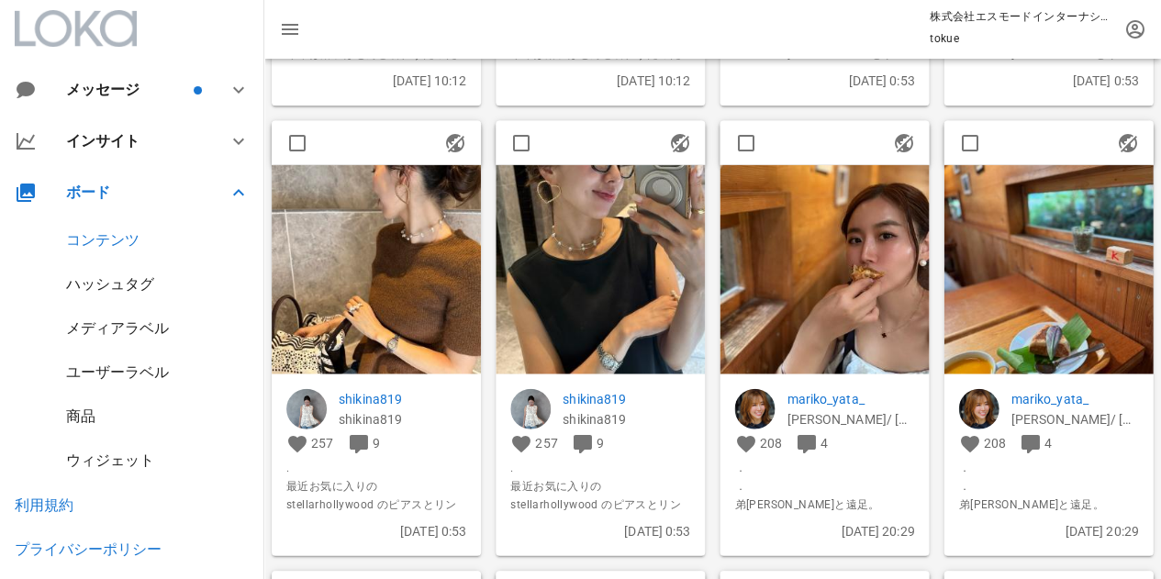
click at [650, 287] on img at bounding box center [600, 268] width 209 height 209
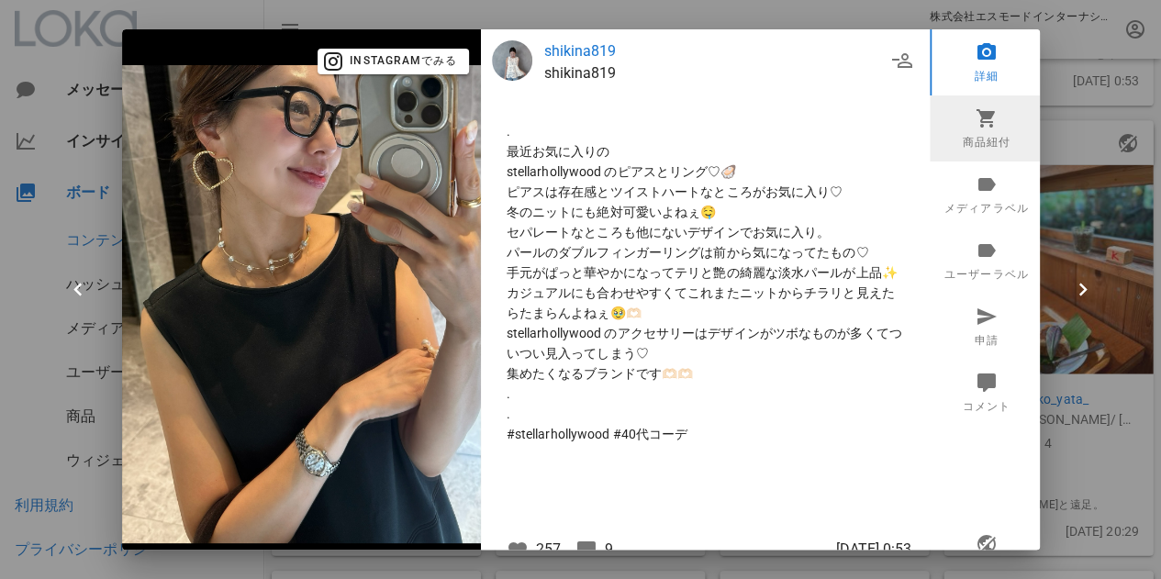
click at [961, 134] on link "商品紐付" at bounding box center [987, 128] width 114 height 66
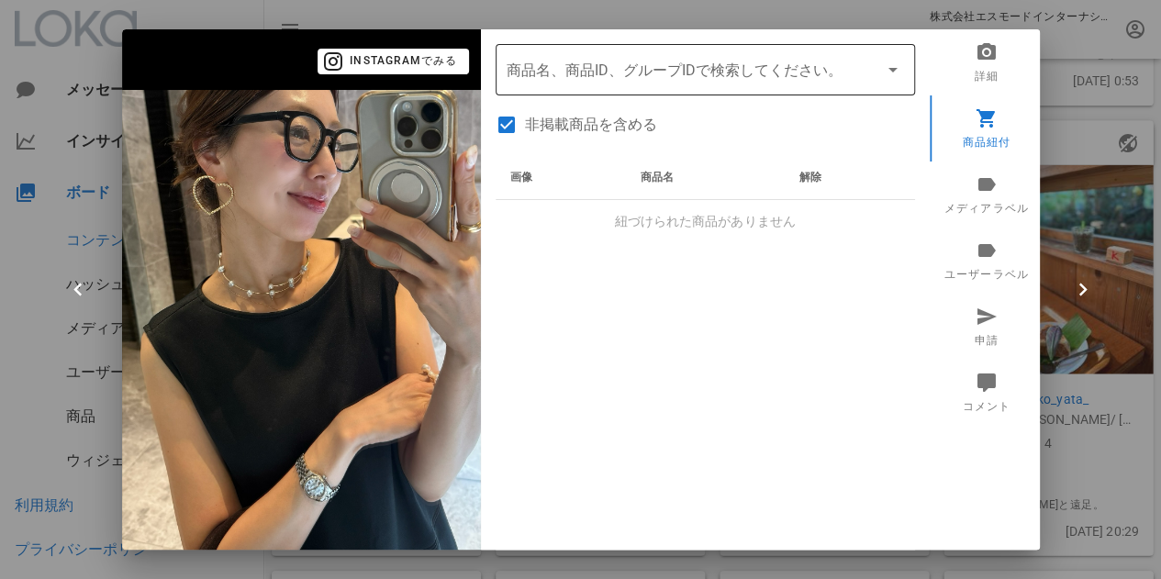
click at [551, 79] on input "商品" at bounding box center [680, 69] width 346 height 29
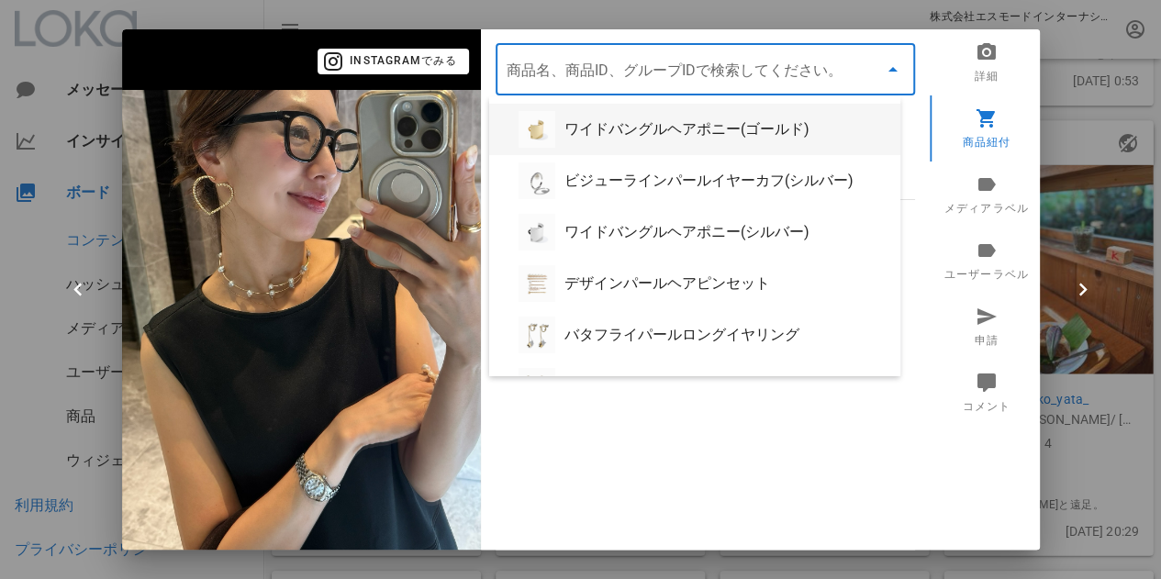
paste input "セパレートハートピアス(ゴールド)"
type input "セパレートハートピアス(ゴールド)"
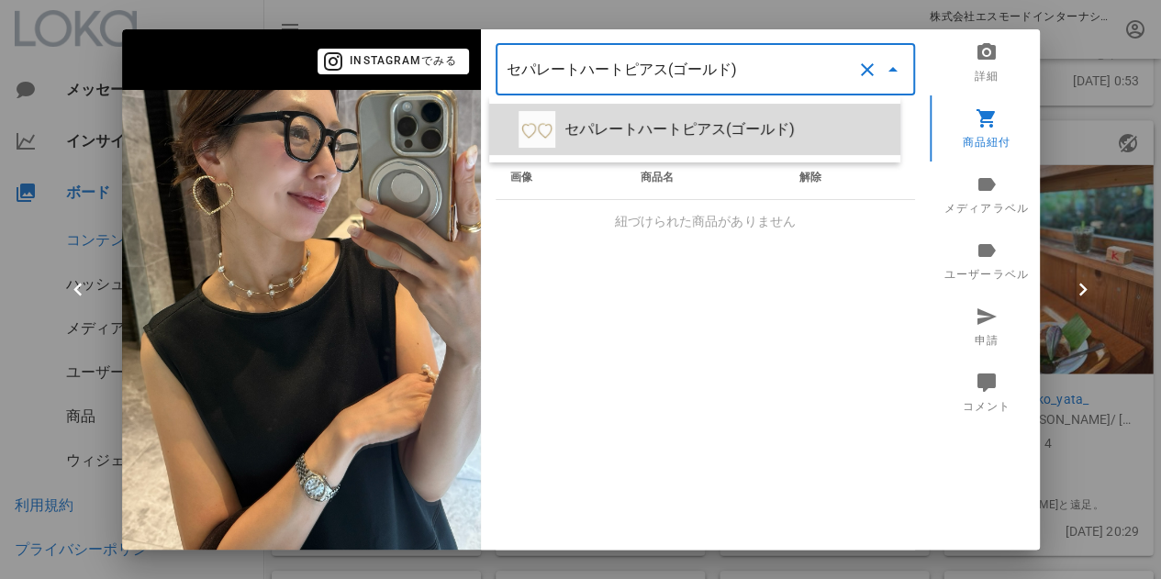
click at [707, 130] on div "セパレートハートピアス(ゴールド)" at bounding box center [724, 128] width 321 height 17
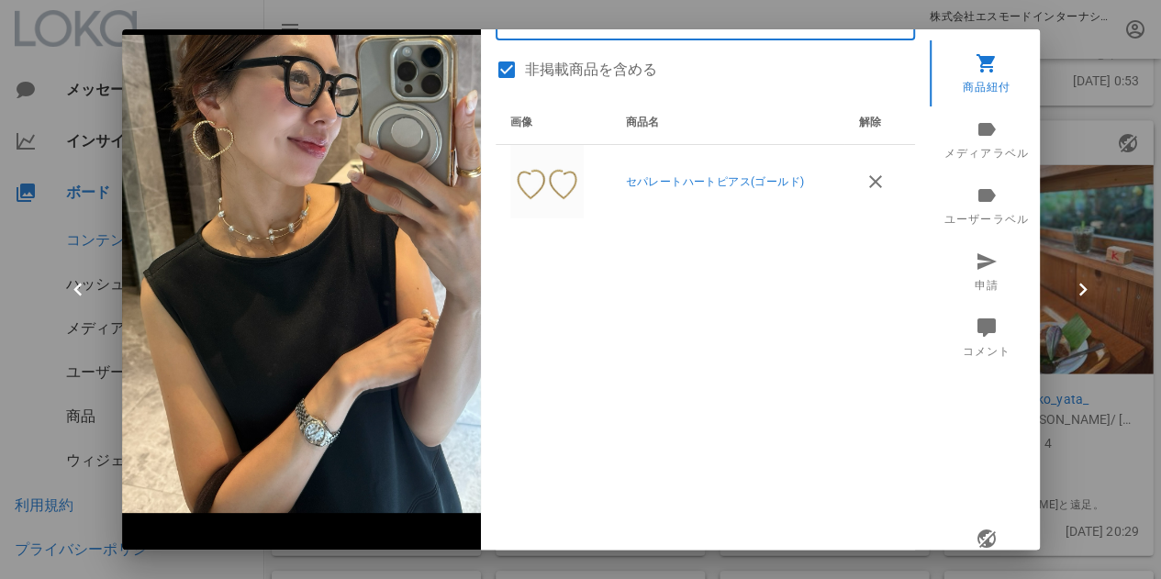
scroll to position [78, 0]
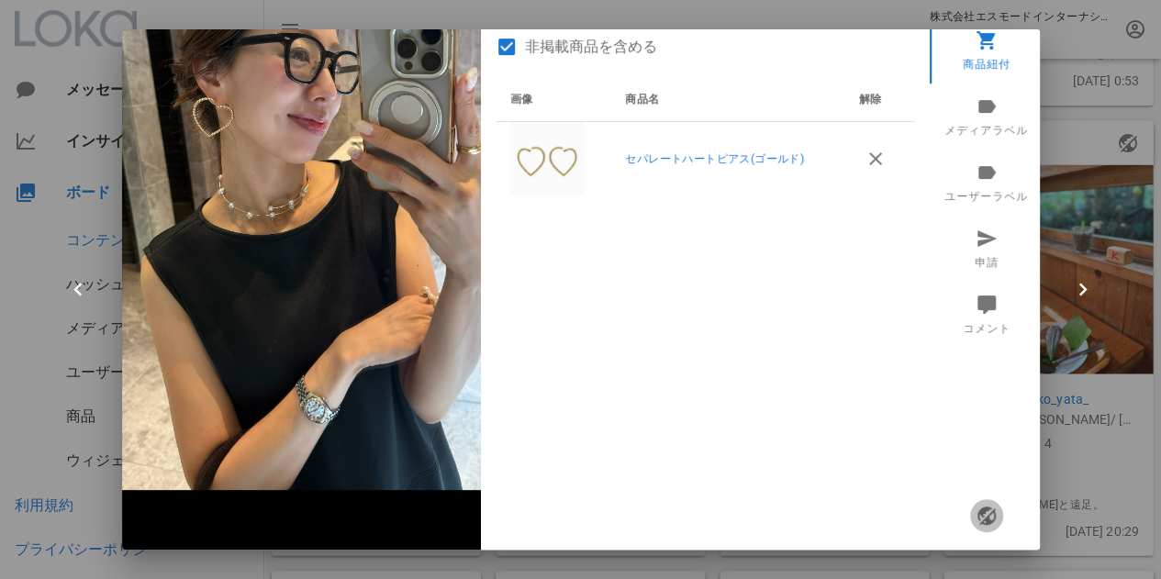
click at [975, 520] on icon "button" at bounding box center [986, 516] width 22 height 22
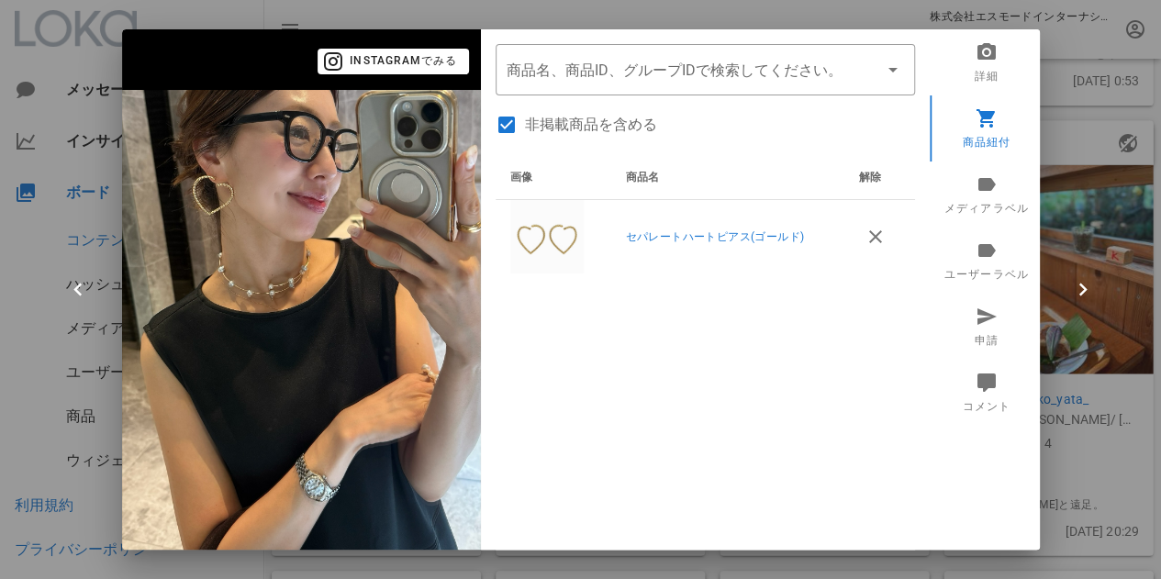
click at [1066, 55] on div at bounding box center [580, 289] width 1161 height 579
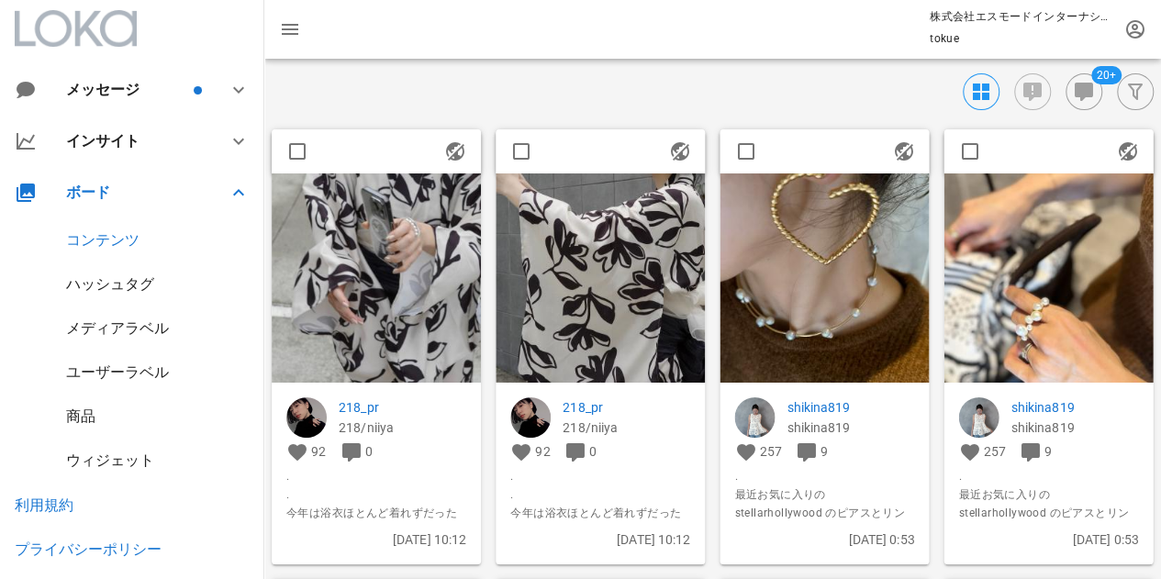
click at [962, 234] on img at bounding box center [1048, 277] width 209 height 209
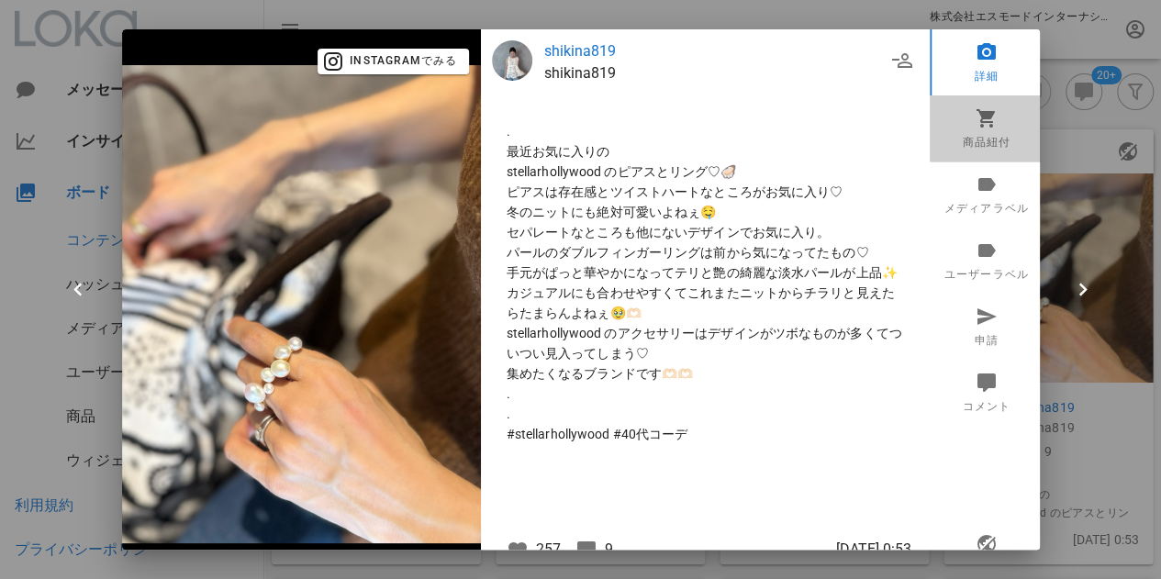
click at [975, 122] on icon at bounding box center [986, 117] width 22 height 22
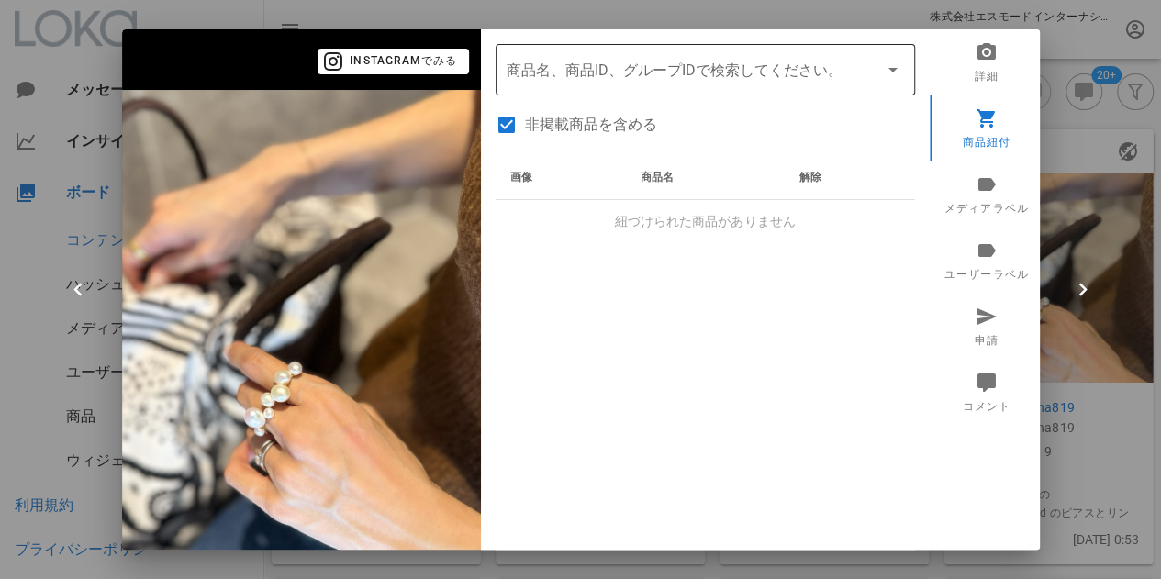
click at [652, 82] on input "商品" at bounding box center [680, 69] width 346 height 29
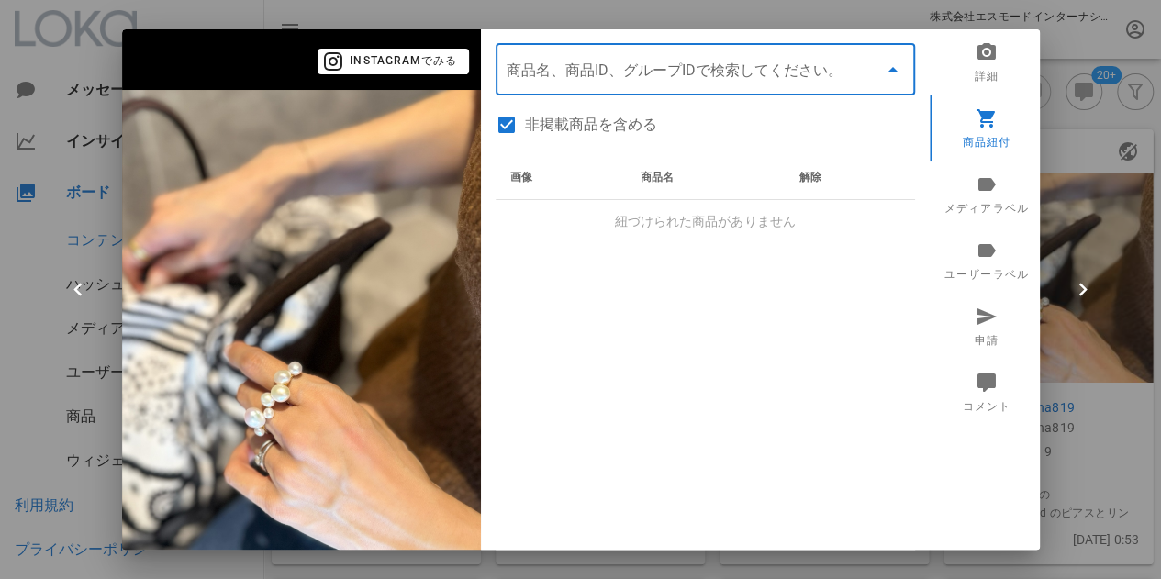
paste input "バブルパールボリュームリング"
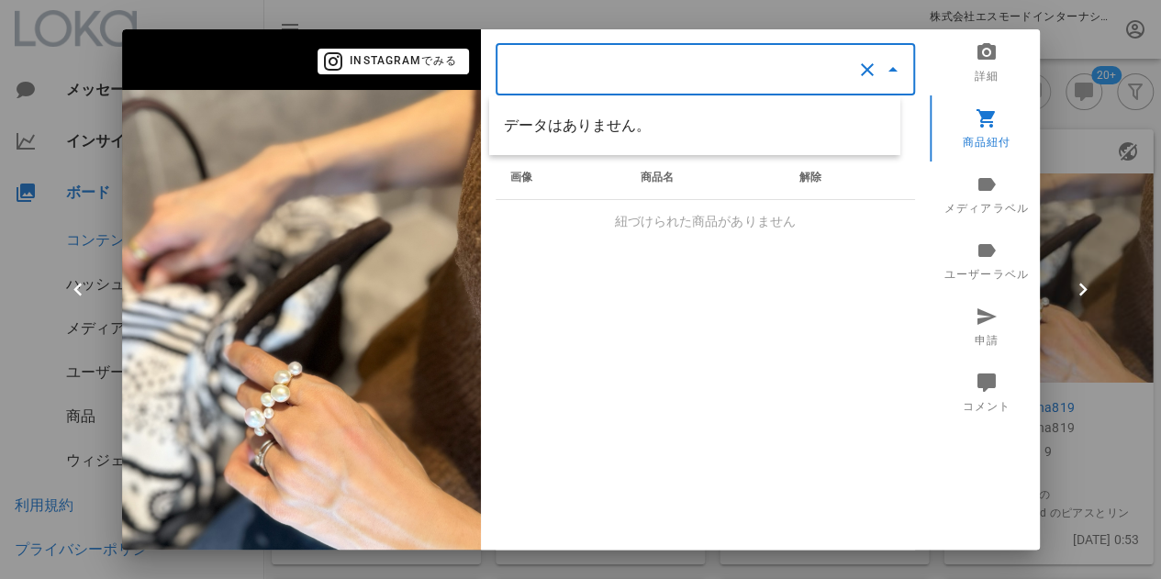
type input "バブルパールボリュームリング"
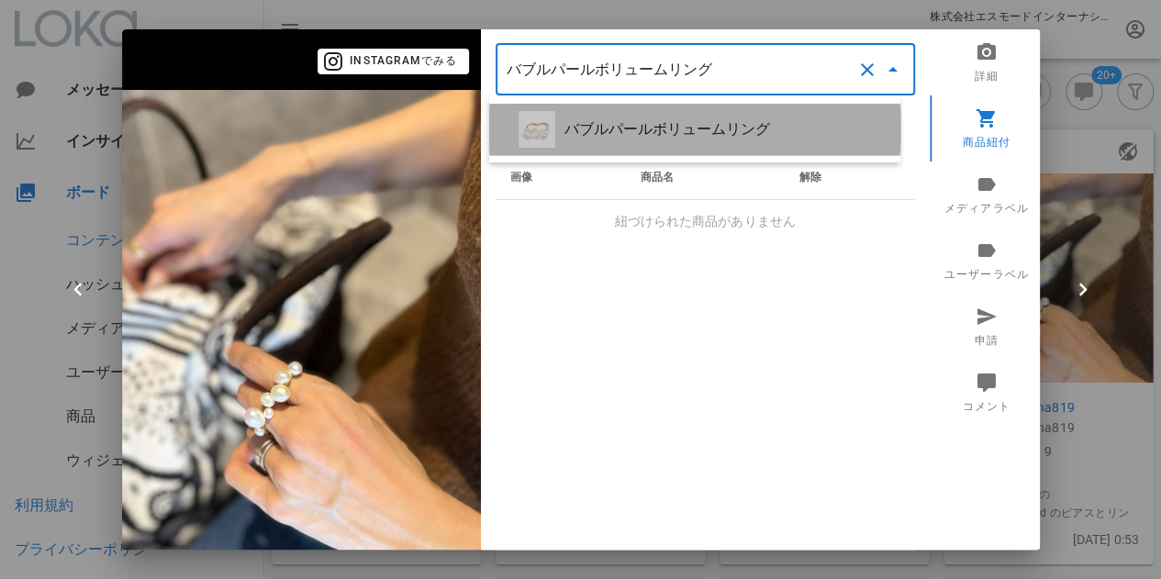
click at [667, 128] on div "バブルパールボリュームリング" at bounding box center [724, 128] width 321 height 17
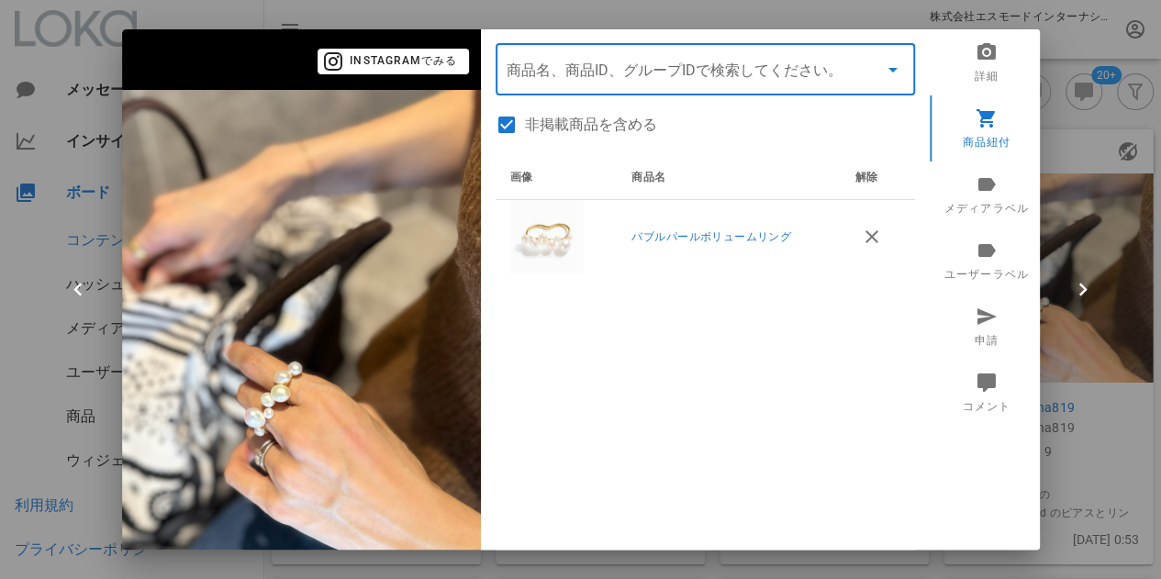
click at [682, 344] on div "画像 商品名 解除 バブルパールボリュームリング" at bounding box center [705, 385] width 419 height 459
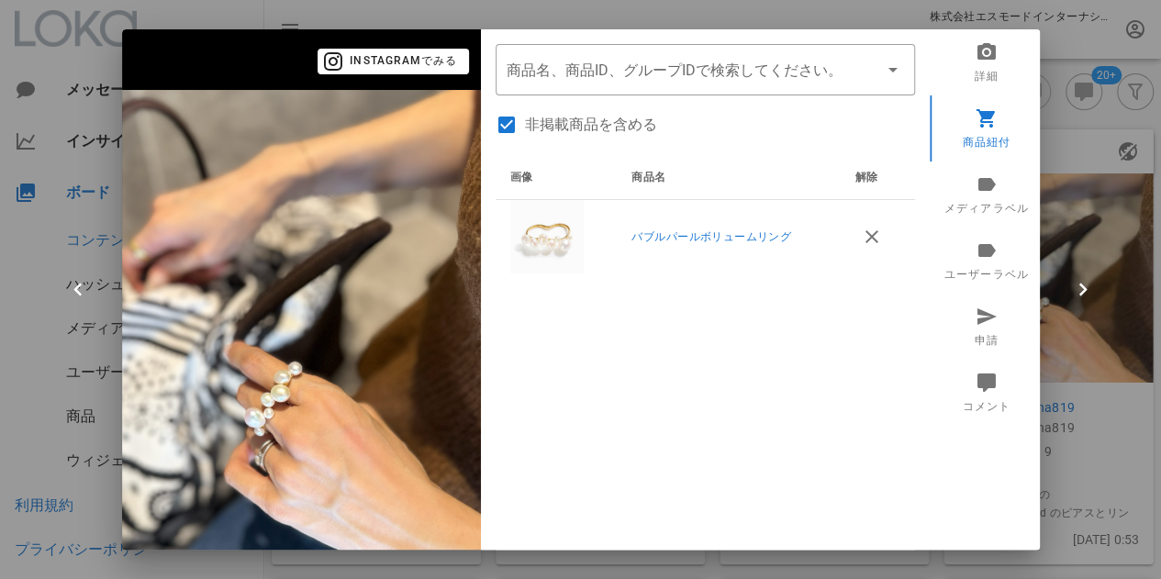
click at [1072, 447] on div at bounding box center [580, 289] width 1161 height 579
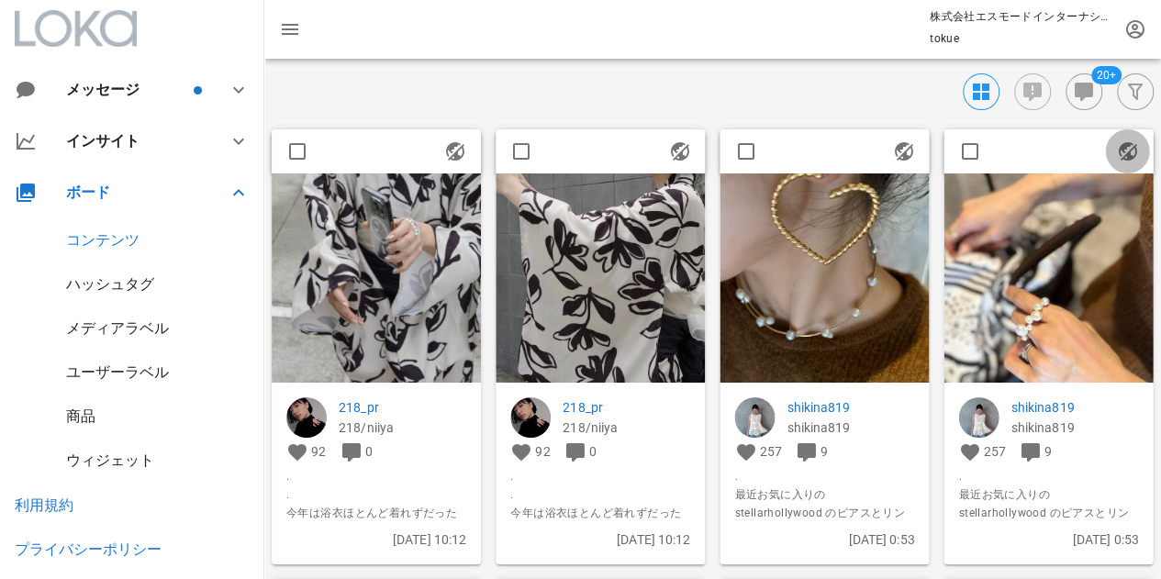
click at [1129, 146] on icon "button" at bounding box center [1128, 151] width 22 height 22
click at [398, 306] on img at bounding box center [376, 277] width 209 height 209
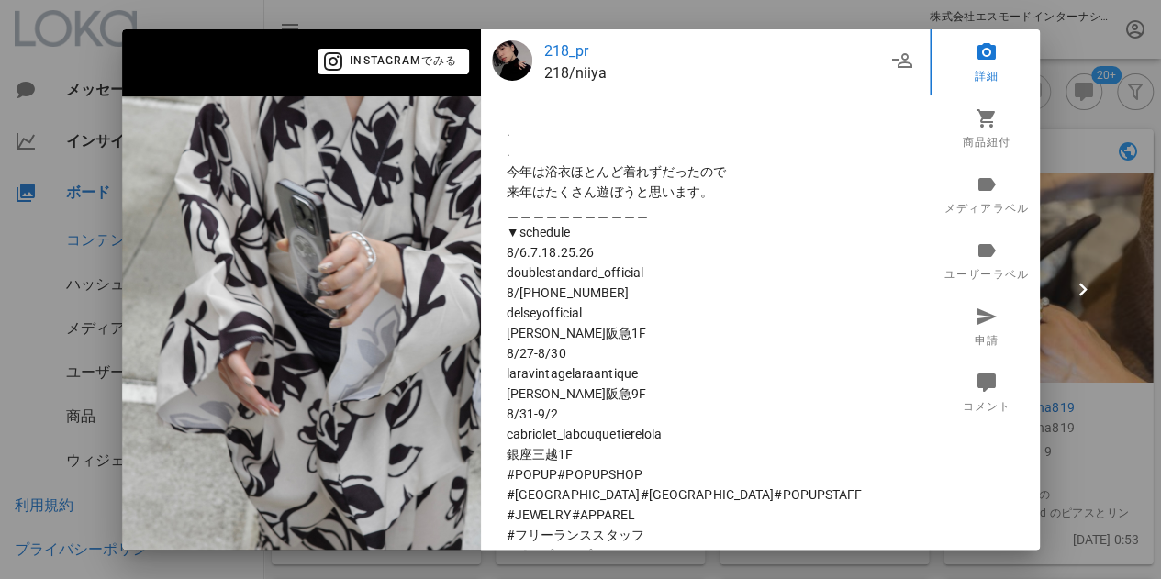
click at [544, 52] on p "218_pr" at bounding box center [714, 51] width 341 height 22
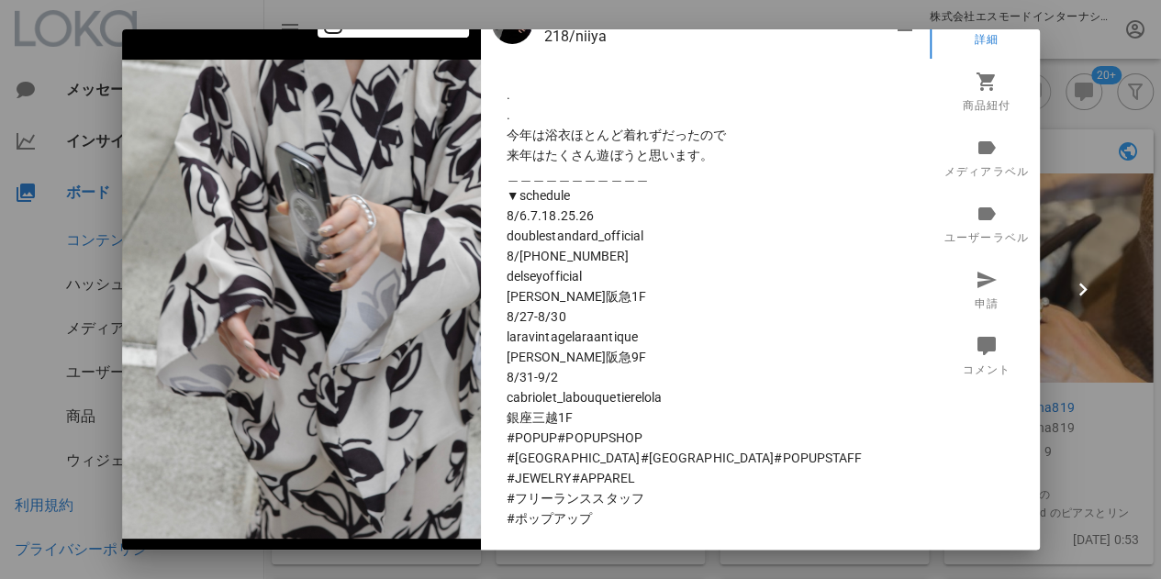
scroll to position [92, 0]
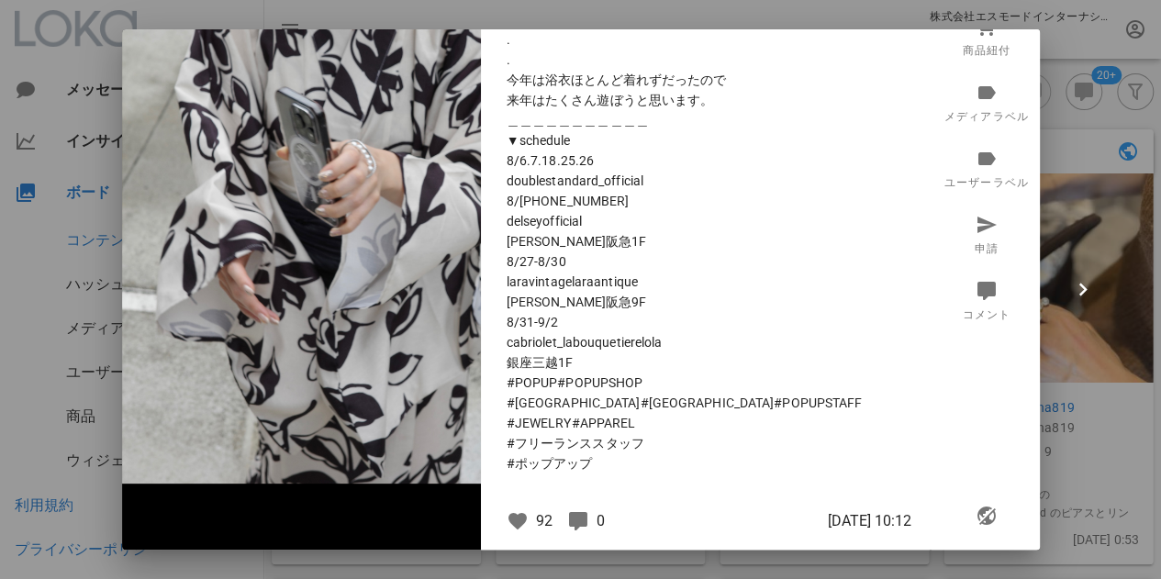
click at [1054, 125] on div at bounding box center [580, 289] width 1161 height 579
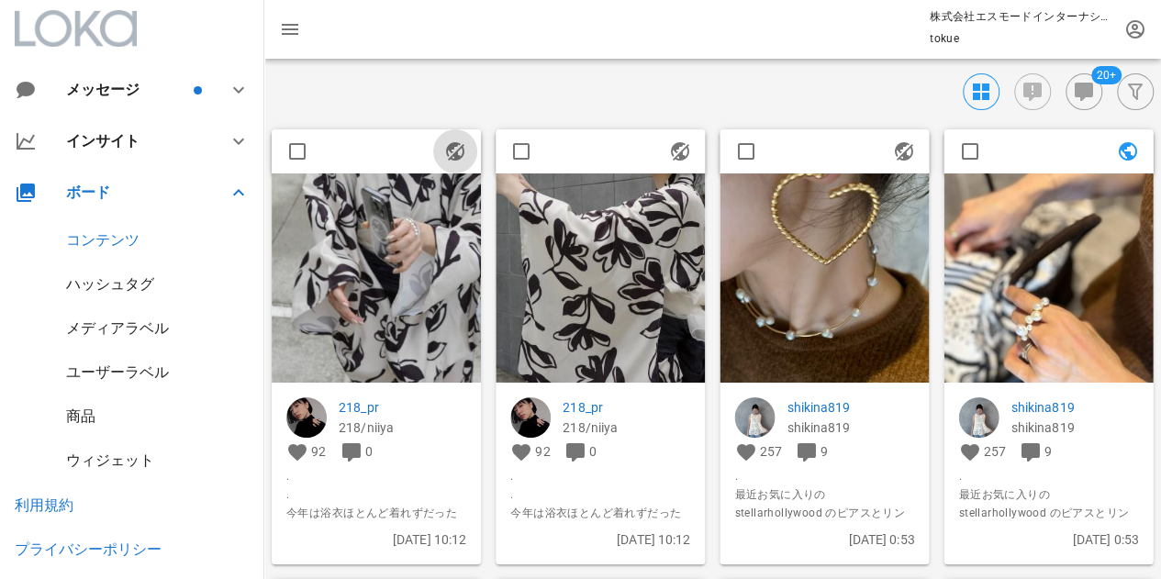
click at [453, 148] on icon "button" at bounding box center [455, 151] width 22 height 22
click at [362, 231] on img at bounding box center [376, 277] width 209 height 209
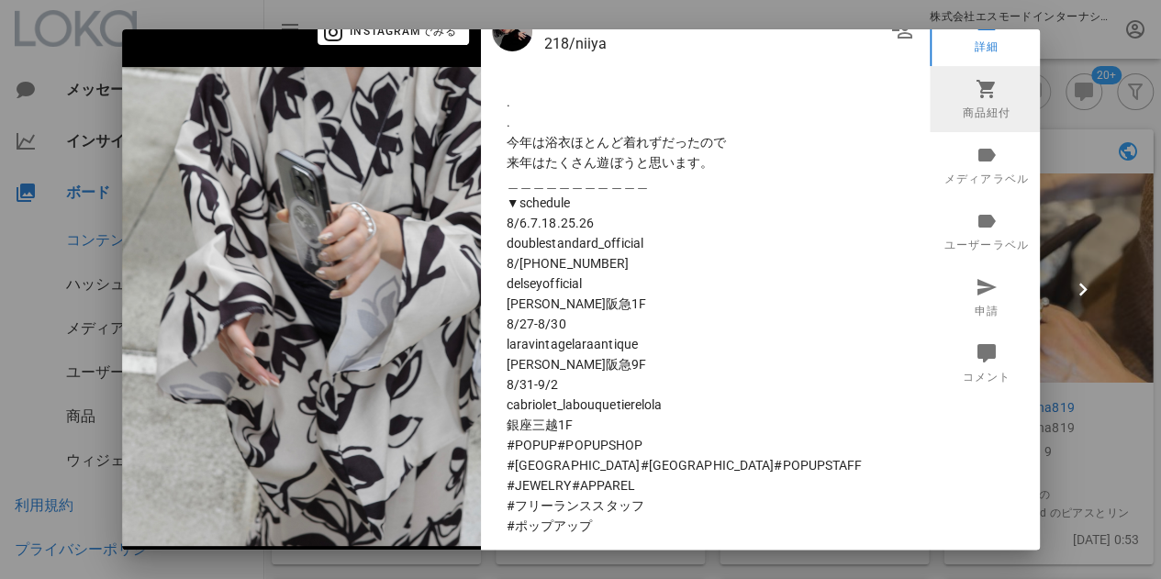
click at [992, 104] on link "商品紐付" at bounding box center [987, 99] width 114 height 66
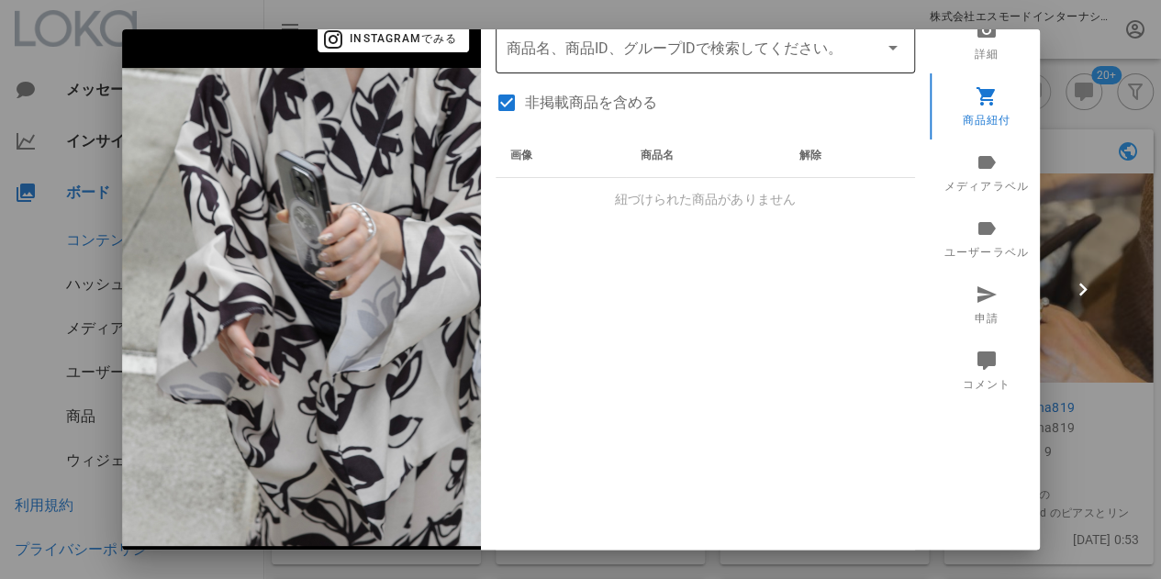
click at [615, 45] on input "商品" at bounding box center [680, 47] width 346 height 29
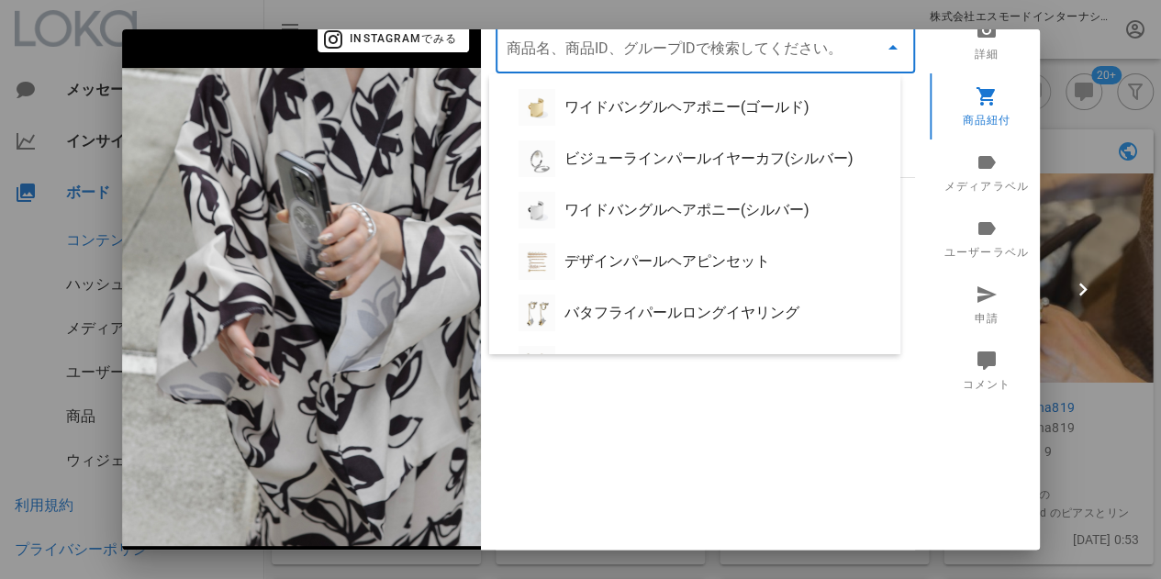
paste input "ビジューラインパールフィンガーリング(シルバー)"
type input "ビジューラインパールフィンガーリング(シルバー)"
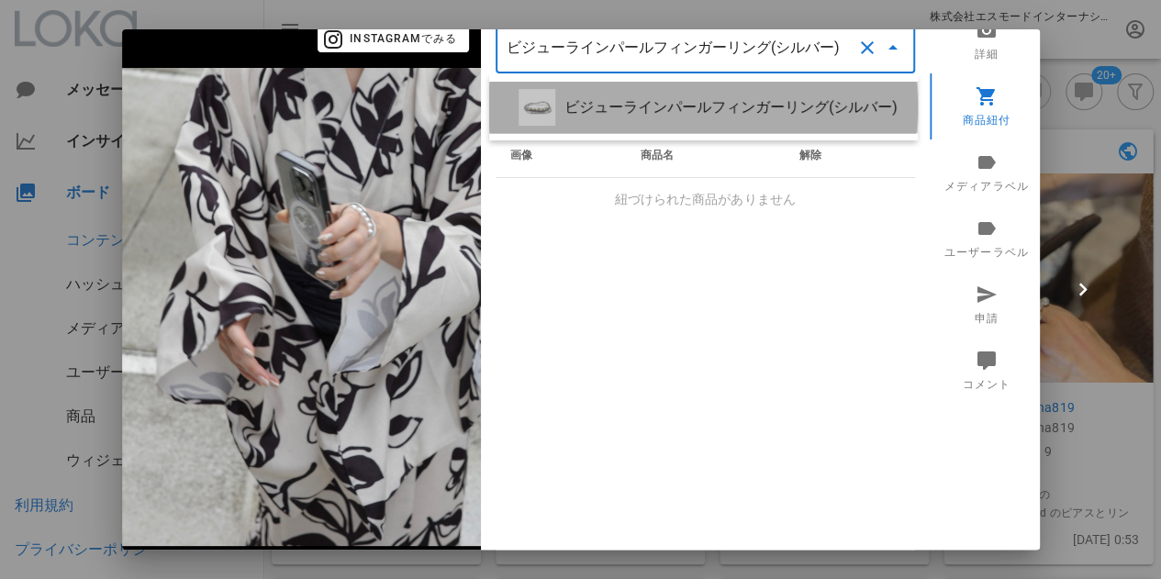
click at [646, 106] on div "ビジューラインパールフィンガーリング(シルバー)" at bounding box center [733, 106] width 339 height 17
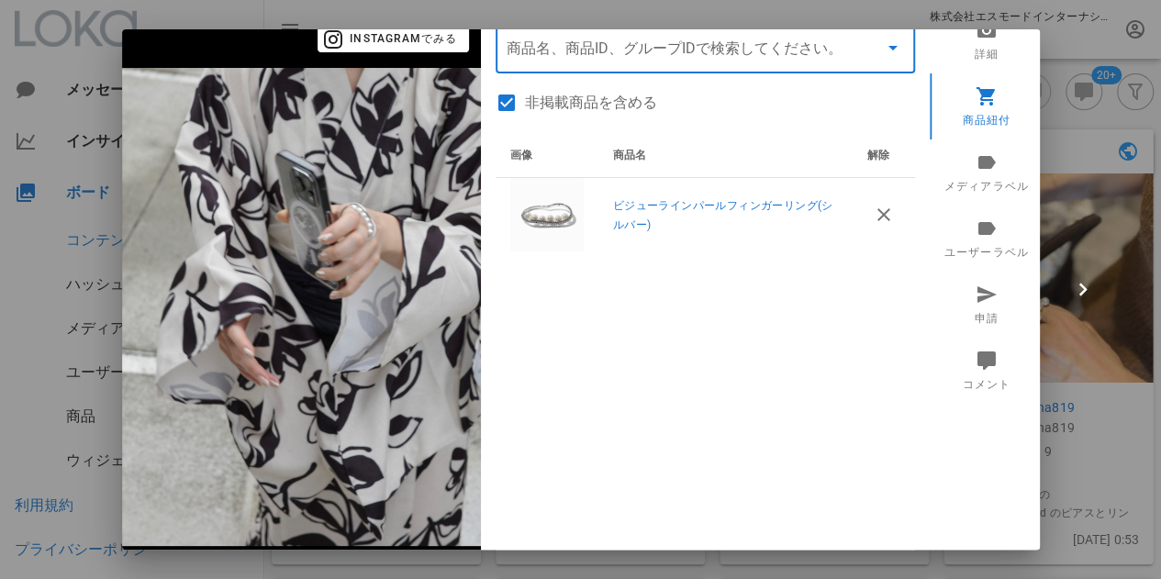
click at [759, 317] on div "画像 商品名 解除 ビジューラインパールフィンガーリング(シルバー)" at bounding box center [705, 363] width 419 height 459
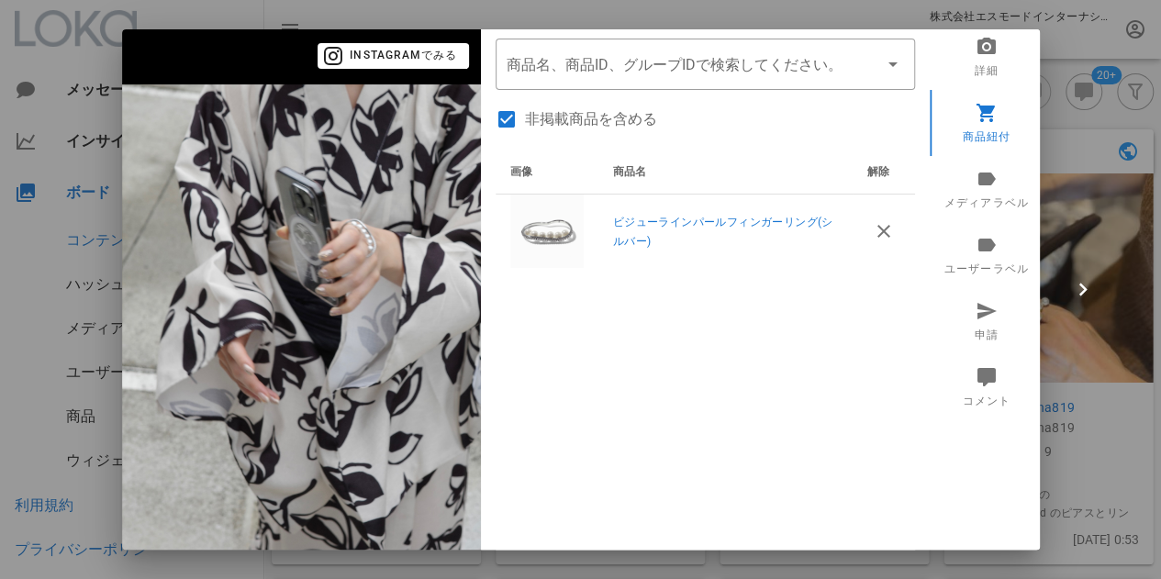
scroll to position [0, 0]
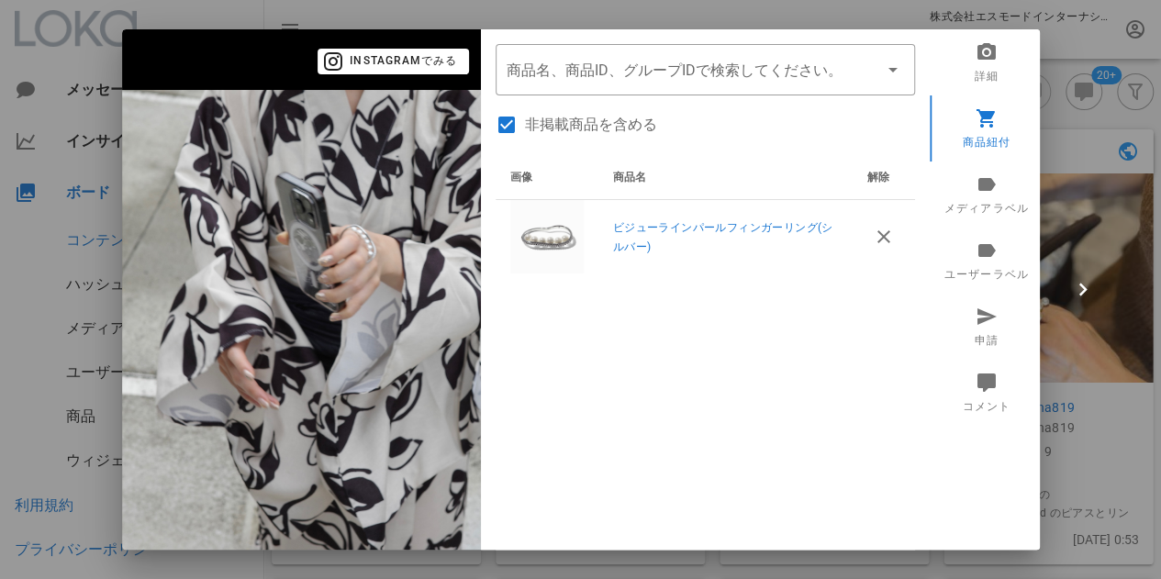
click at [1088, 422] on div at bounding box center [580, 289] width 1161 height 579
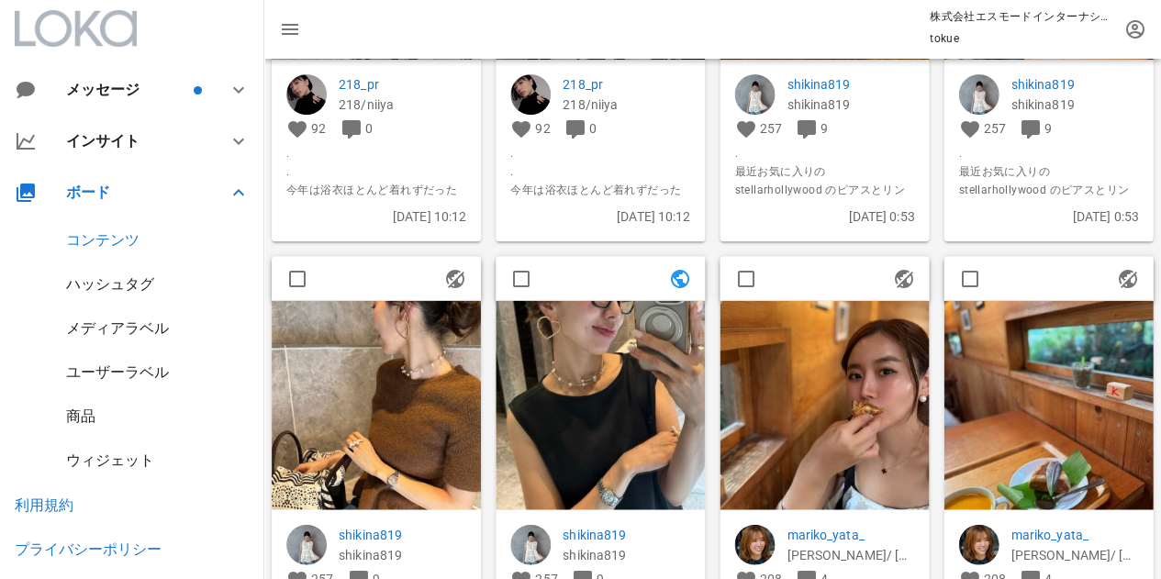
scroll to position [551, 0]
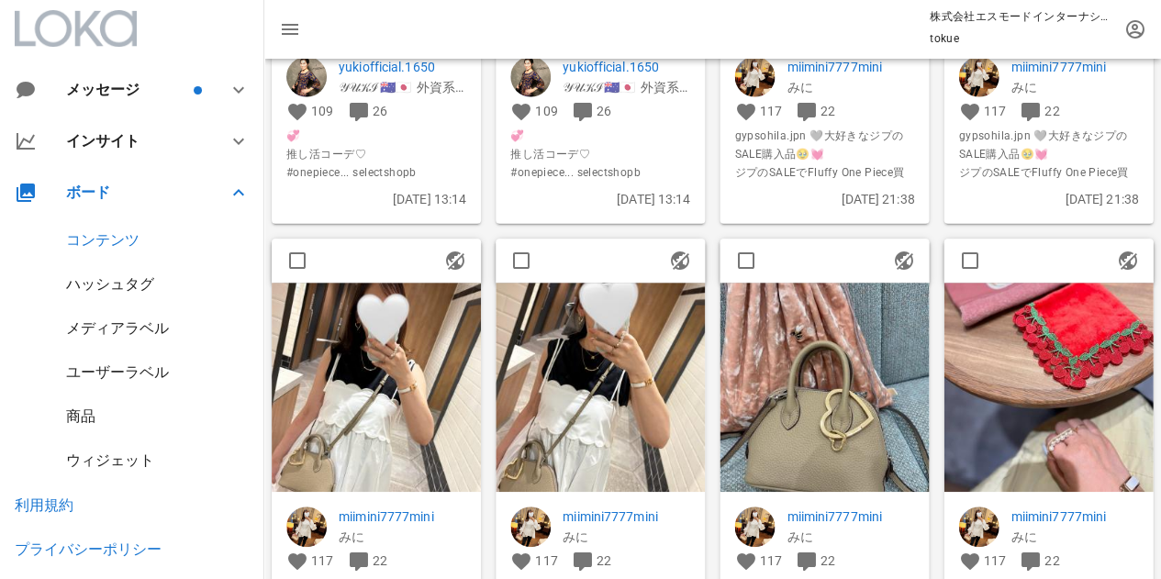
scroll to position [8719, 0]
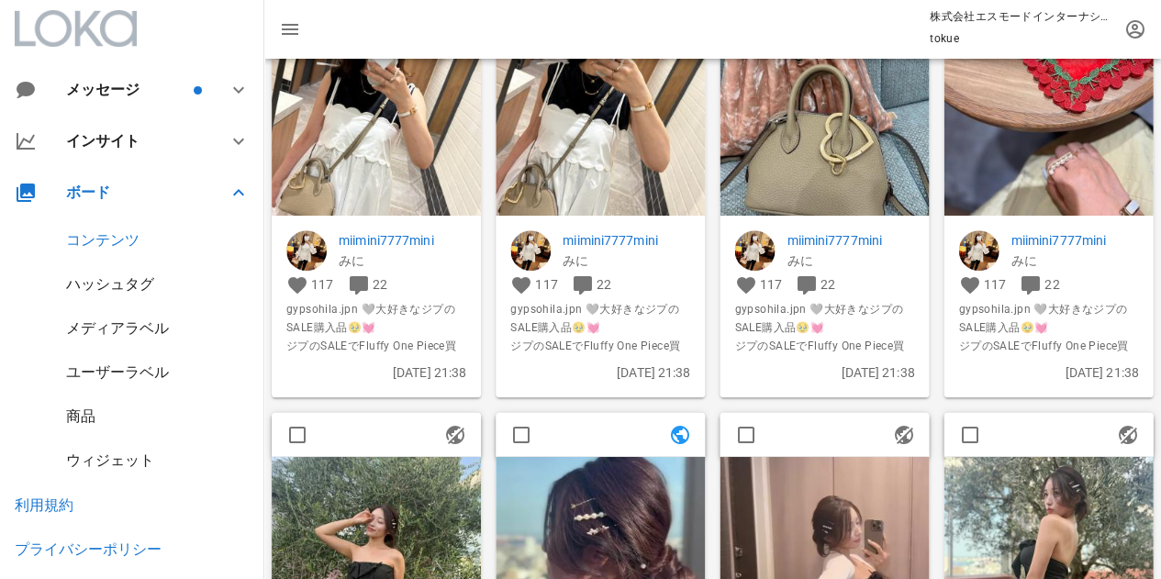
click at [1053, 238] on p "miimini7777mini" at bounding box center [1075, 241] width 128 height 20
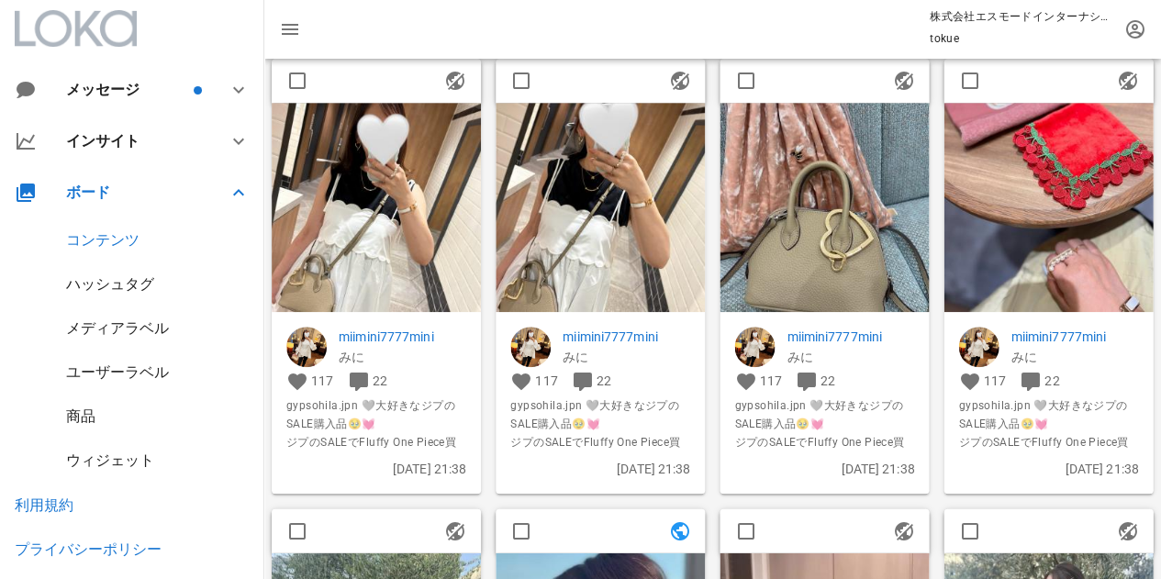
scroll to position [8536, 0]
